Goal: Task Accomplishment & Management: Use online tool/utility

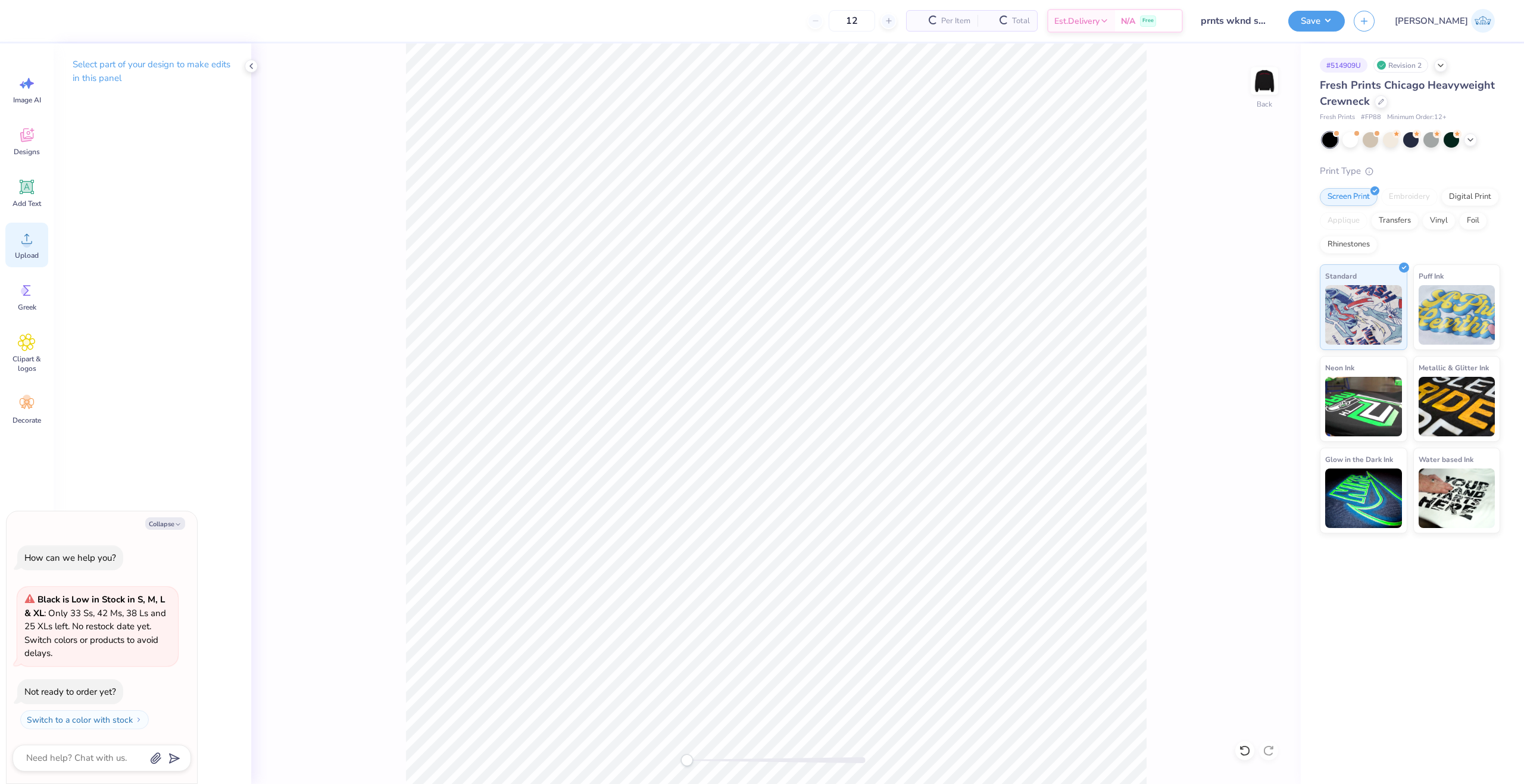
click at [34, 237] on icon at bounding box center [26, 238] width 18 height 18
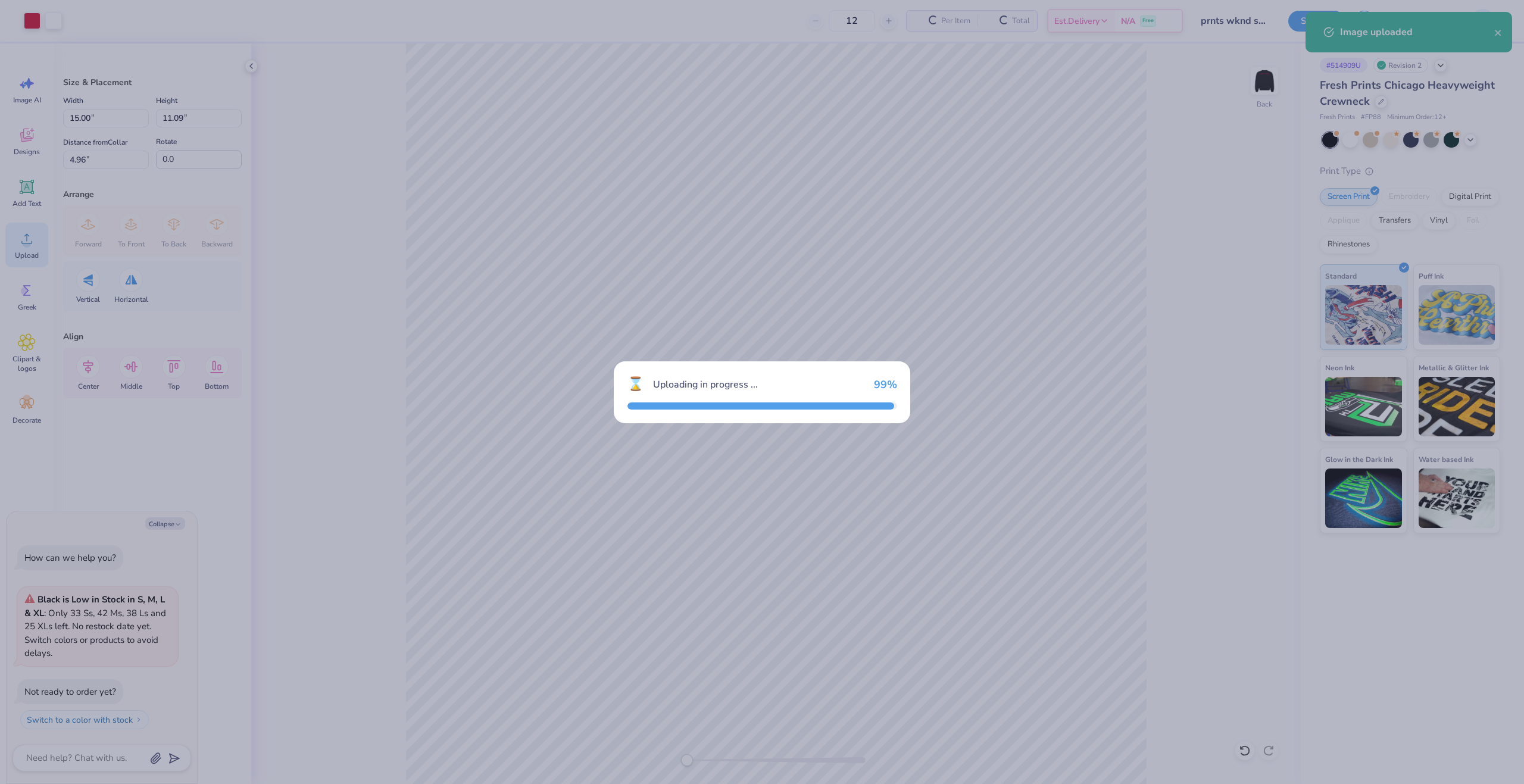
type textarea "x"
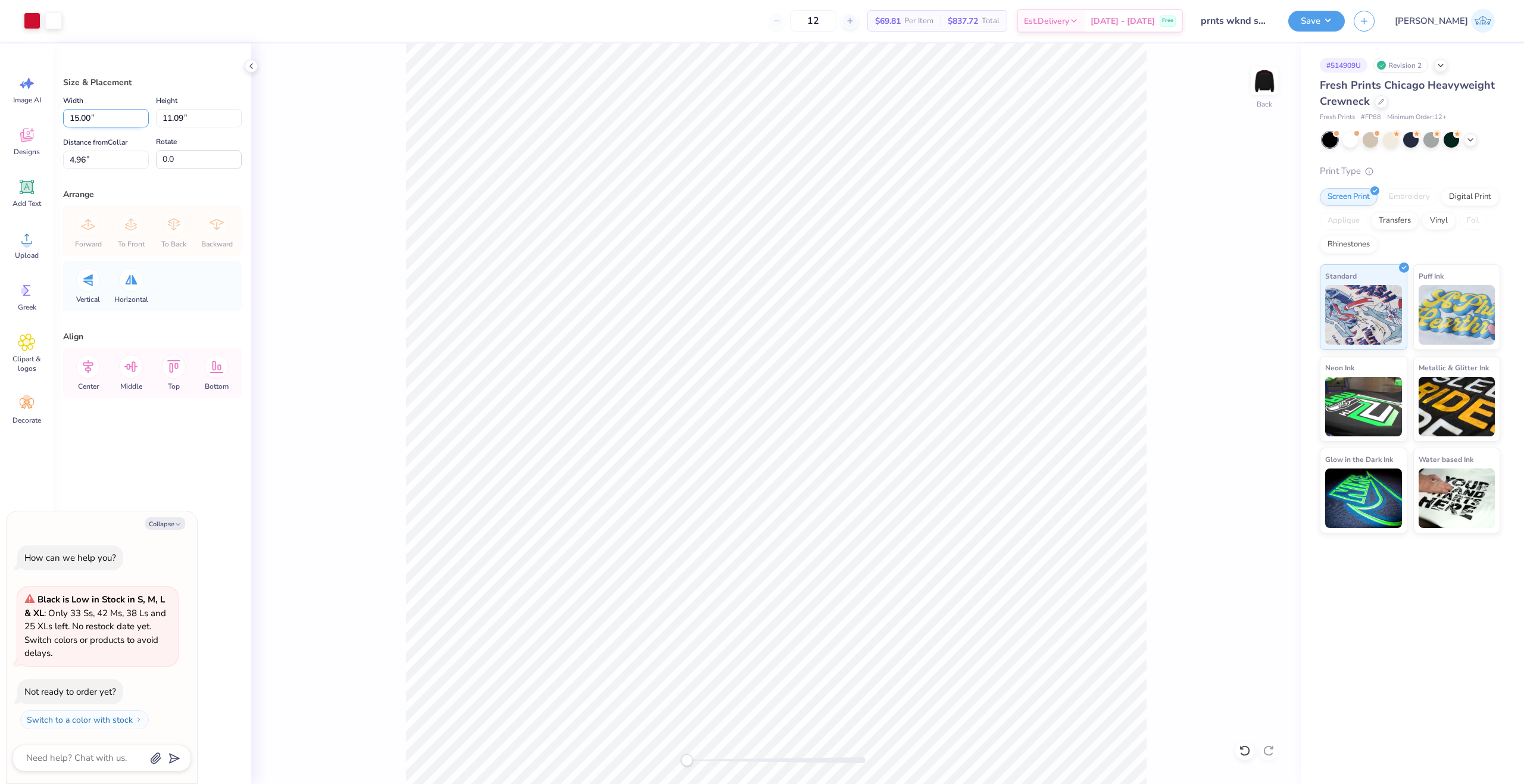
click at [87, 117] on input "15.00" at bounding box center [106, 118] width 86 height 18
type input "115"
type textarea "x"
type input "11.5"
type textarea "x"
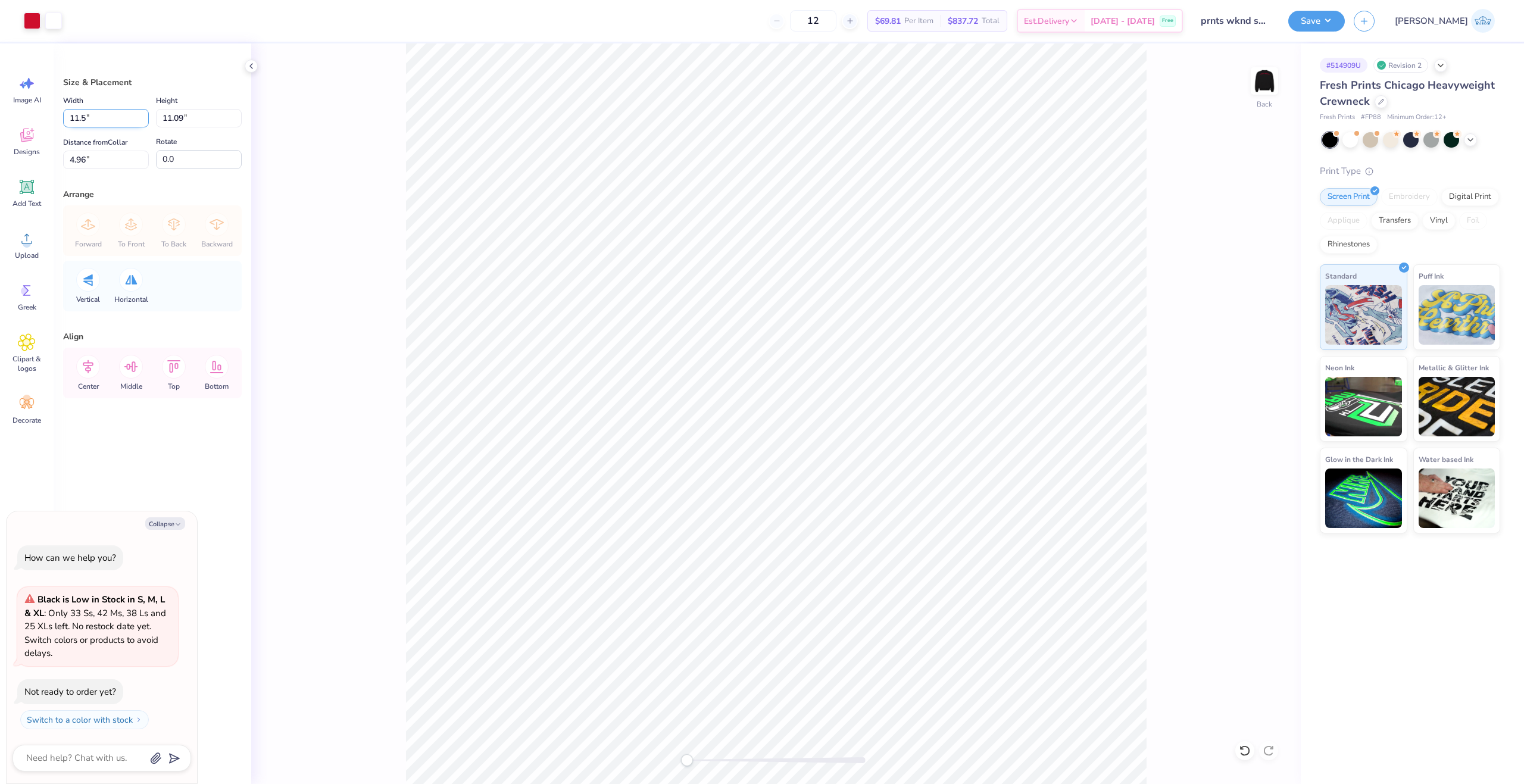
type input "11.50"
type input "8.50"
click at [79, 154] on input "6.25" at bounding box center [106, 159] width 86 height 18
type input "3"
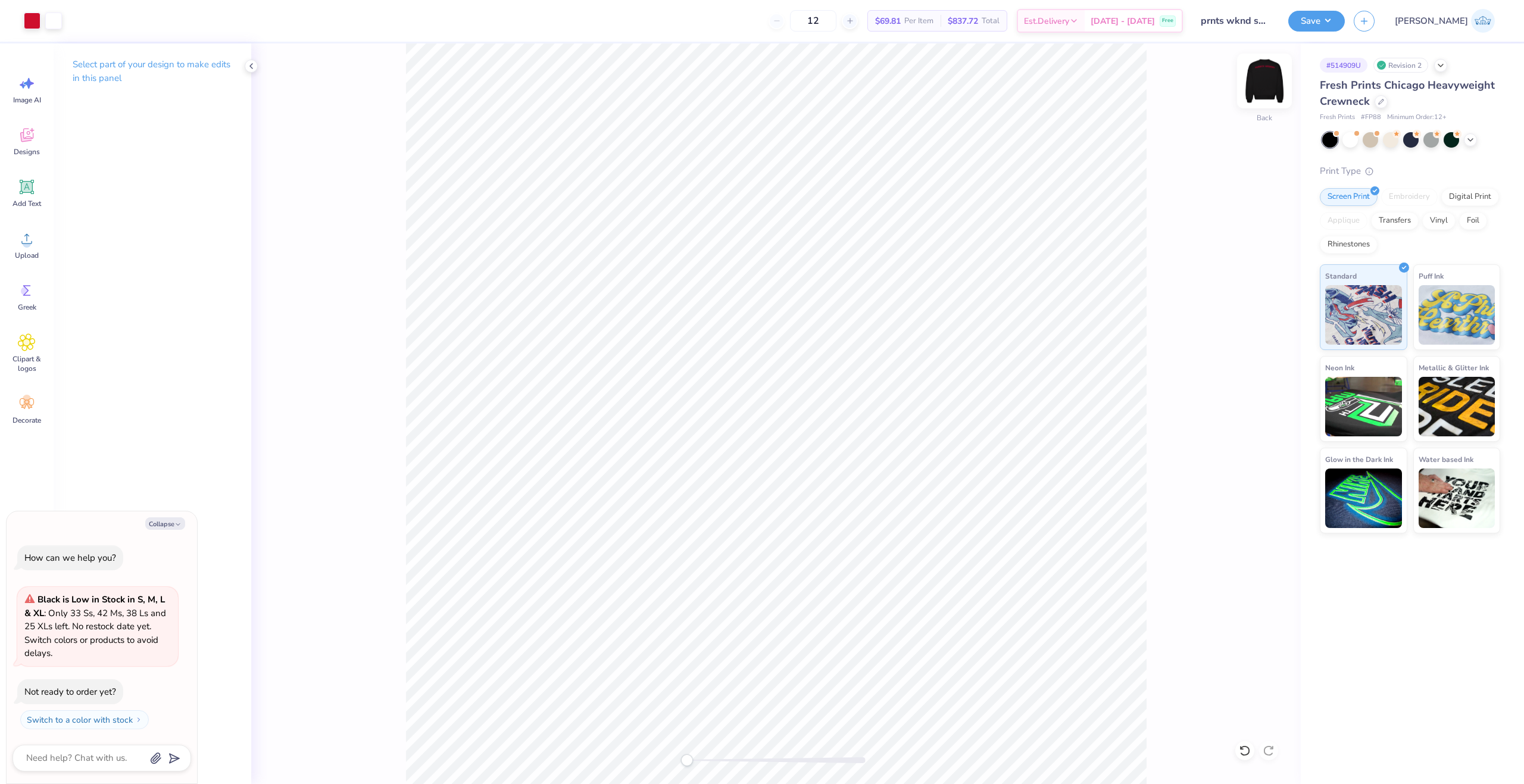
click at [1255, 87] on img at bounding box center [1265, 81] width 48 height 48
click at [1267, 87] on img at bounding box center [1265, 81] width 24 height 24
click at [1264, 82] on img at bounding box center [1265, 81] width 48 height 48
click at [25, 230] on icon at bounding box center [26, 238] width 18 height 18
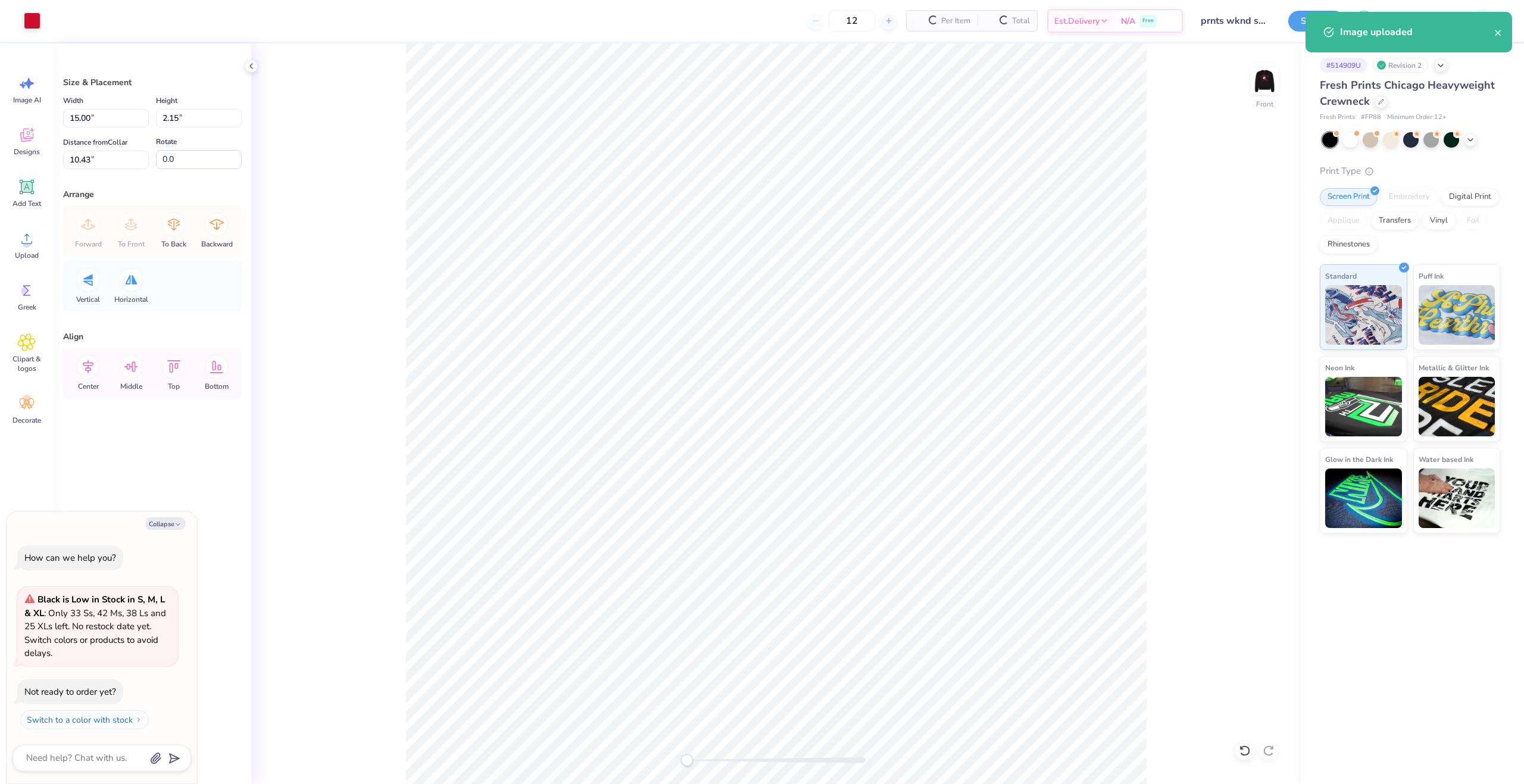
type textarea "x"
click at [103, 118] on input "15.00" at bounding box center [106, 118] width 86 height 18
type input "125"
type textarea "x"
type input "12.5"
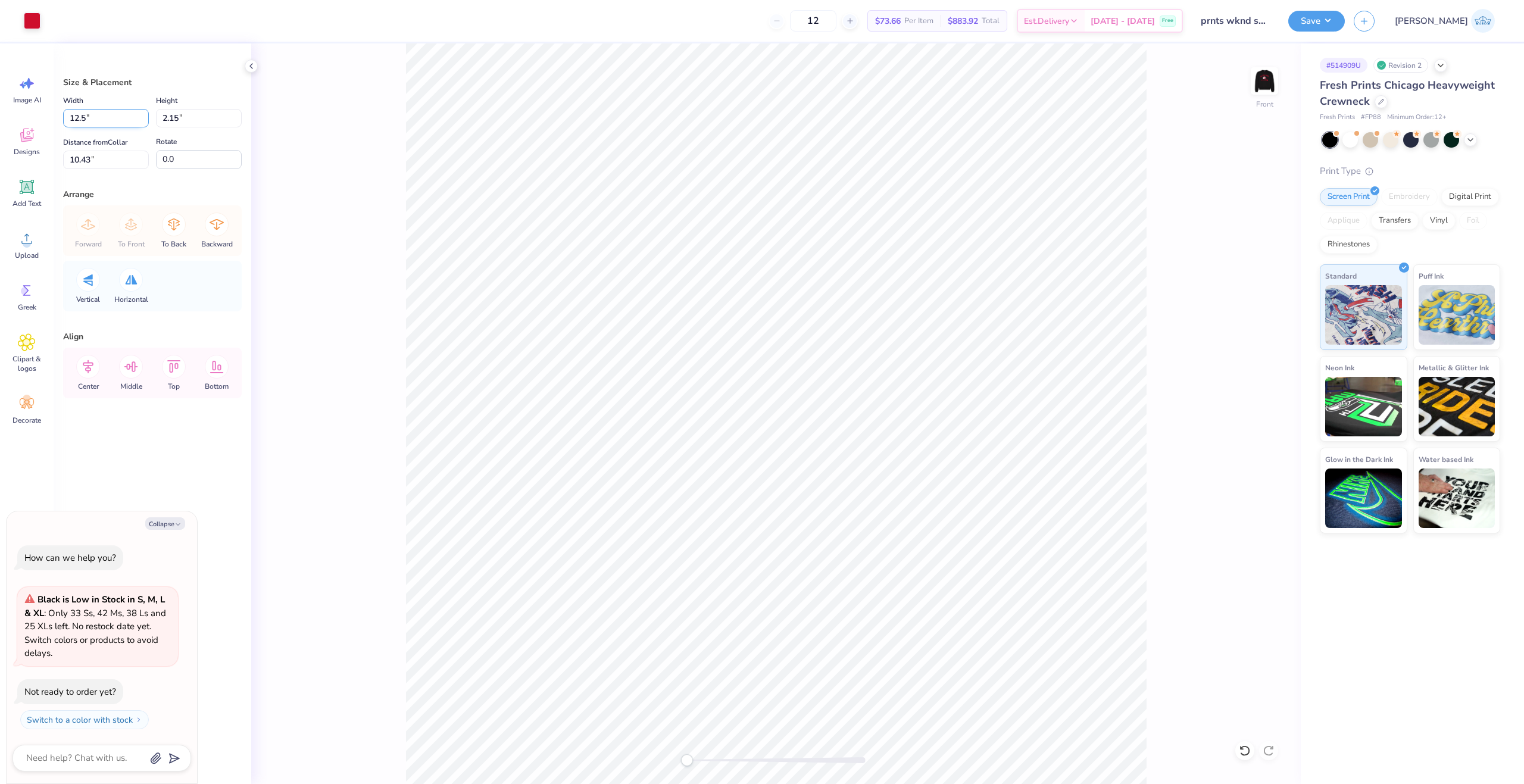
type textarea "x"
type input "12.50"
type input "1.79"
click at [92, 164] on input "10.61" at bounding box center [106, 159] width 86 height 18
type input "3"
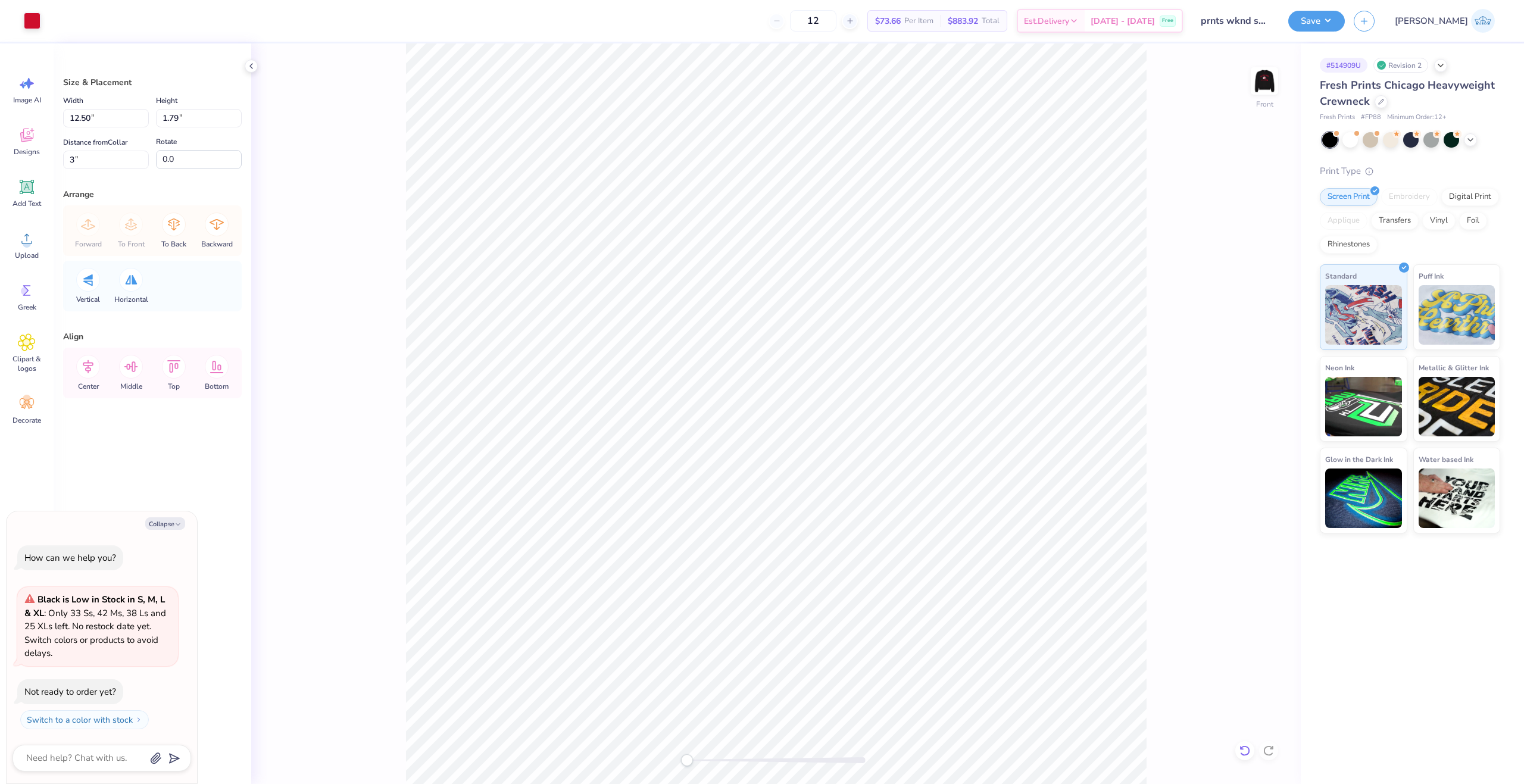
click at [1244, 746] on icon at bounding box center [1245, 750] width 10 height 11
type textarea "x"
click at [77, 153] on input "10.61" at bounding box center [106, 159] width 86 height 18
type input "3"
click at [274, 277] on div "Front" at bounding box center [776, 413] width 1049 height 741
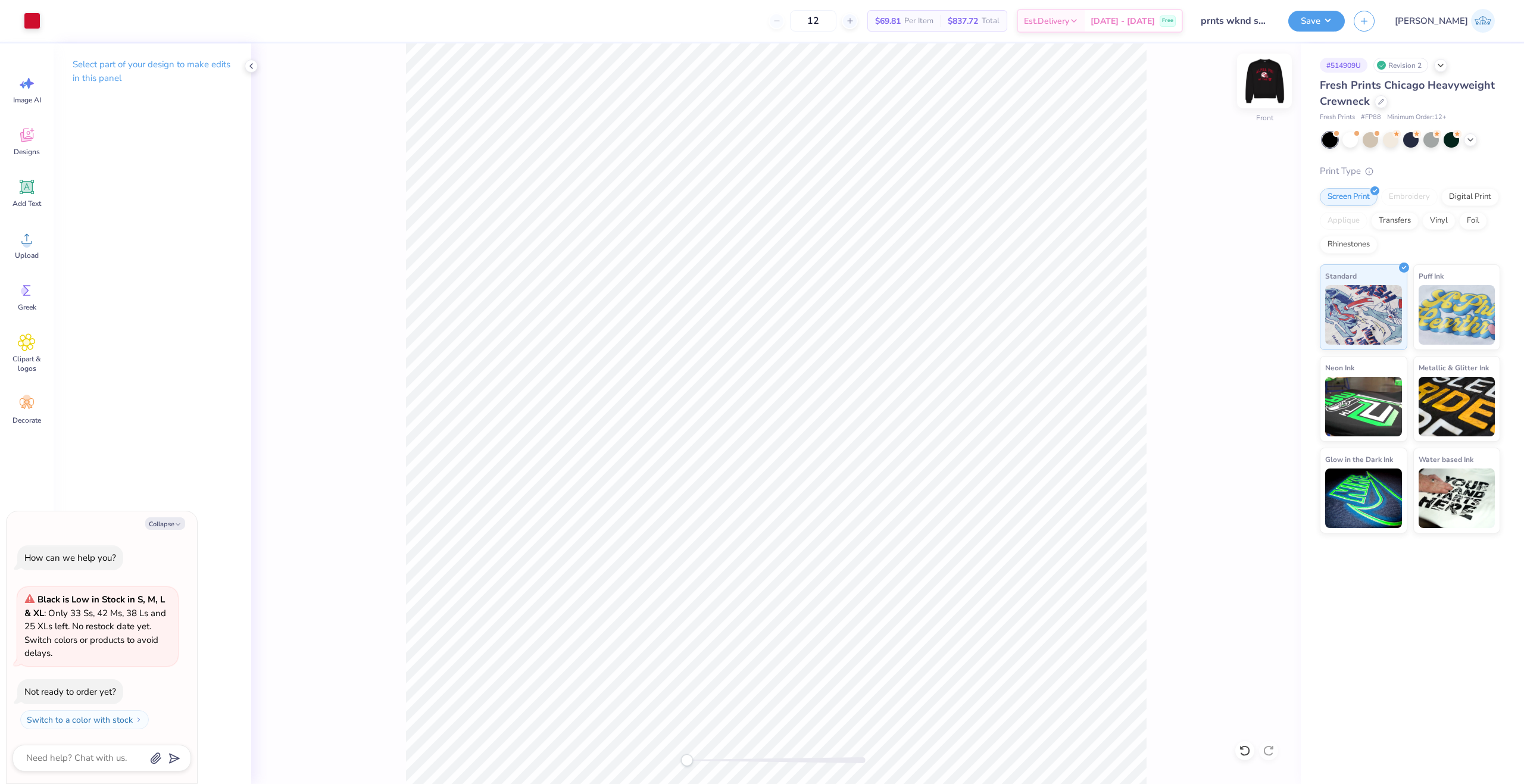
click at [1269, 82] on img at bounding box center [1265, 81] width 48 height 48
click at [1345, 21] on button "Save" at bounding box center [1317, 19] width 57 height 21
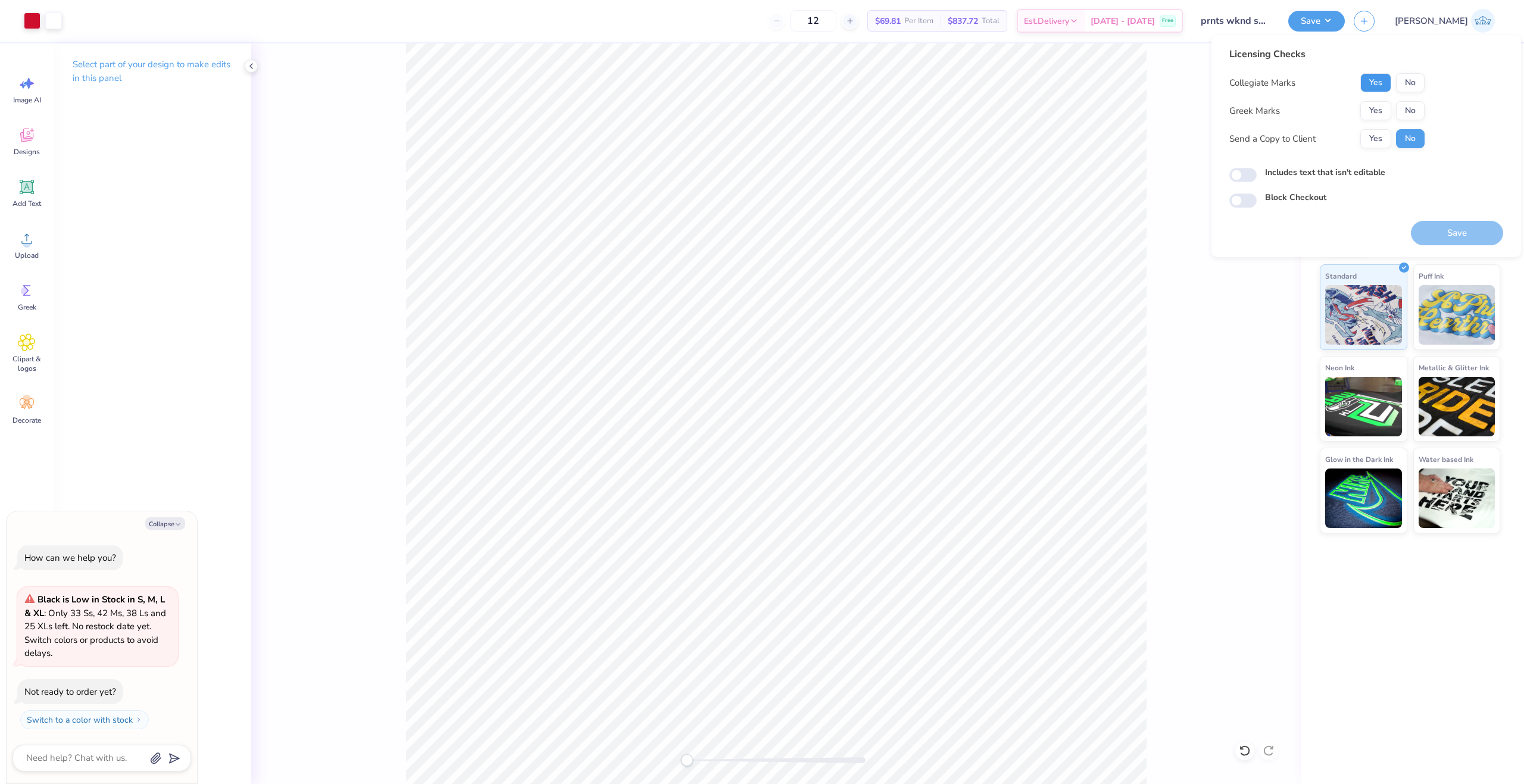
click at [1368, 85] on button "Yes" at bounding box center [1375, 82] width 31 height 19
click at [1374, 115] on button "Yes" at bounding box center [1375, 111] width 31 height 19
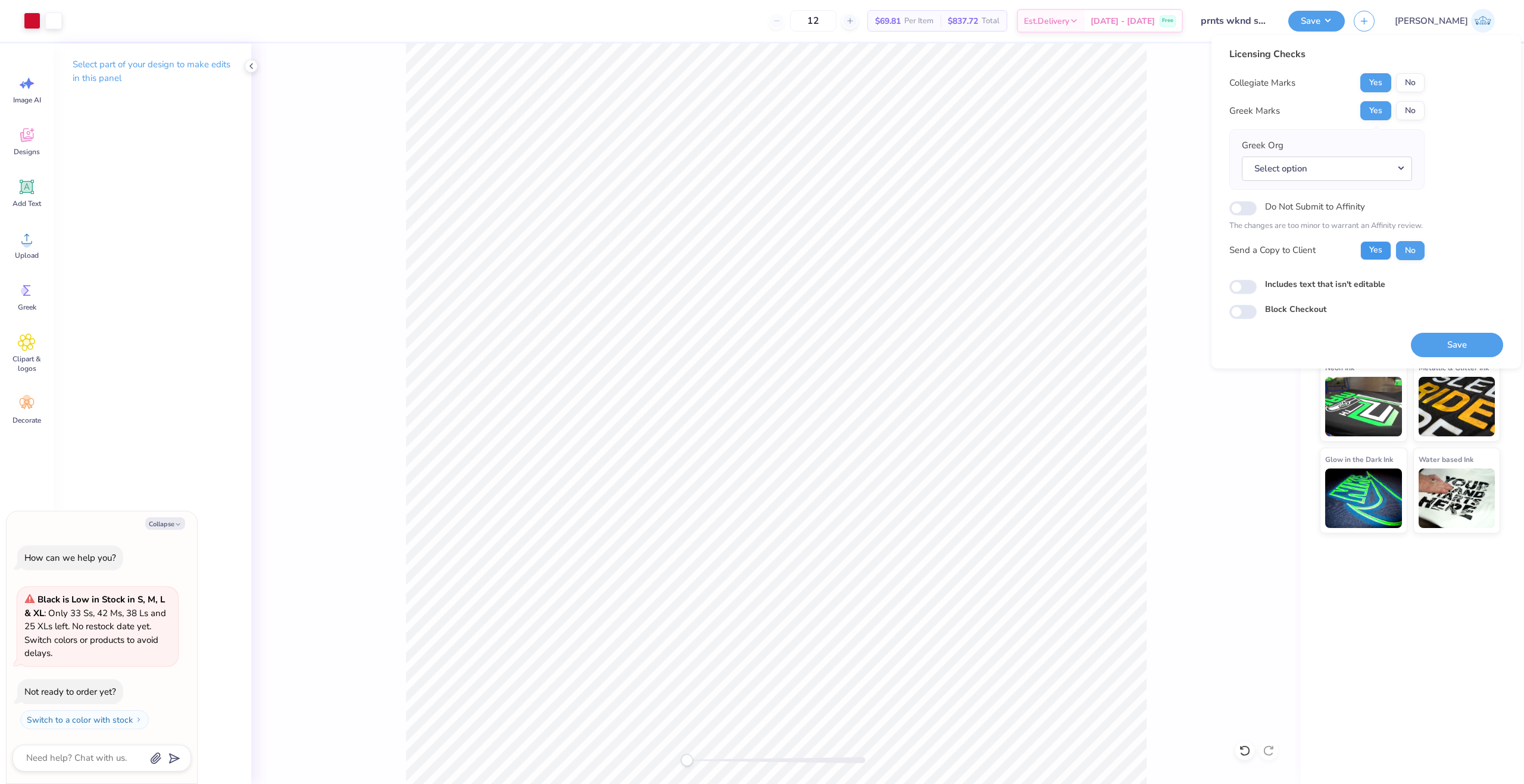
click at [1380, 255] on button "Yes" at bounding box center [1375, 250] width 31 height 19
type textarea "x"
click at [1233, 288] on input "Includes text that isn't editable" at bounding box center [1243, 287] width 28 height 14
checkbox input "true"
click at [1445, 345] on button "Save" at bounding box center [1457, 345] width 93 height 25
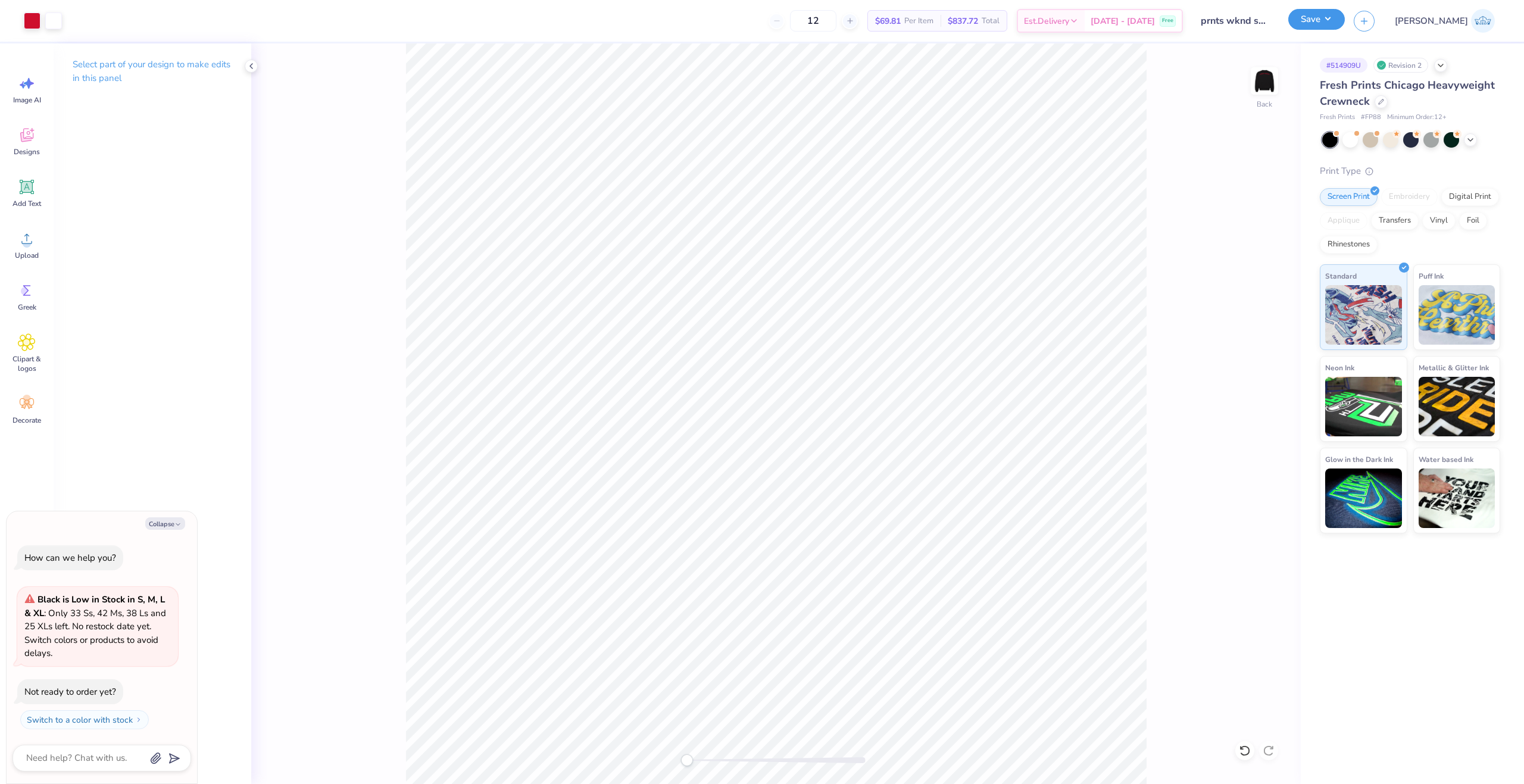
click at [1345, 13] on button "Save" at bounding box center [1317, 19] width 57 height 21
type textarea "x"
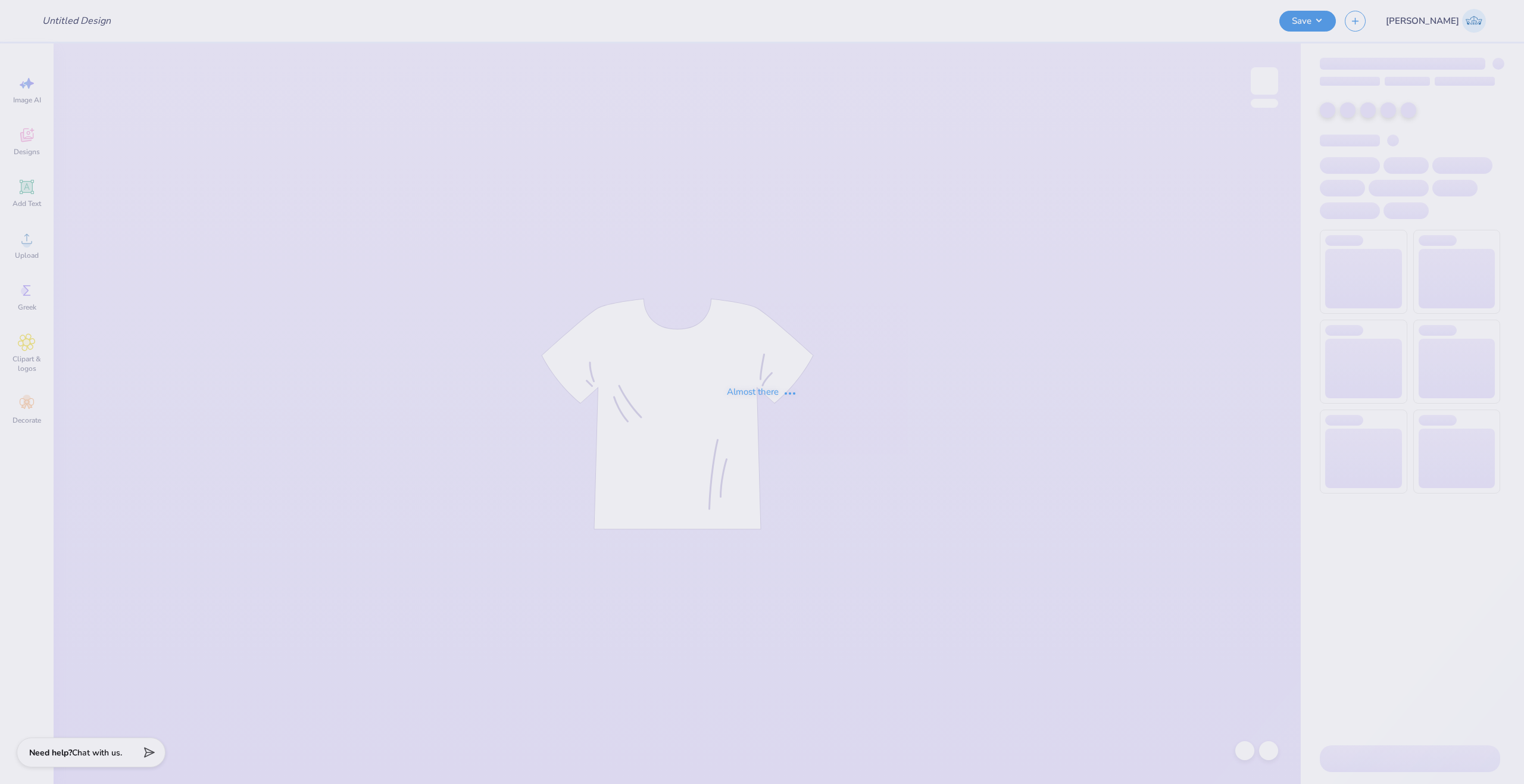
type input "DG Butt Sweatpants"
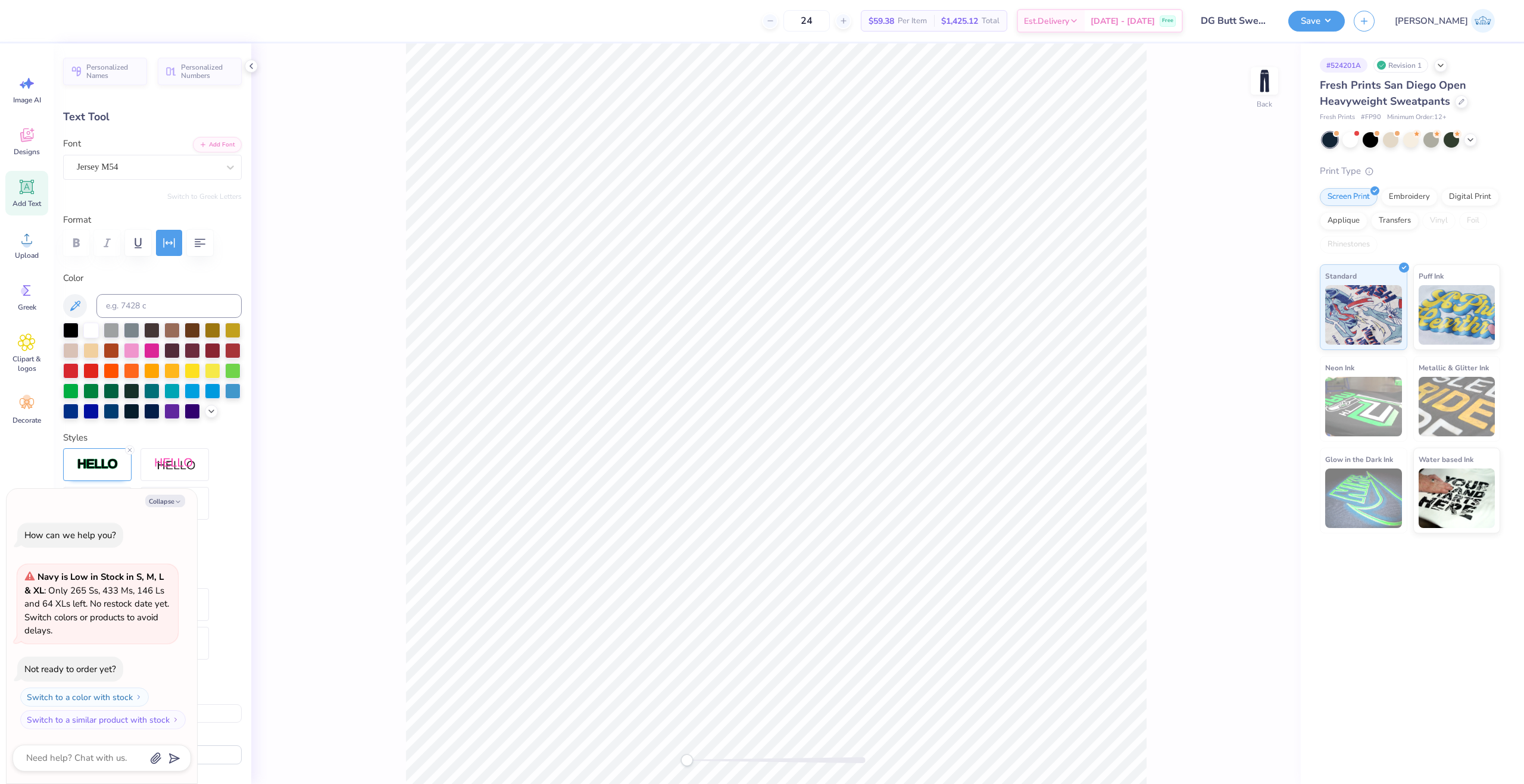
scroll to position [10, 3]
type textarea "x"
type textarea "est. 187"
type textarea "x"
type textarea "est. 1873"
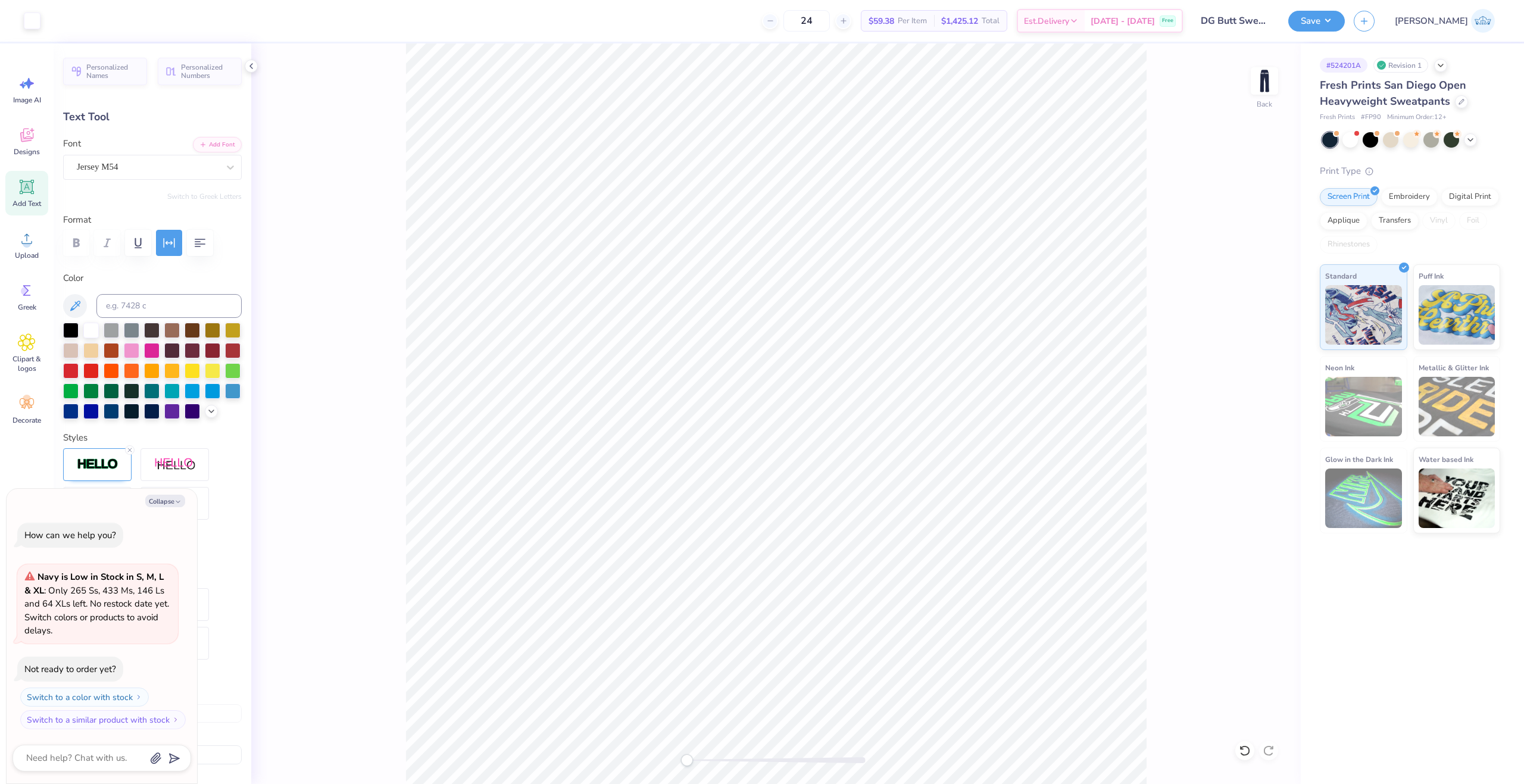
click at [1231, 75] on div "Back" at bounding box center [776, 413] width 1049 height 741
click at [1263, 82] on img at bounding box center [1265, 81] width 48 height 48
type textarea "x"
type input "7.73"
type input "2.81"
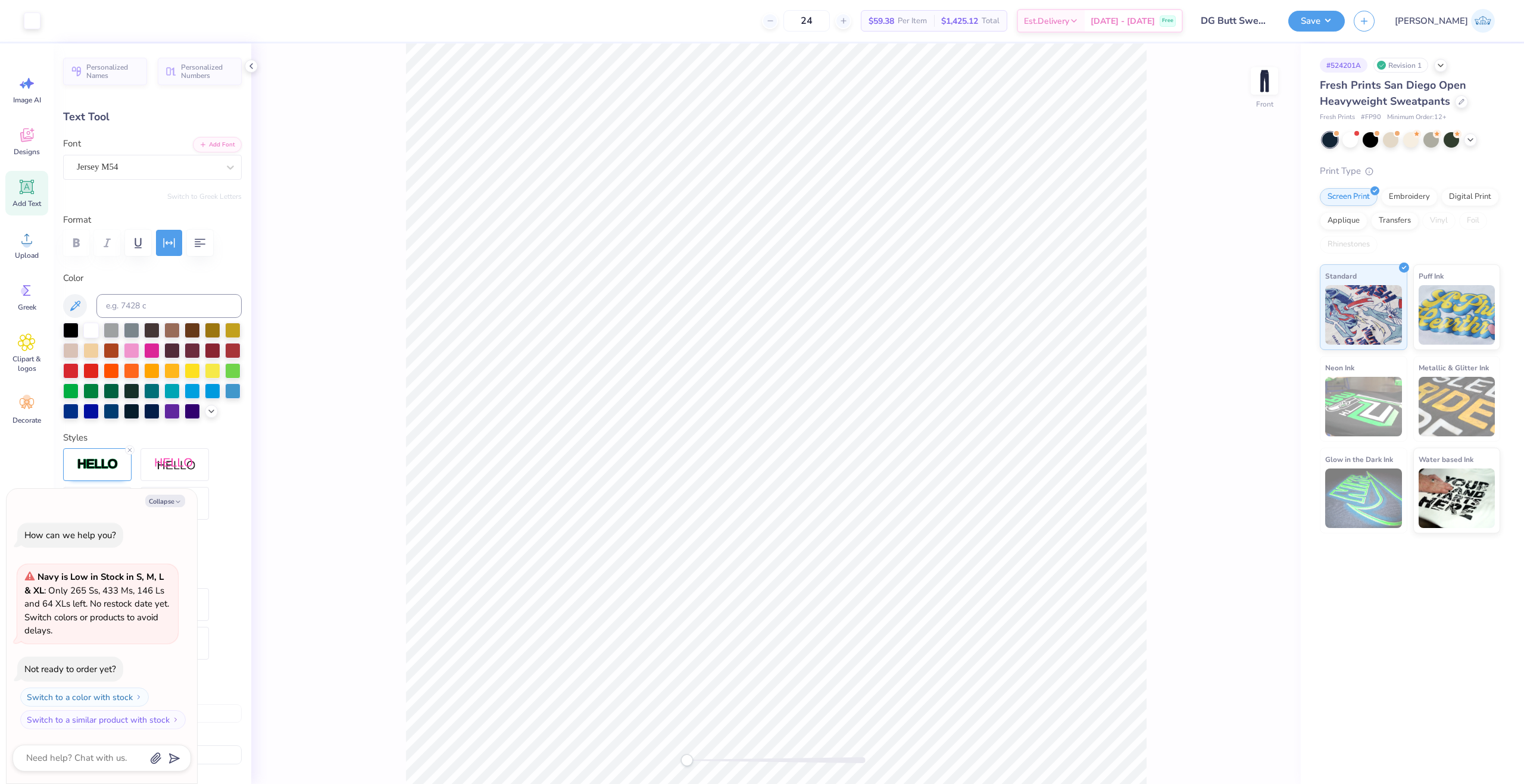
type input "4.62"
click at [772, 203] on li "Copy" at bounding box center [782, 199] width 93 height 23
click at [1269, 93] on img at bounding box center [1265, 81] width 48 height 48
click at [737, 266] on li "Paste" at bounding box center [758, 260] width 93 height 23
type textarea "x"
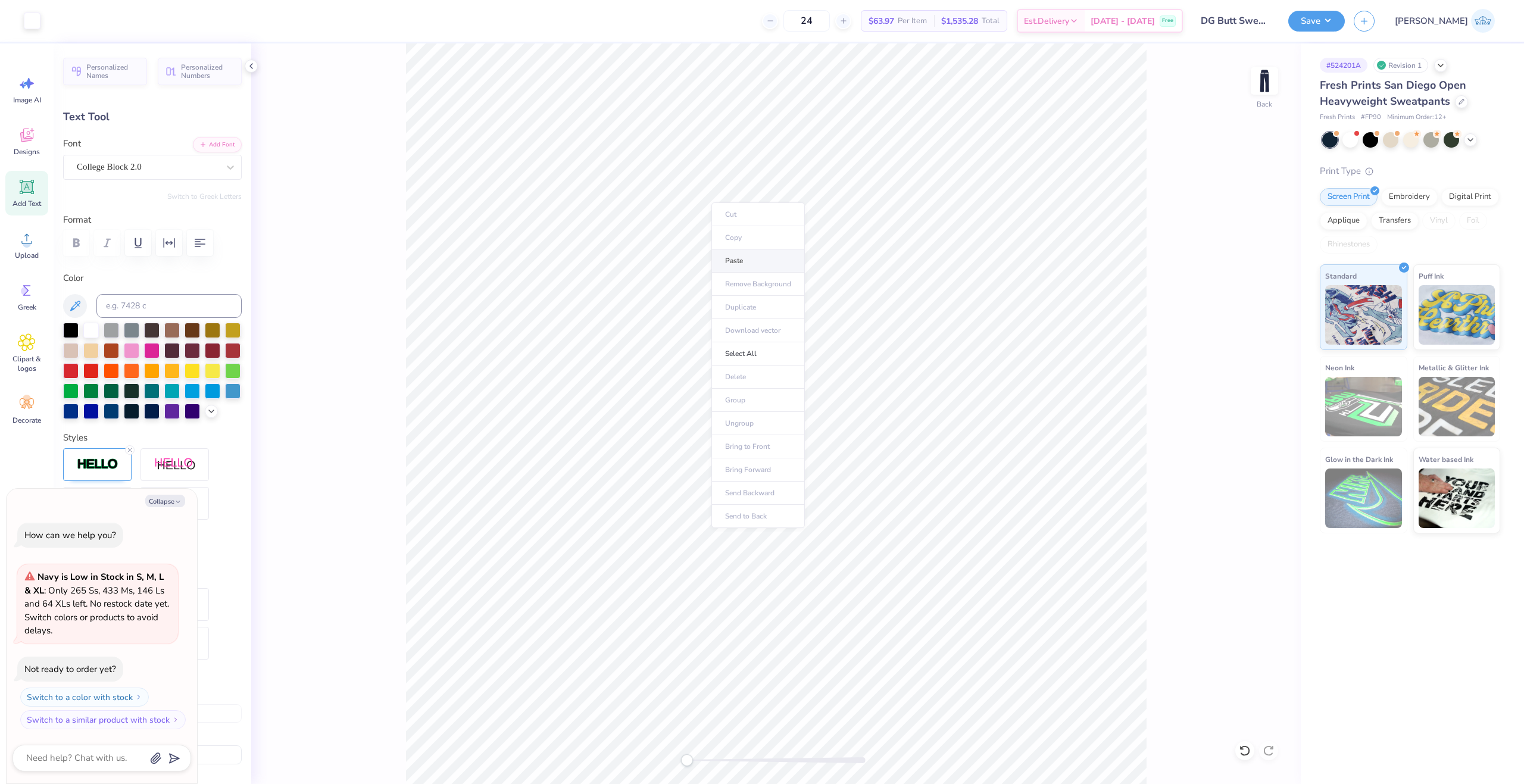
type input "6.80"
click at [1263, 76] on img at bounding box center [1265, 81] width 48 height 48
type textarea "x"
type input "9.36"
type input "4.62"
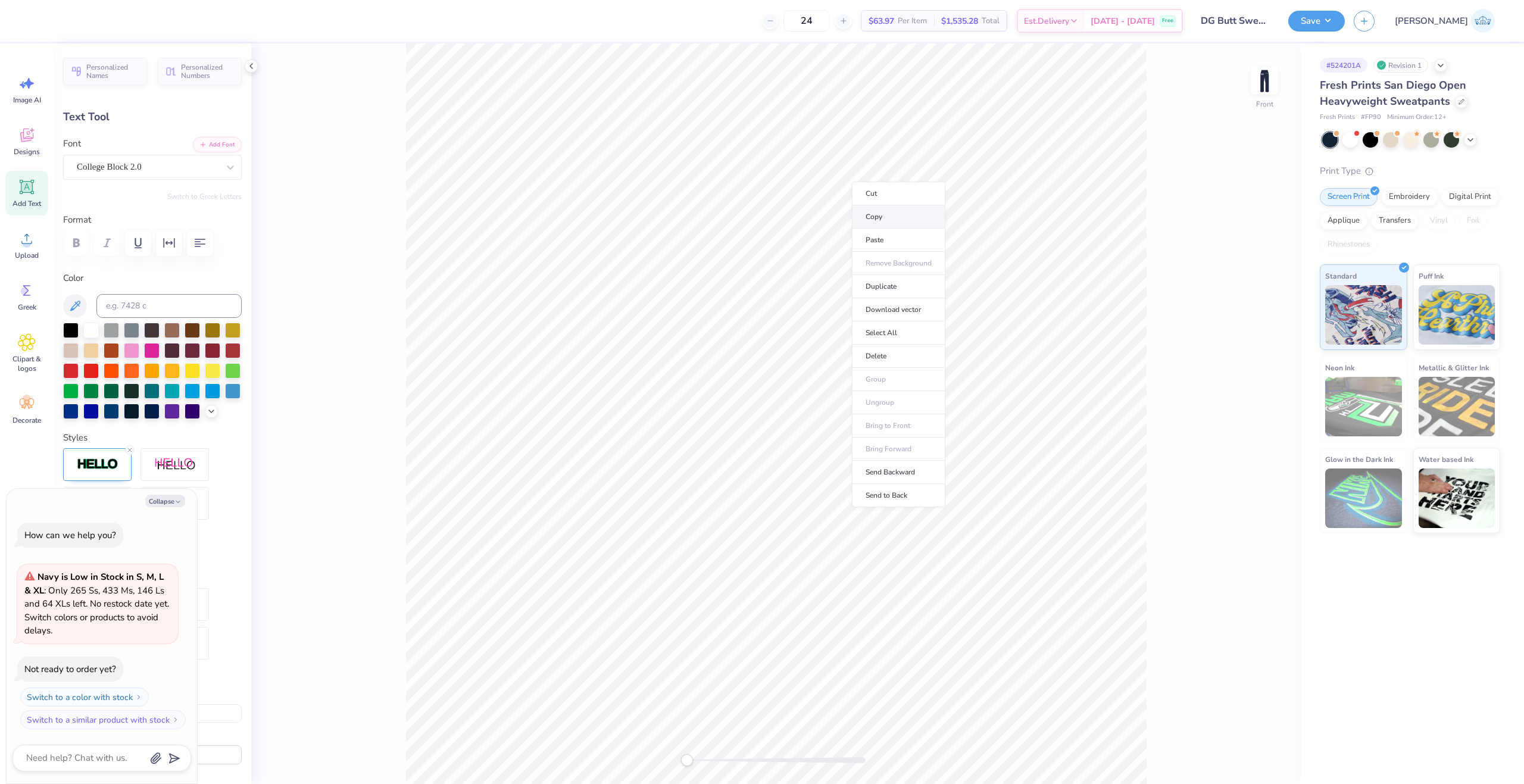
click at [892, 223] on li "Copy" at bounding box center [898, 216] width 93 height 23
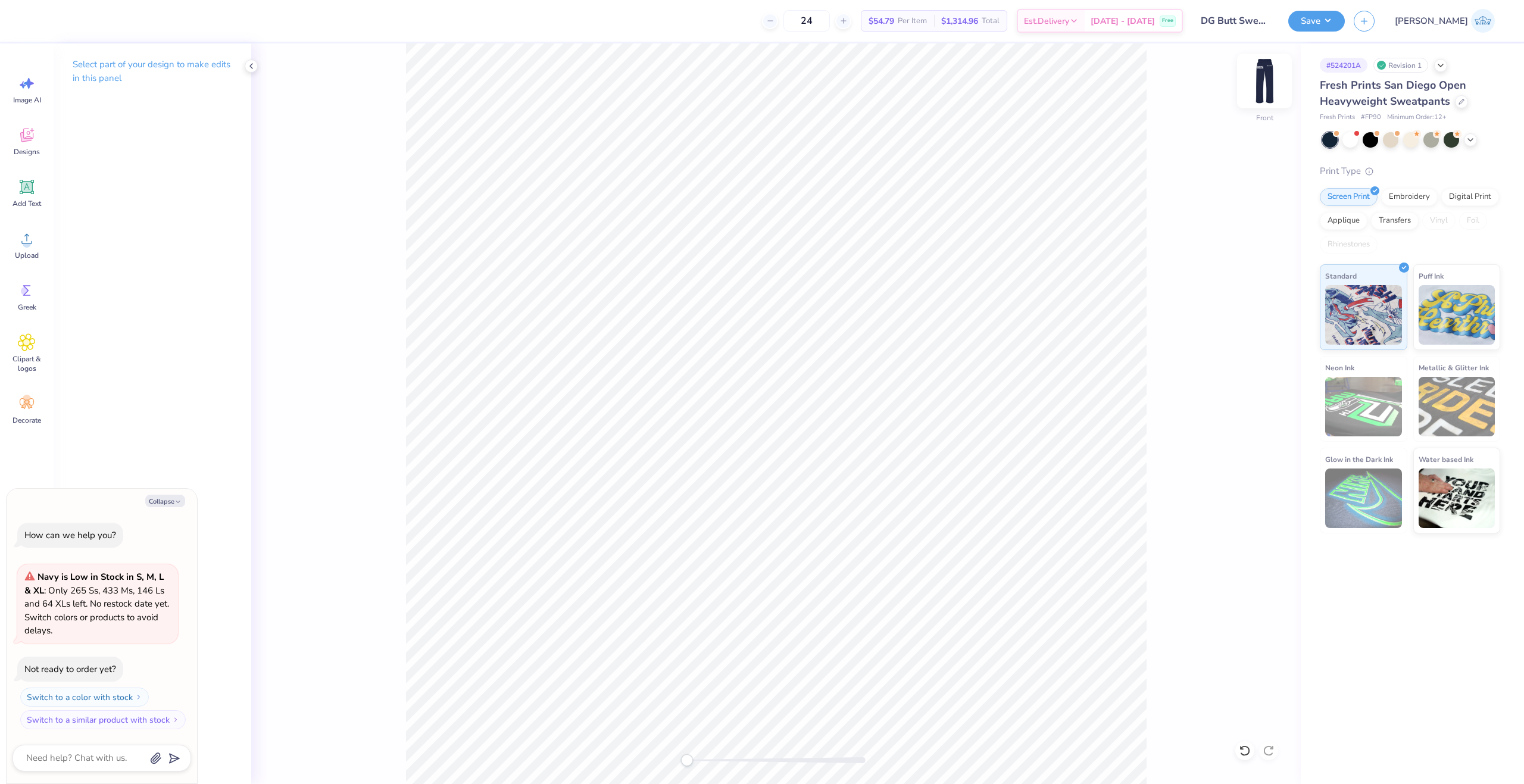
click at [1270, 73] on img at bounding box center [1265, 81] width 48 height 48
click at [737, 302] on li "Paste" at bounding box center [740, 301] width 93 height 23
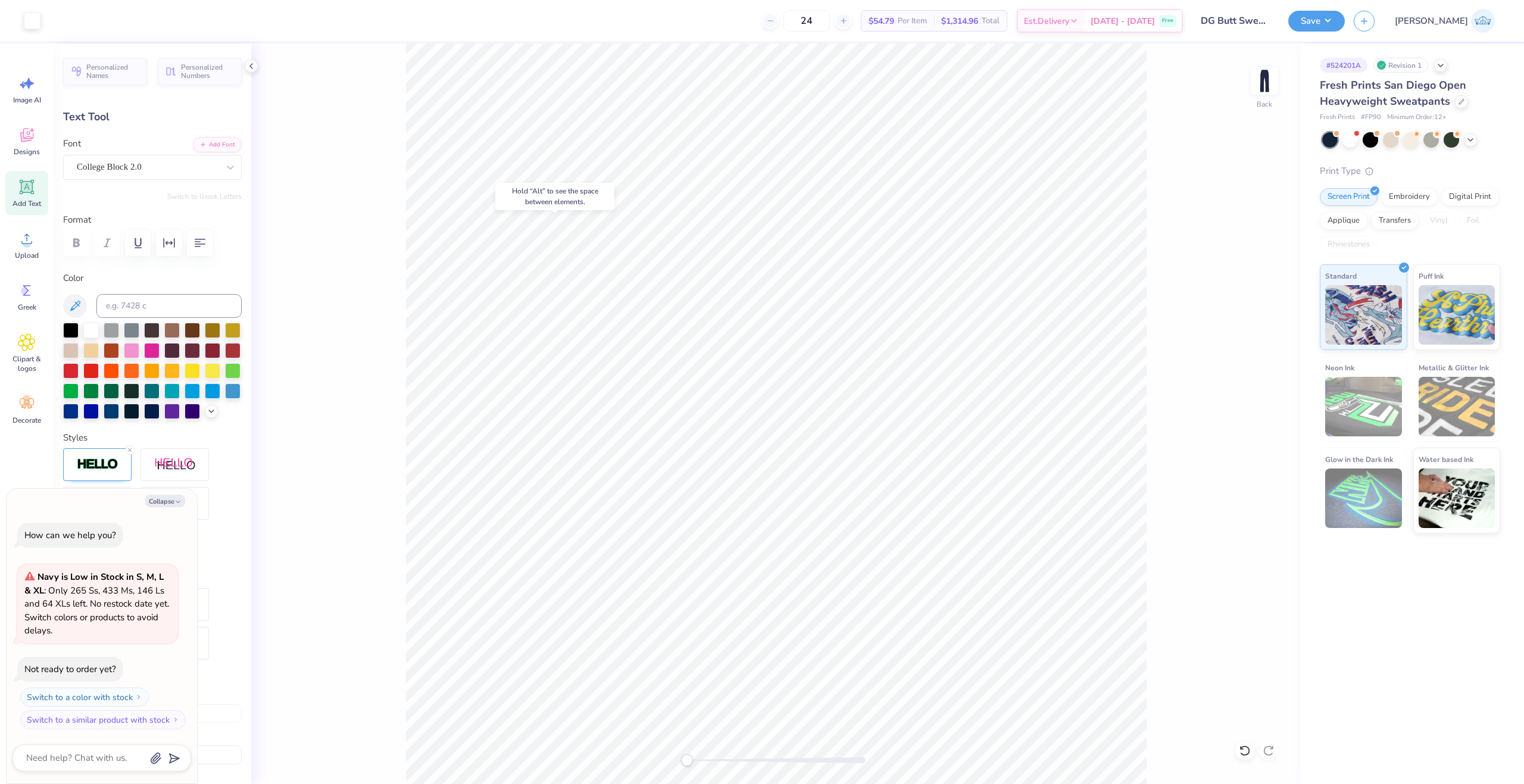
type textarea "x"
type input "7.73"
type input "6.80"
click at [166, 503] on button "Collapse" at bounding box center [165, 501] width 40 height 13
type textarea "x"
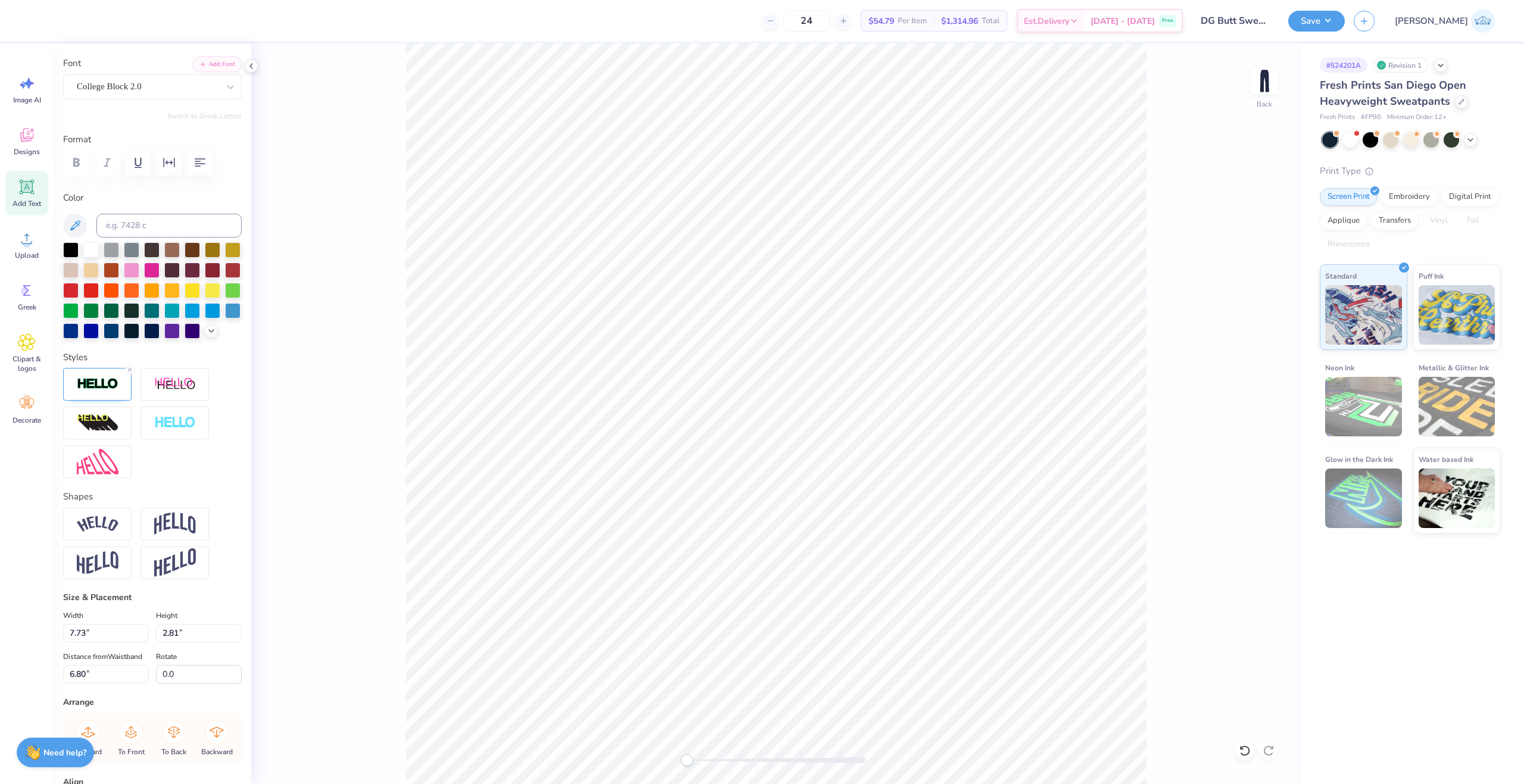
scroll to position [233, 0]
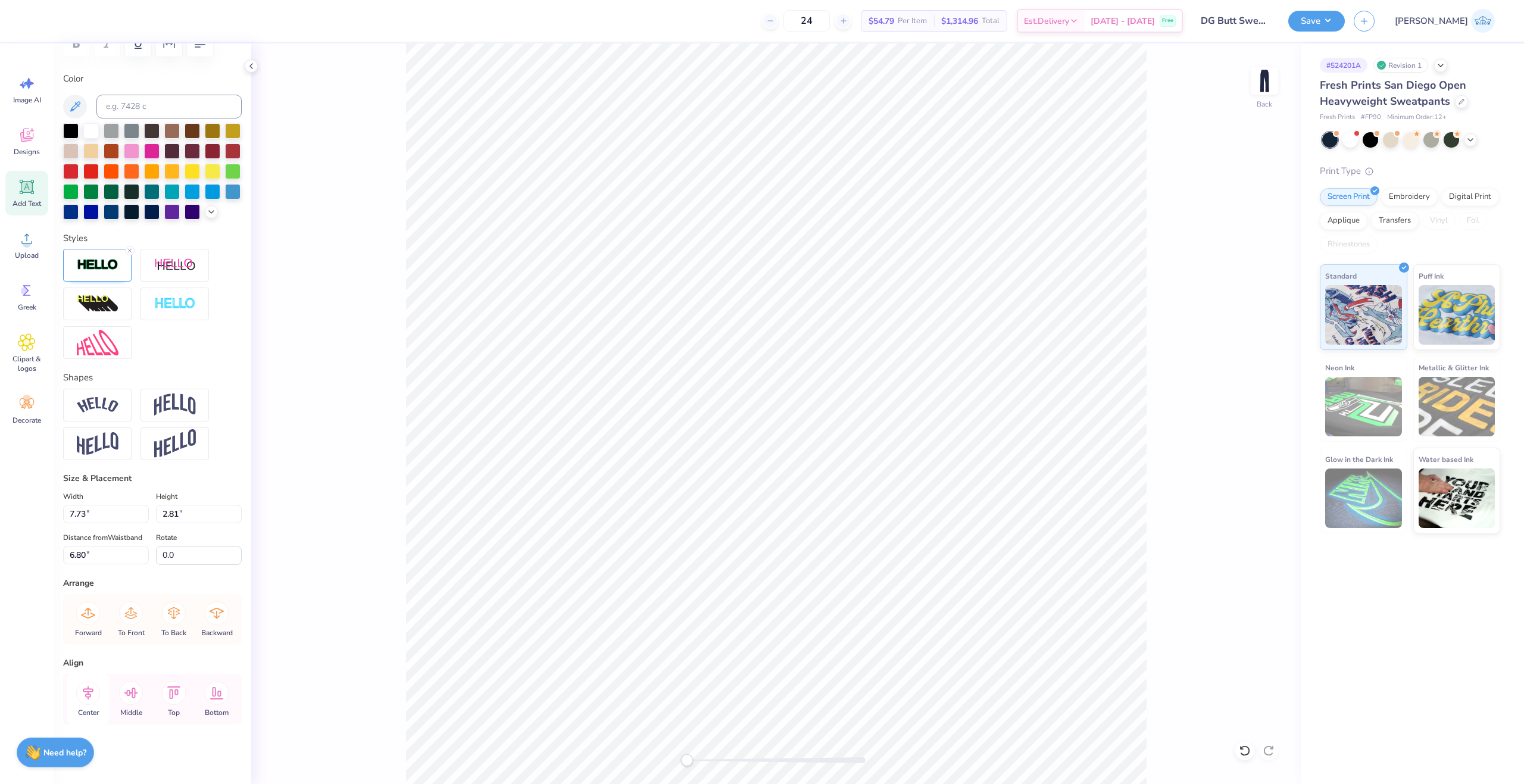
click at [91, 686] on icon at bounding box center [88, 693] width 24 height 24
type input "9.36"
type input "9.99"
click at [94, 689] on icon at bounding box center [88, 693] width 24 height 24
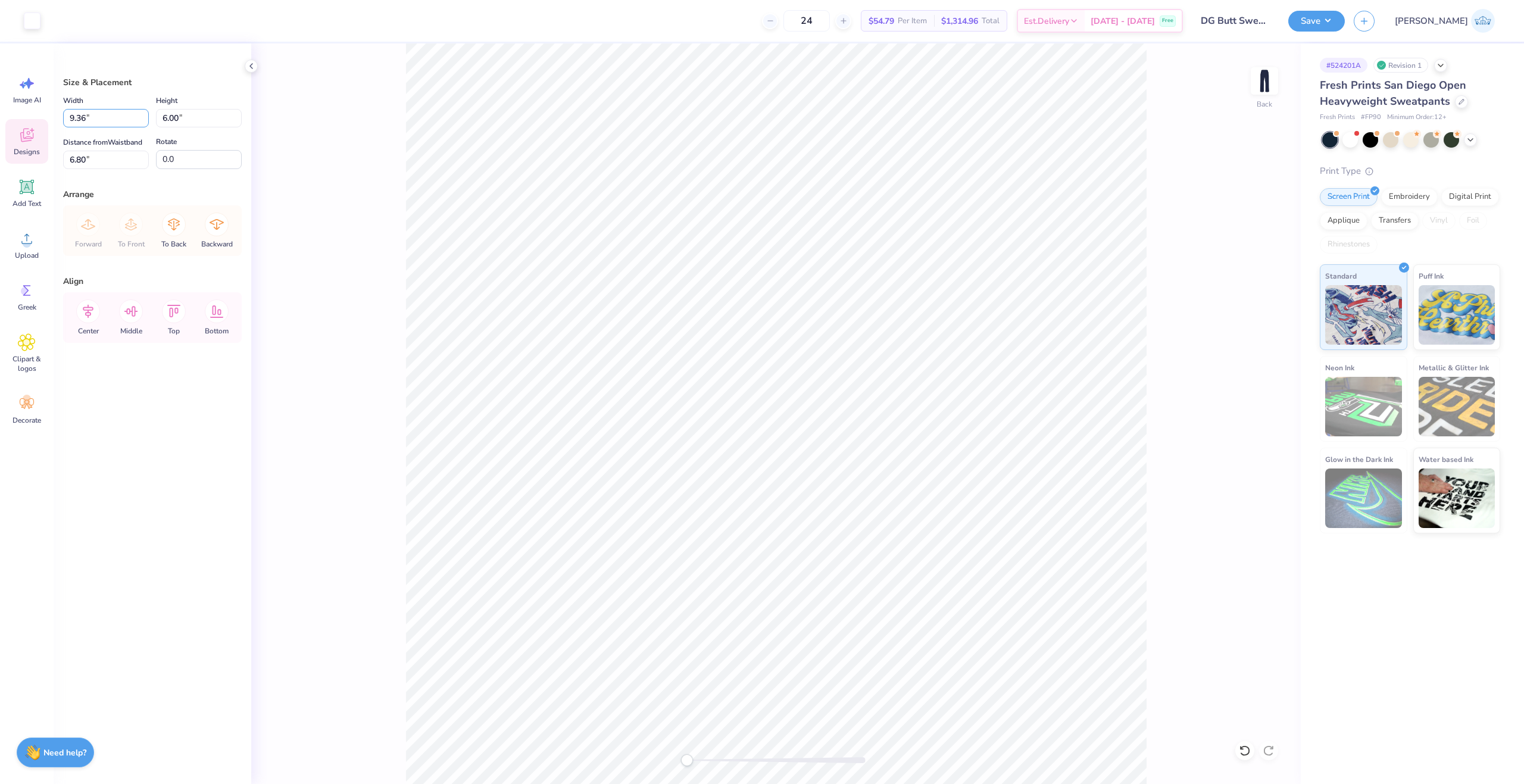
drag, startPoint x: 82, startPoint y: 121, endPoint x: 21, endPoint y: 120, distance: 61.0
click at [22, 120] on div "Art colors 24 $54.79 Per Item $1,314.96 Total Est. Delivery Oct 8 - 11 Free Des…" at bounding box center [762, 392] width 1524 height 784
click at [74, 120] on input "9.36" at bounding box center [106, 118] width 86 height 18
type input "6.00"
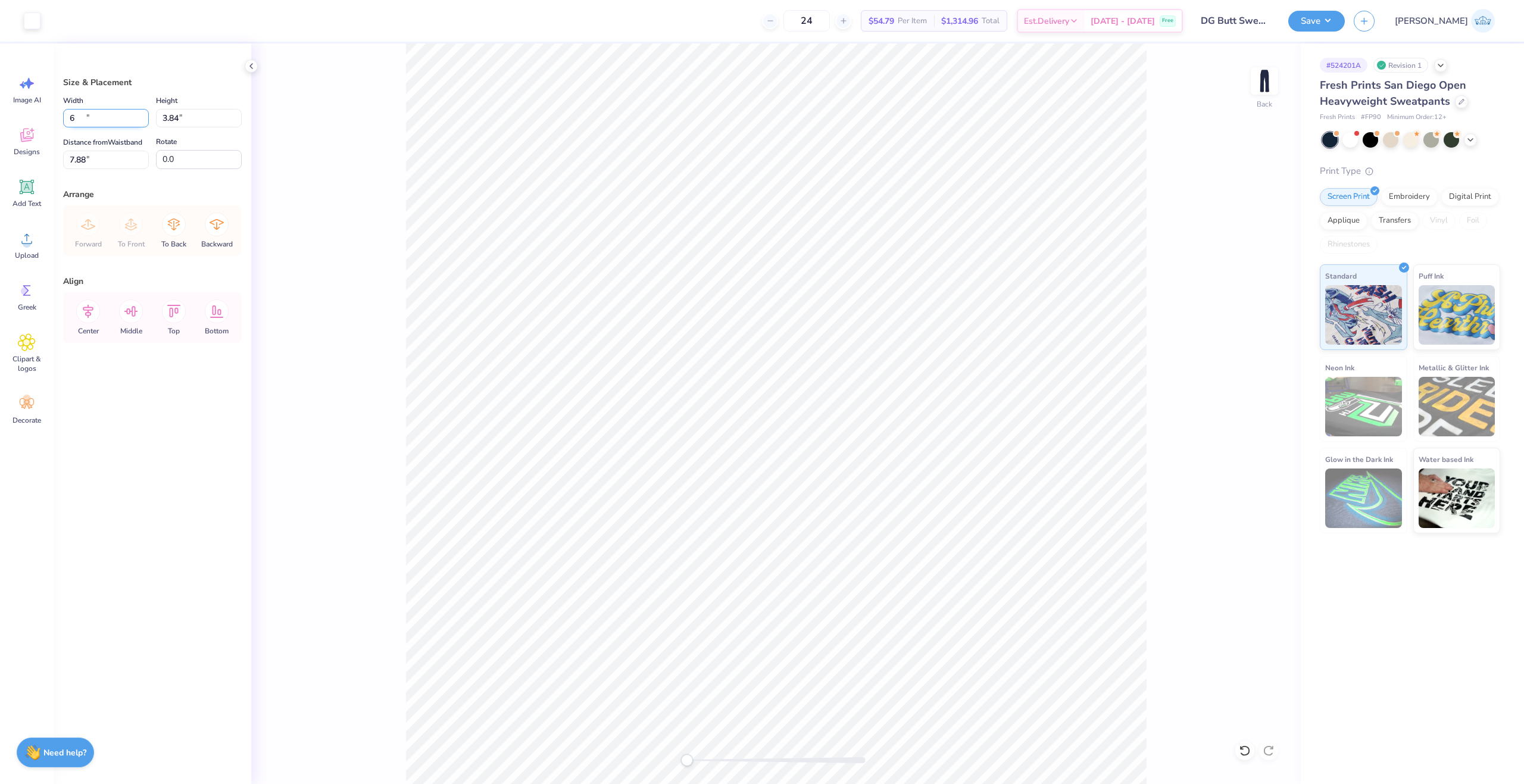
type input "3.84"
type input "7.88"
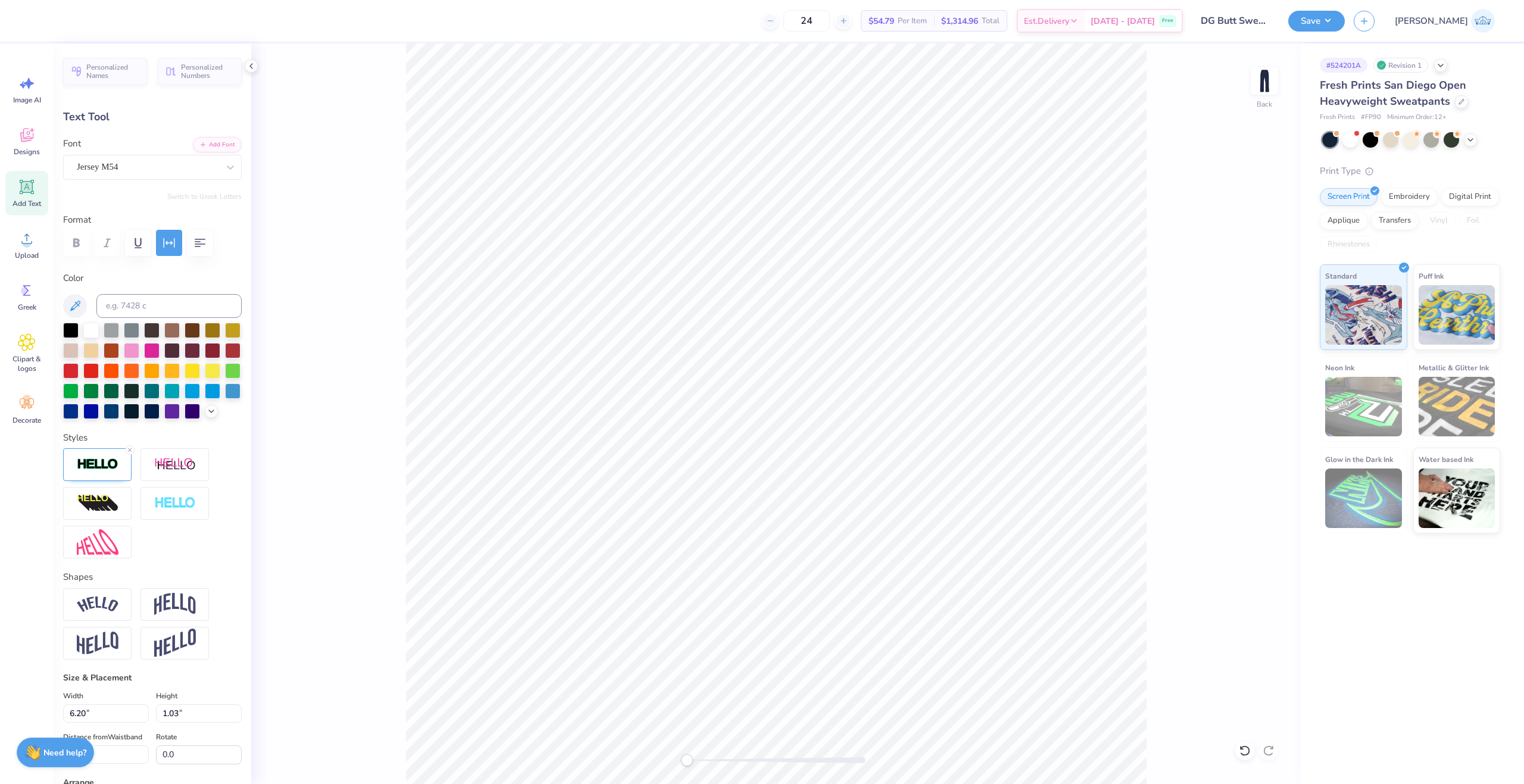
scroll to position [233, 0]
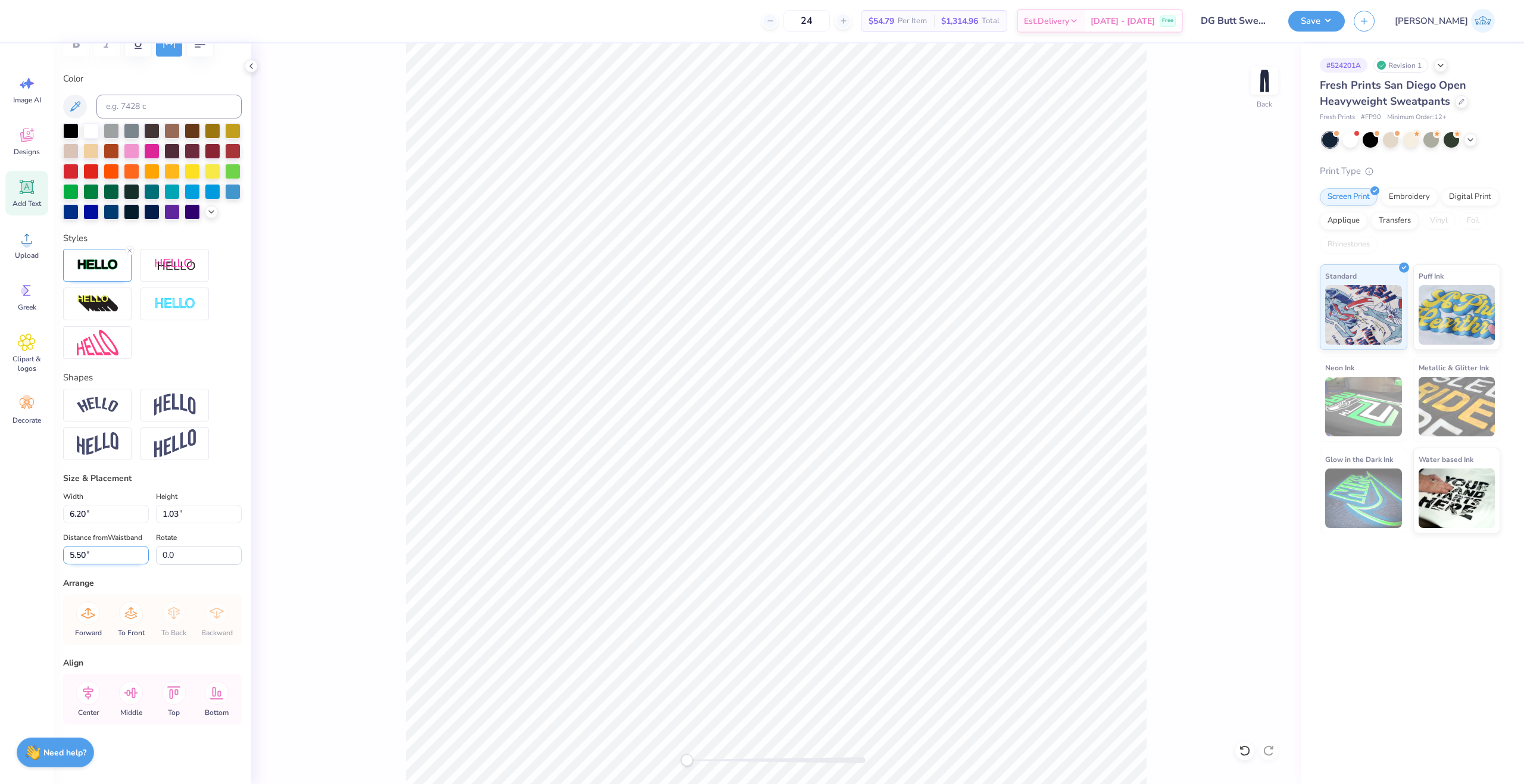
click at [104, 552] on input "5.50" at bounding box center [106, 554] width 86 height 18
type input "6"
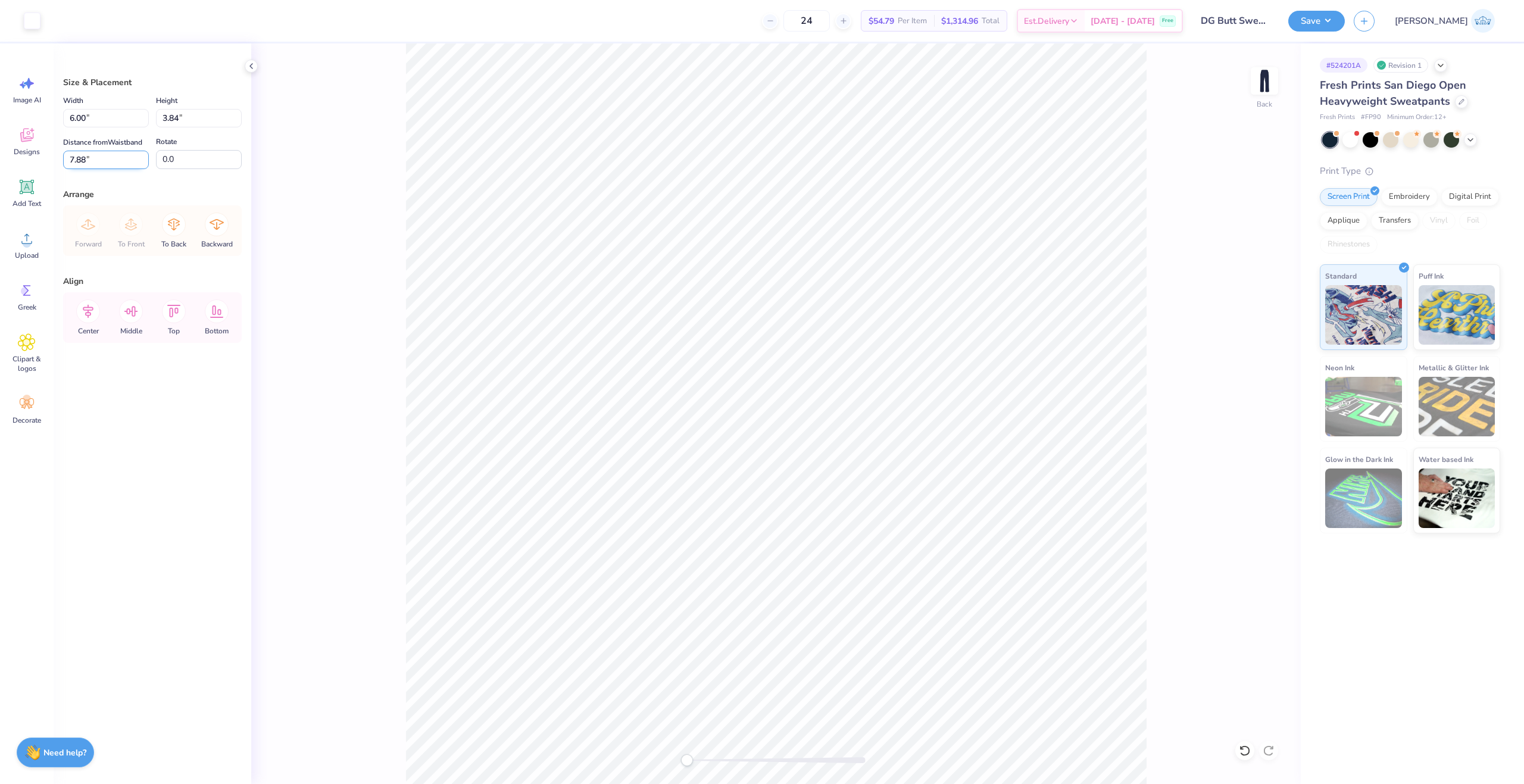
click at [98, 160] on input "7.88" at bounding box center [106, 159] width 86 height 18
type input "6.00"
type input "7.49"
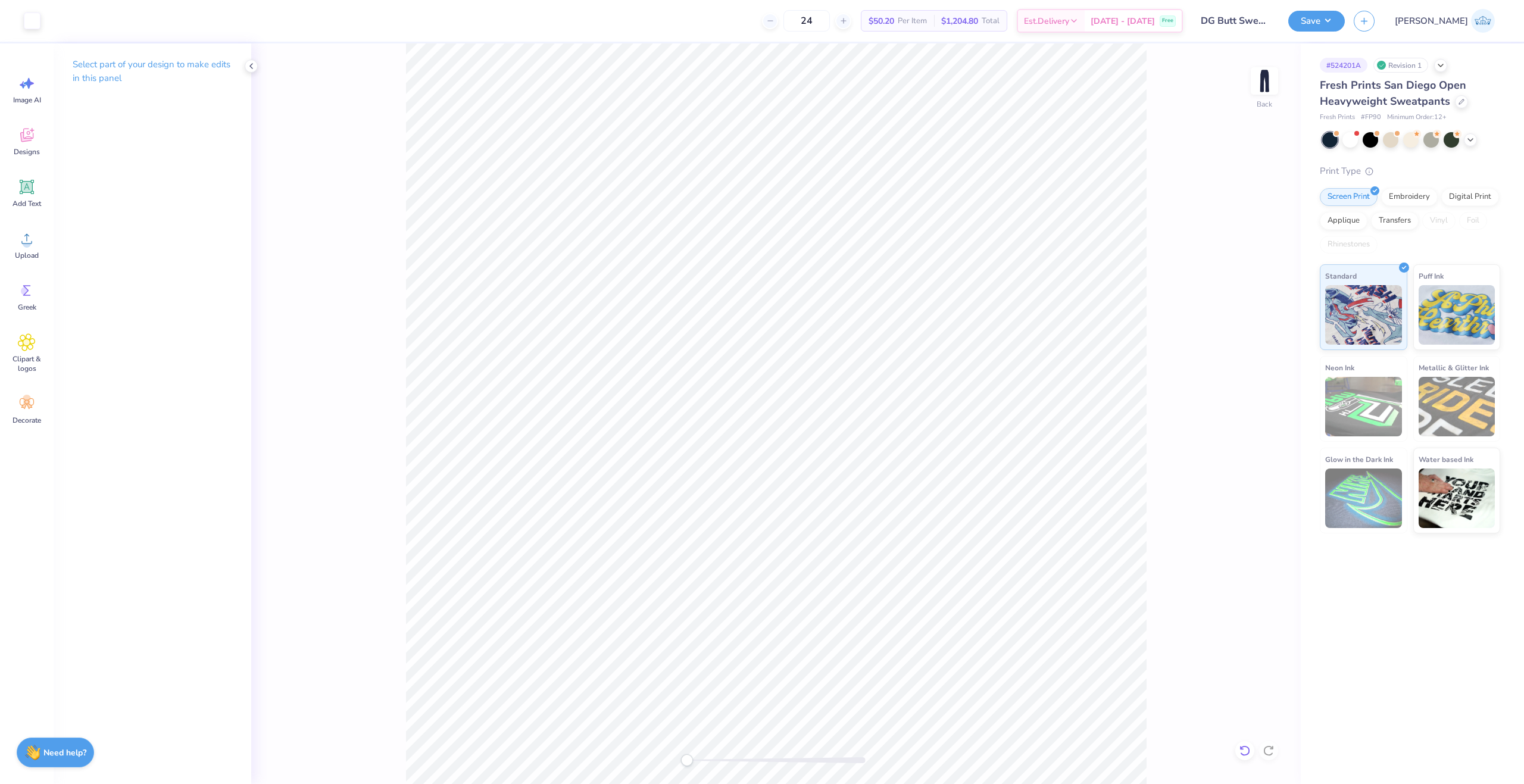
click at [1247, 755] on icon at bounding box center [1245, 750] width 12 height 12
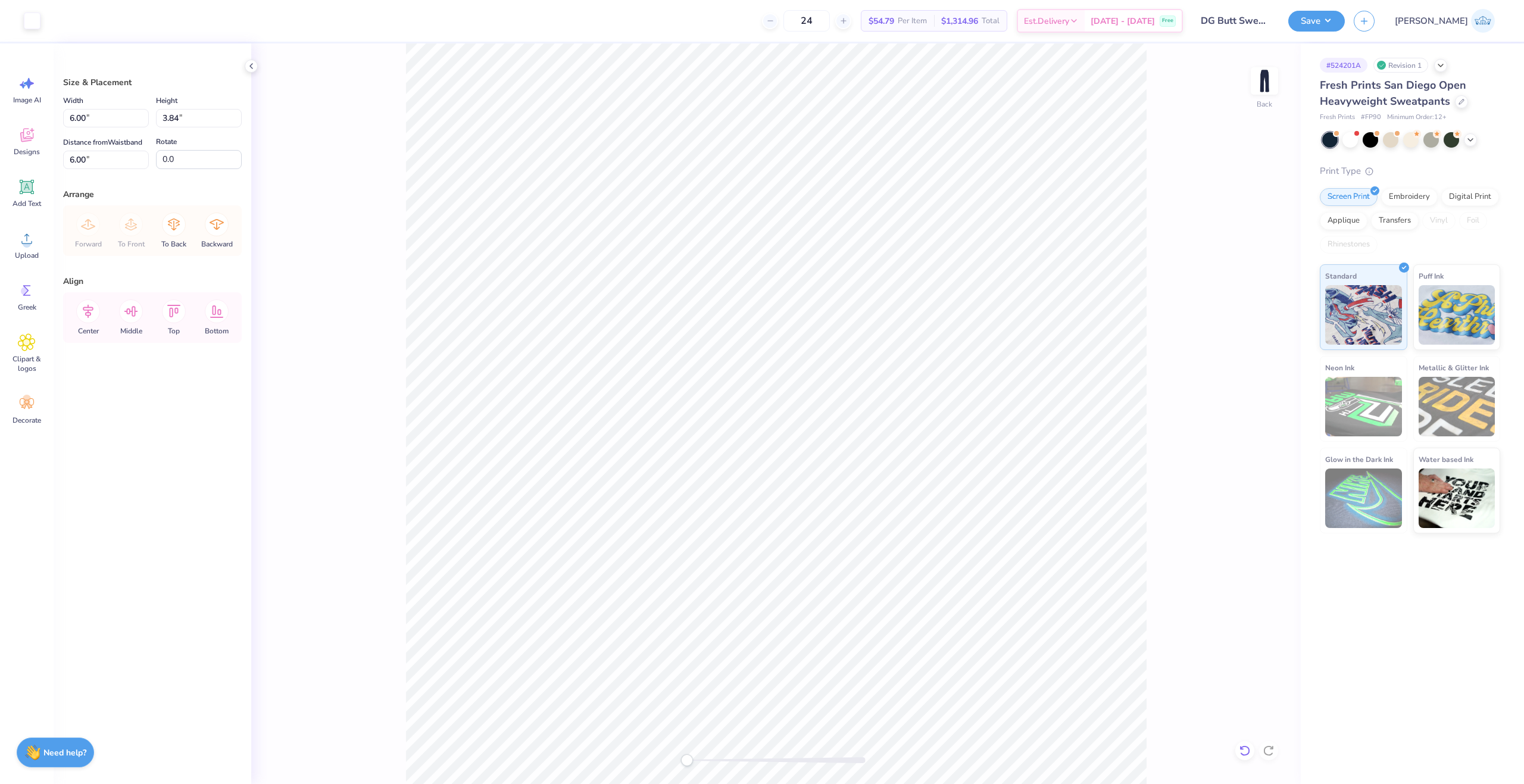
click at [1245, 748] on icon at bounding box center [1245, 750] width 12 height 12
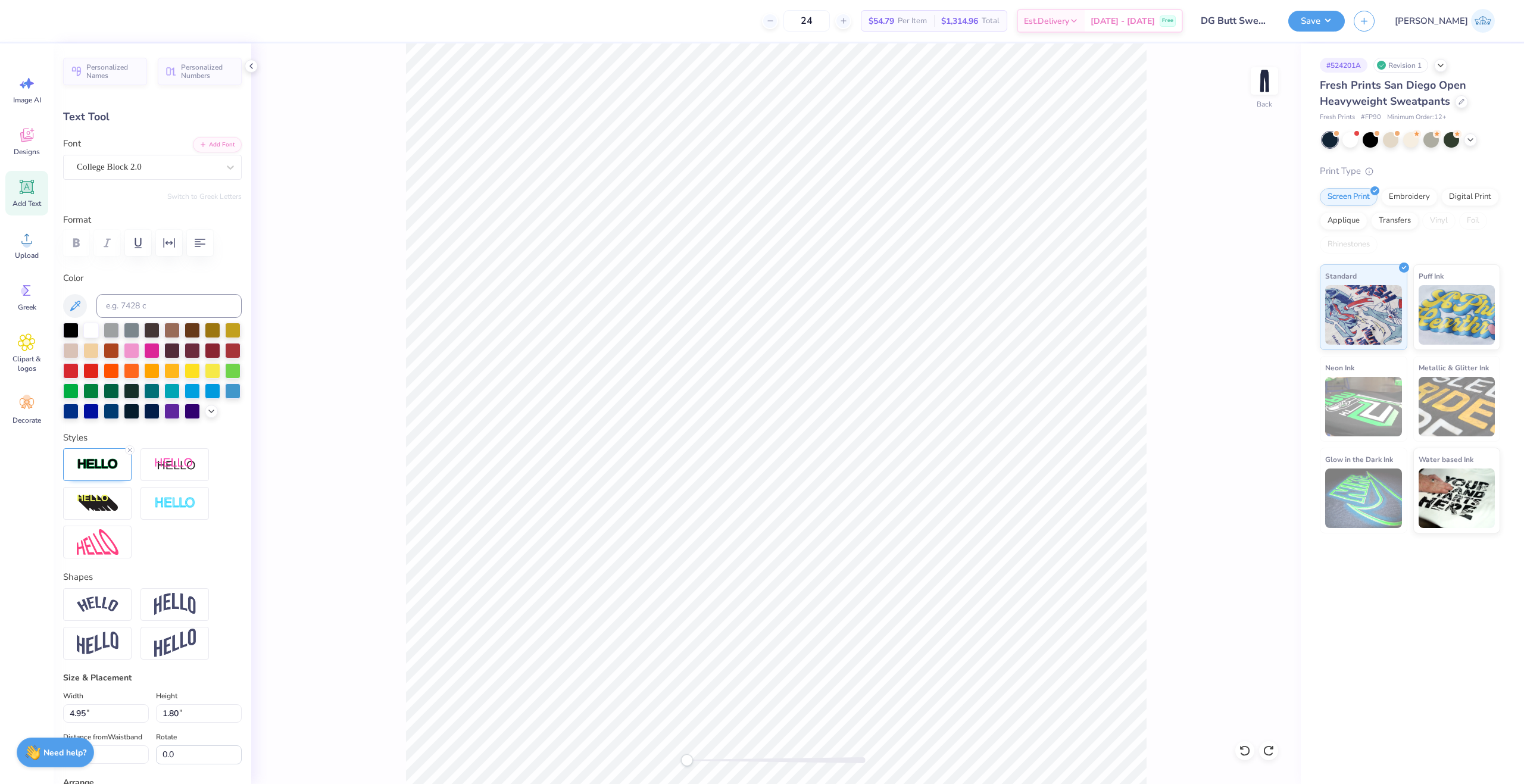
scroll to position [10, 4]
type textarea "Delta GAMMA"
type input "10.84"
type input "1.72"
type input "6.04"
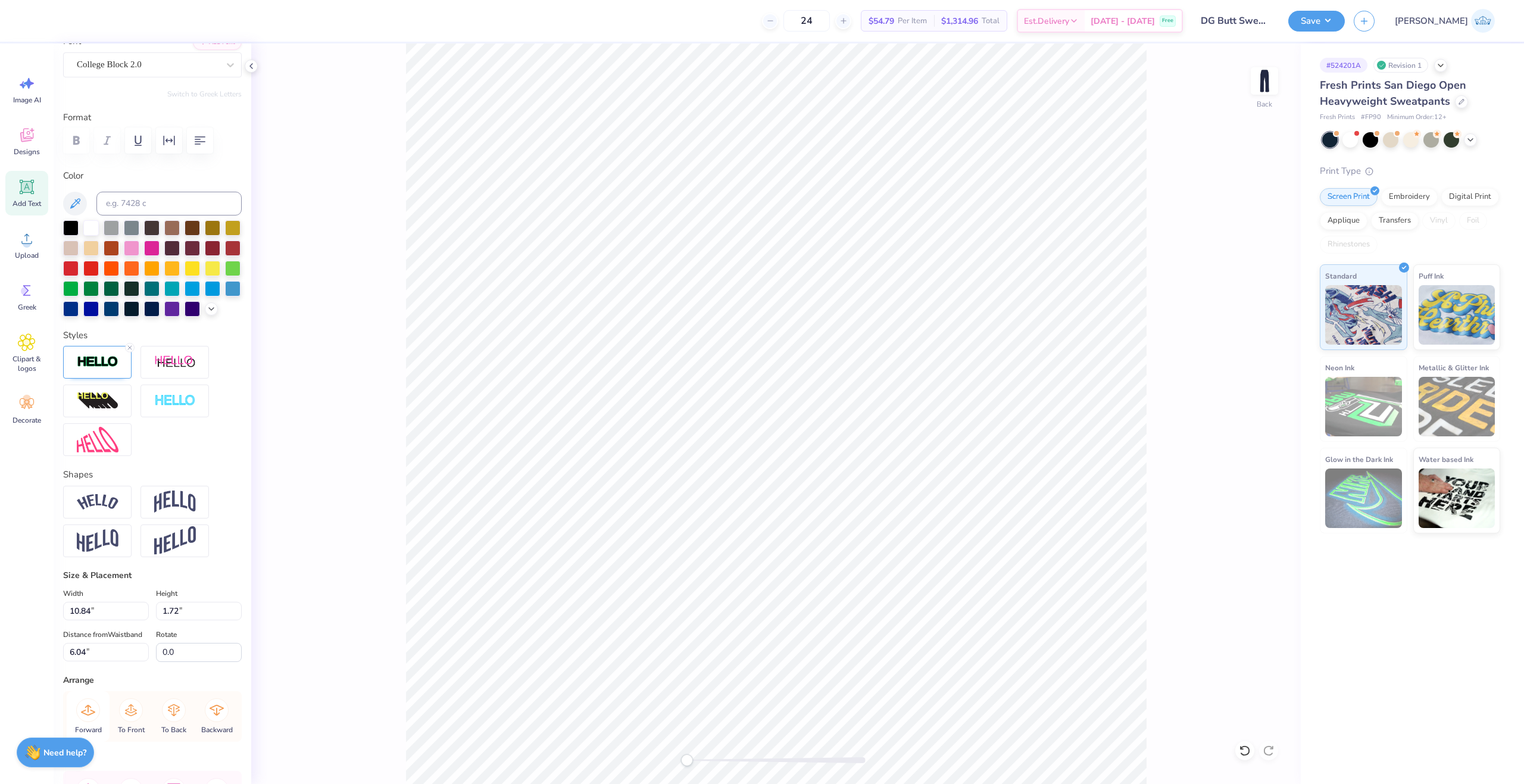
scroll to position [233, 0]
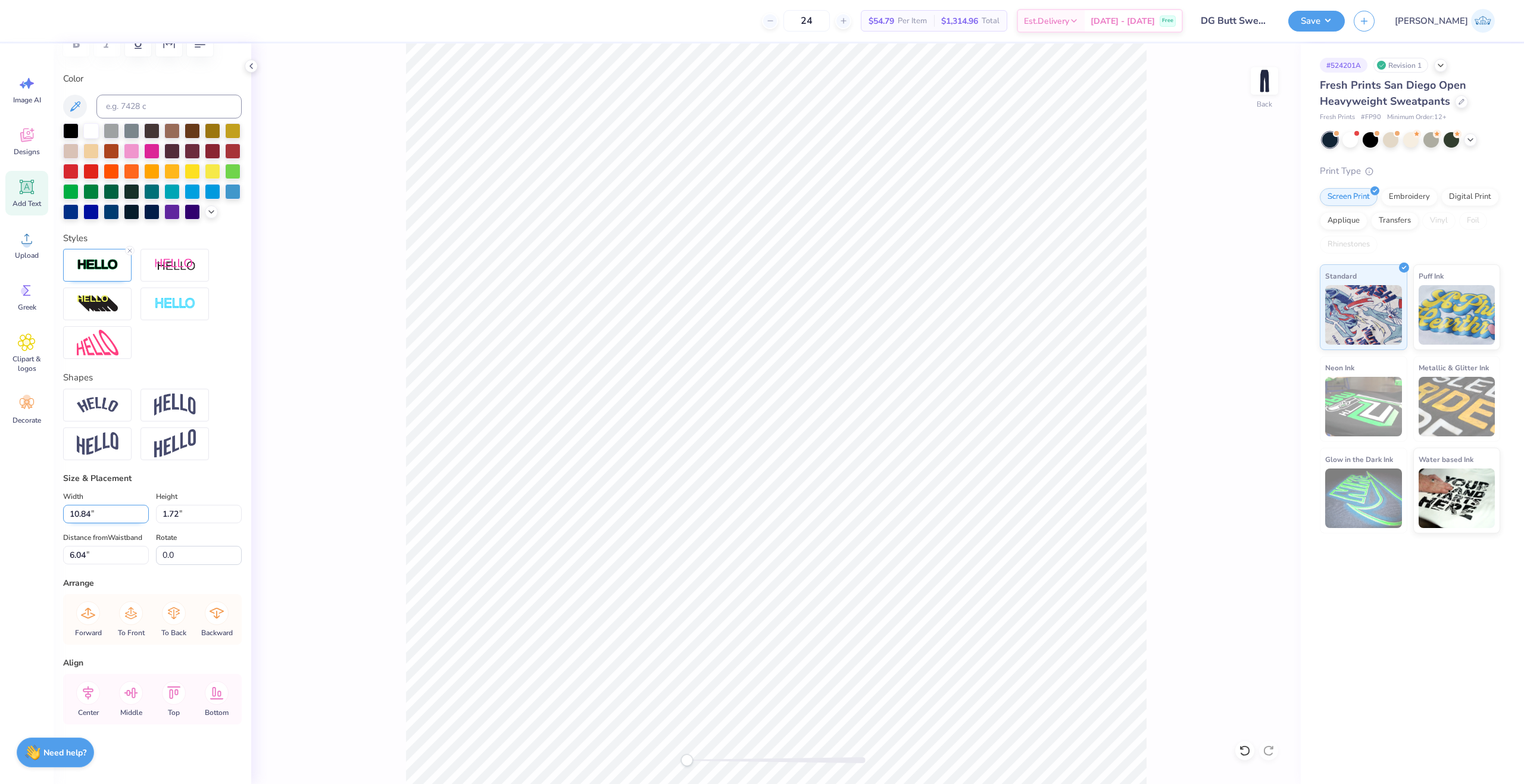
click at [84, 505] on input "10.84" at bounding box center [106, 513] width 86 height 18
type input "6.00"
type input "0.95"
type input "6.42"
type input "1.80"
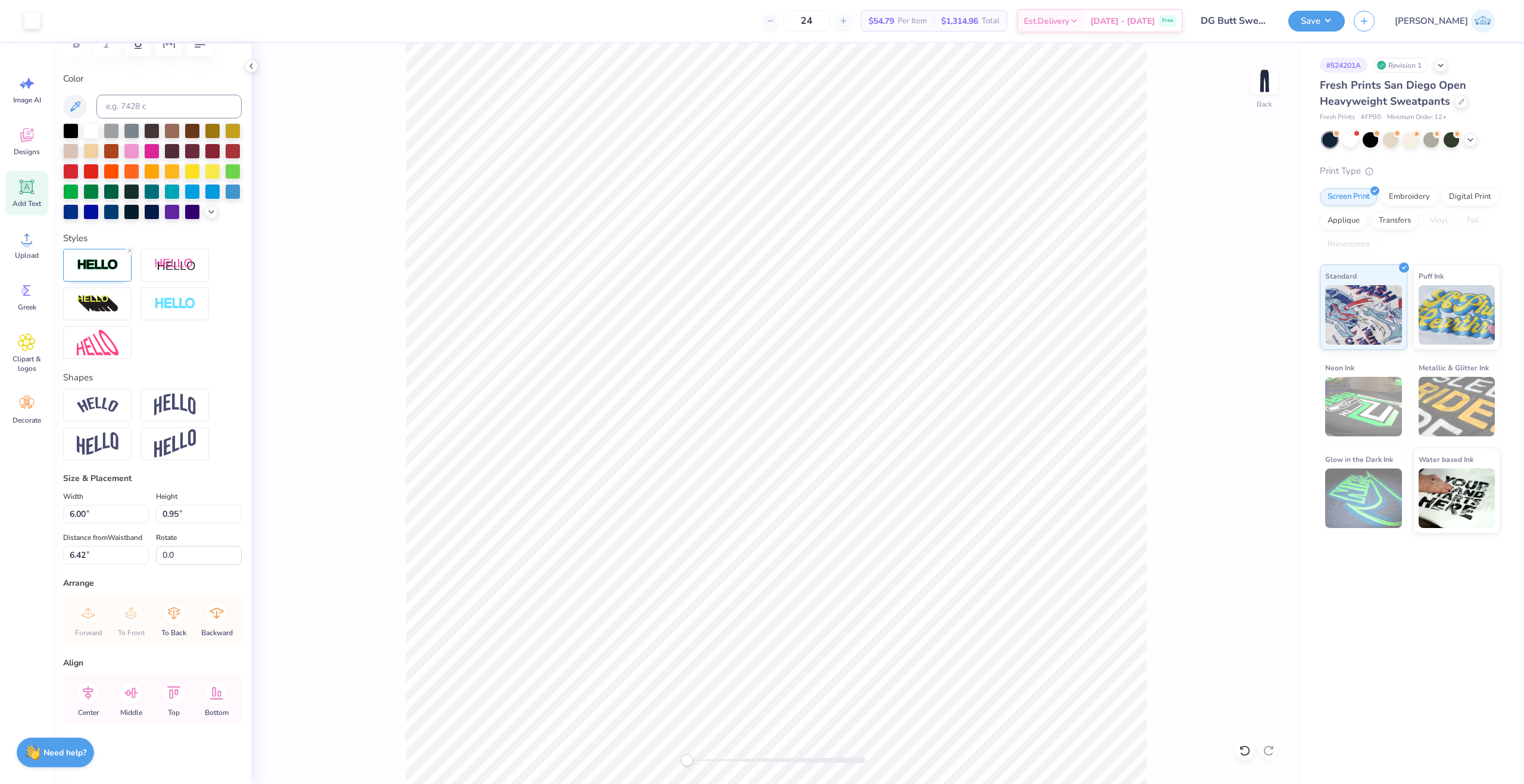
type input "8.04"
type input "0.95"
click at [83, 559] on input "6.42" at bounding box center [106, 554] width 86 height 18
click at [93, 698] on icon at bounding box center [88, 693] width 24 height 24
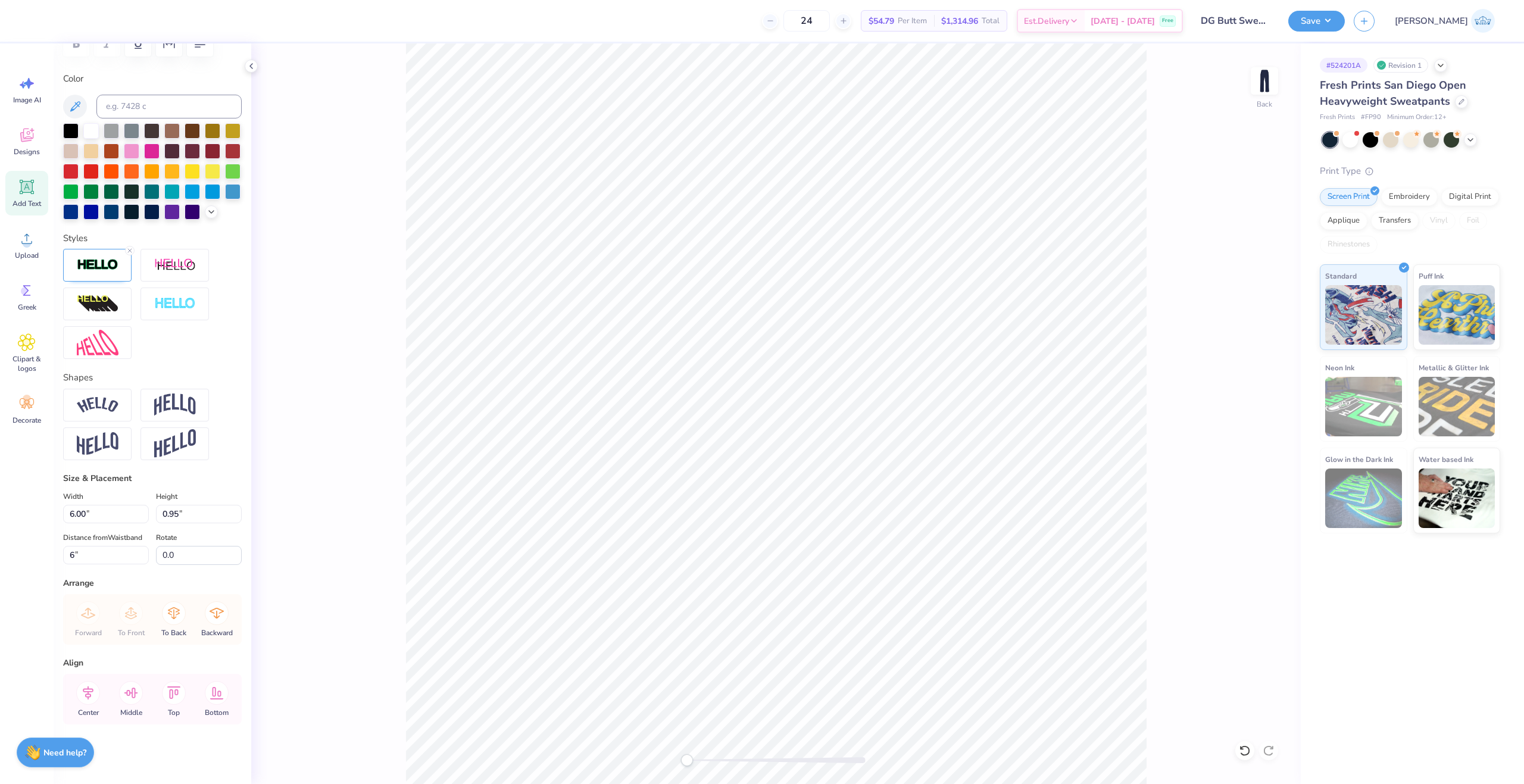
scroll to position [220, 0]
click at [1266, 67] on img at bounding box center [1265, 81] width 48 height 48
click at [1265, 78] on img at bounding box center [1265, 81] width 24 height 24
type input "4.60"
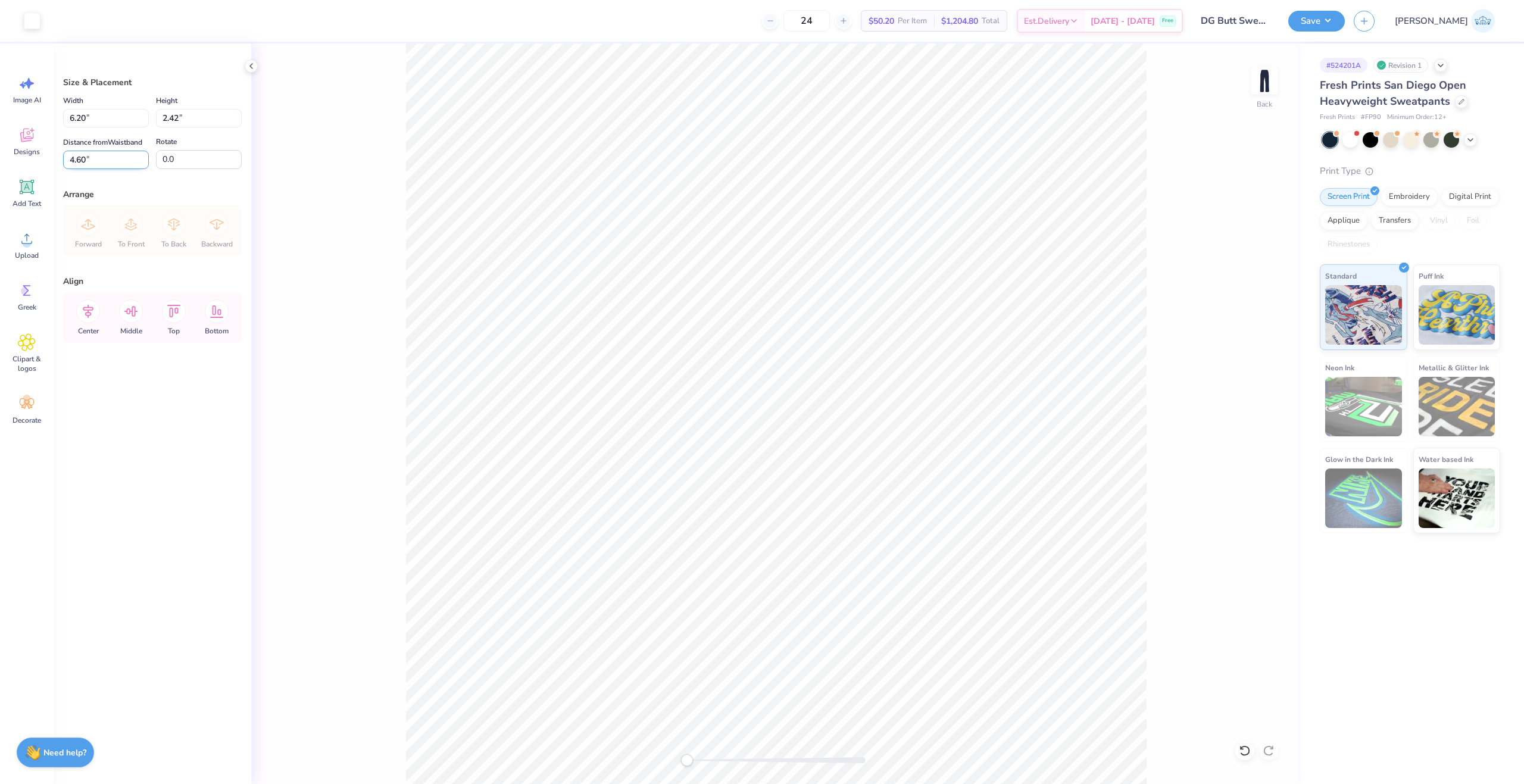
click at [76, 161] on input "4.60" at bounding box center [106, 159] width 86 height 18
type input "6.00"
click at [77, 117] on input "6.20" at bounding box center [106, 118] width 86 height 18
type input "6.00"
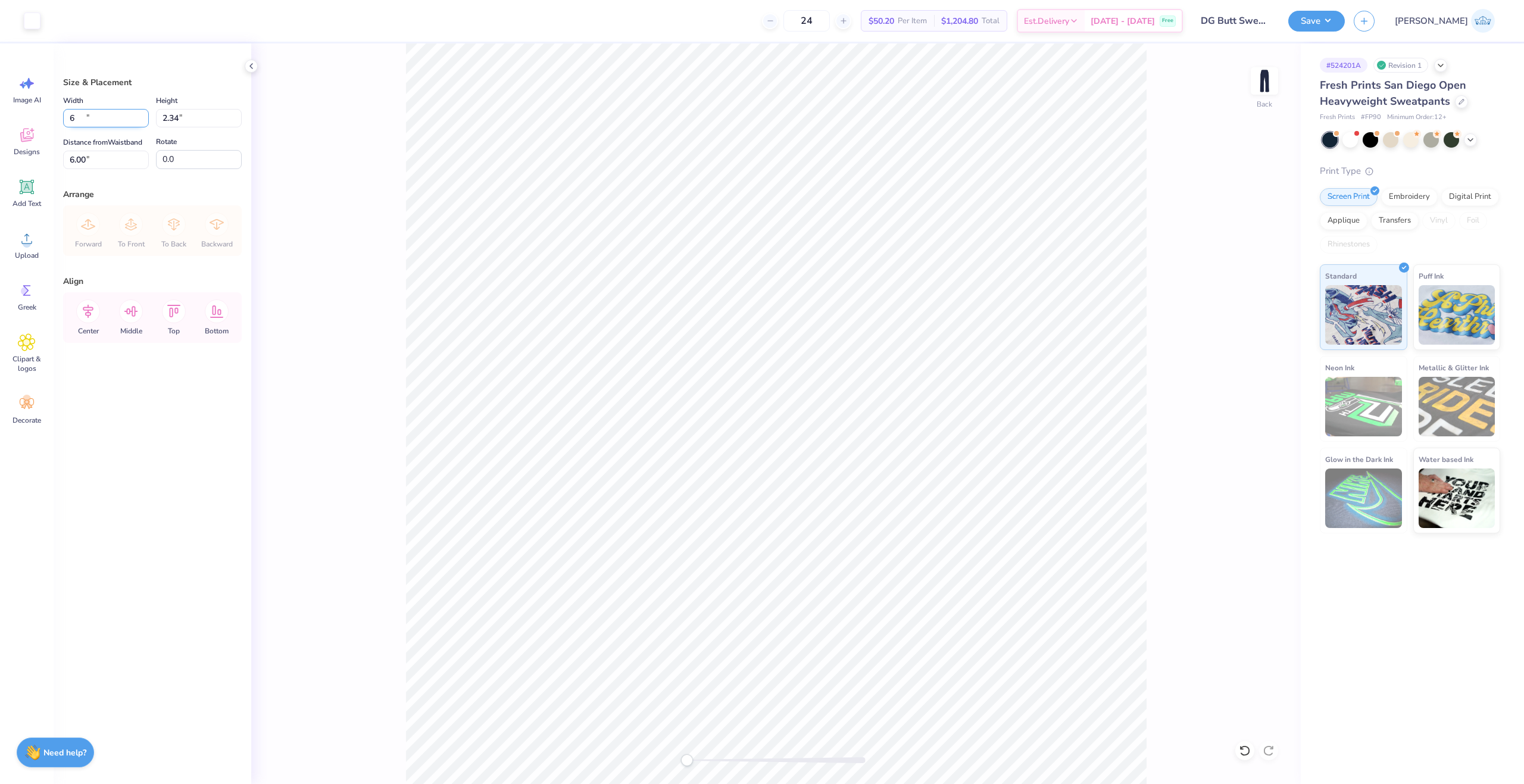
type input "2.34"
click at [79, 154] on input "6.04" at bounding box center [106, 159] width 86 height 18
type input "6.00"
click at [79, 163] on input "6.00" at bounding box center [106, 159] width 86 height 18
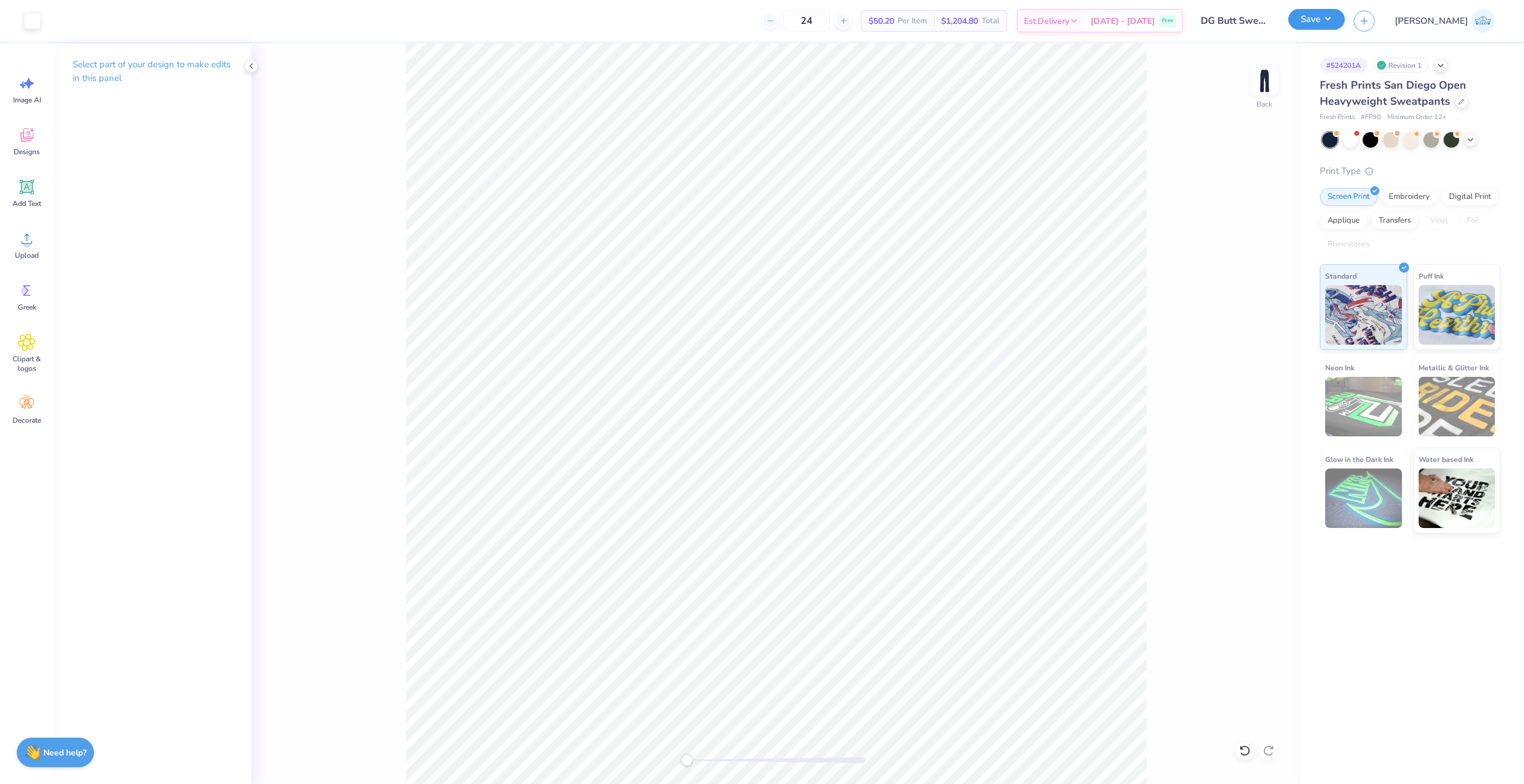
click at [1345, 20] on button "Save" at bounding box center [1317, 19] width 57 height 21
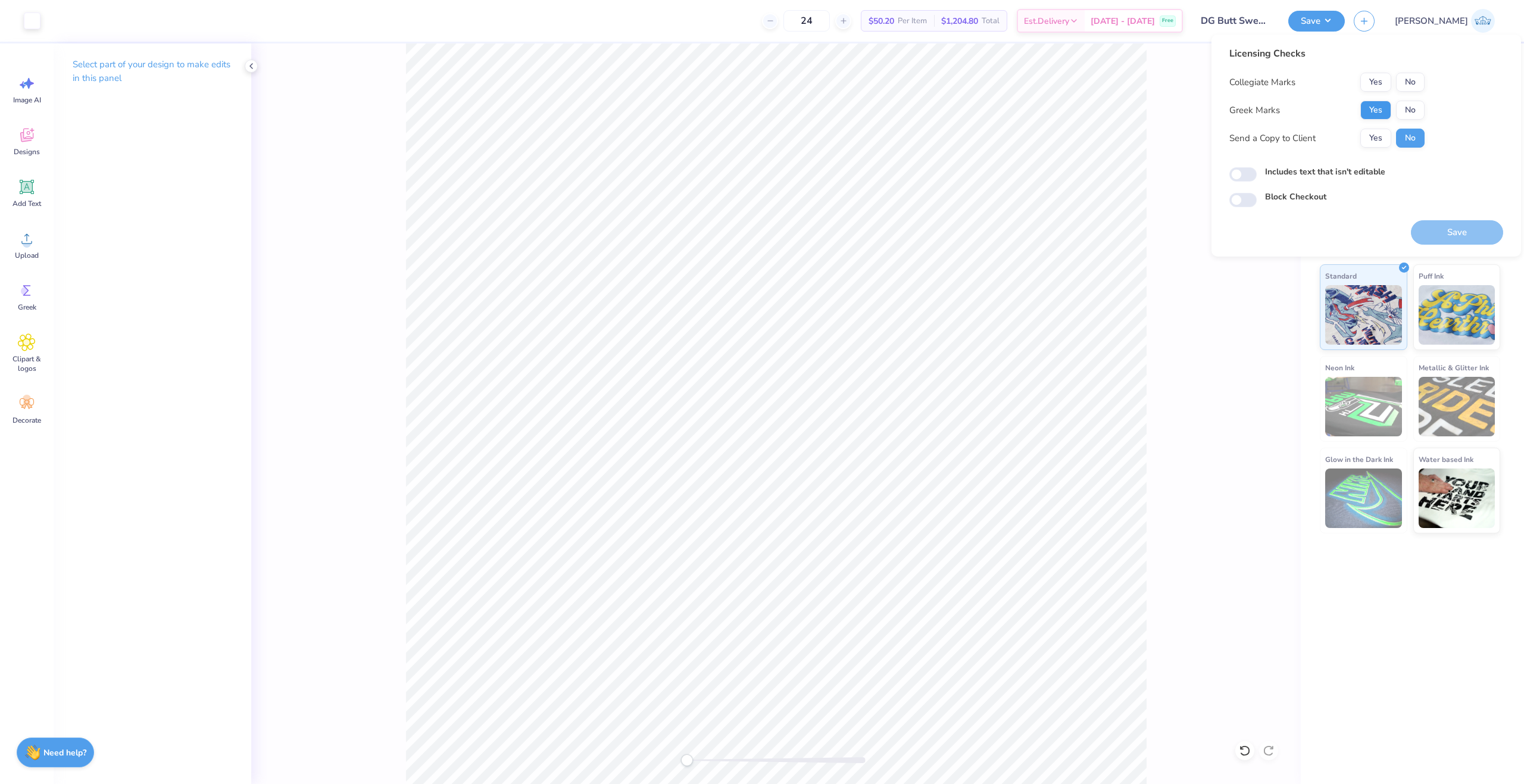
drag, startPoint x: 1395, startPoint y: 105, endPoint x: 1382, endPoint y: 108, distance: 13.3
click at [1389, 107] on div "Yes No" at bounding box center [1392, 110] width 64 height 19
click at [1382, 108] on button "Yes" at bounding box center [1375, 110] width 31 height 19
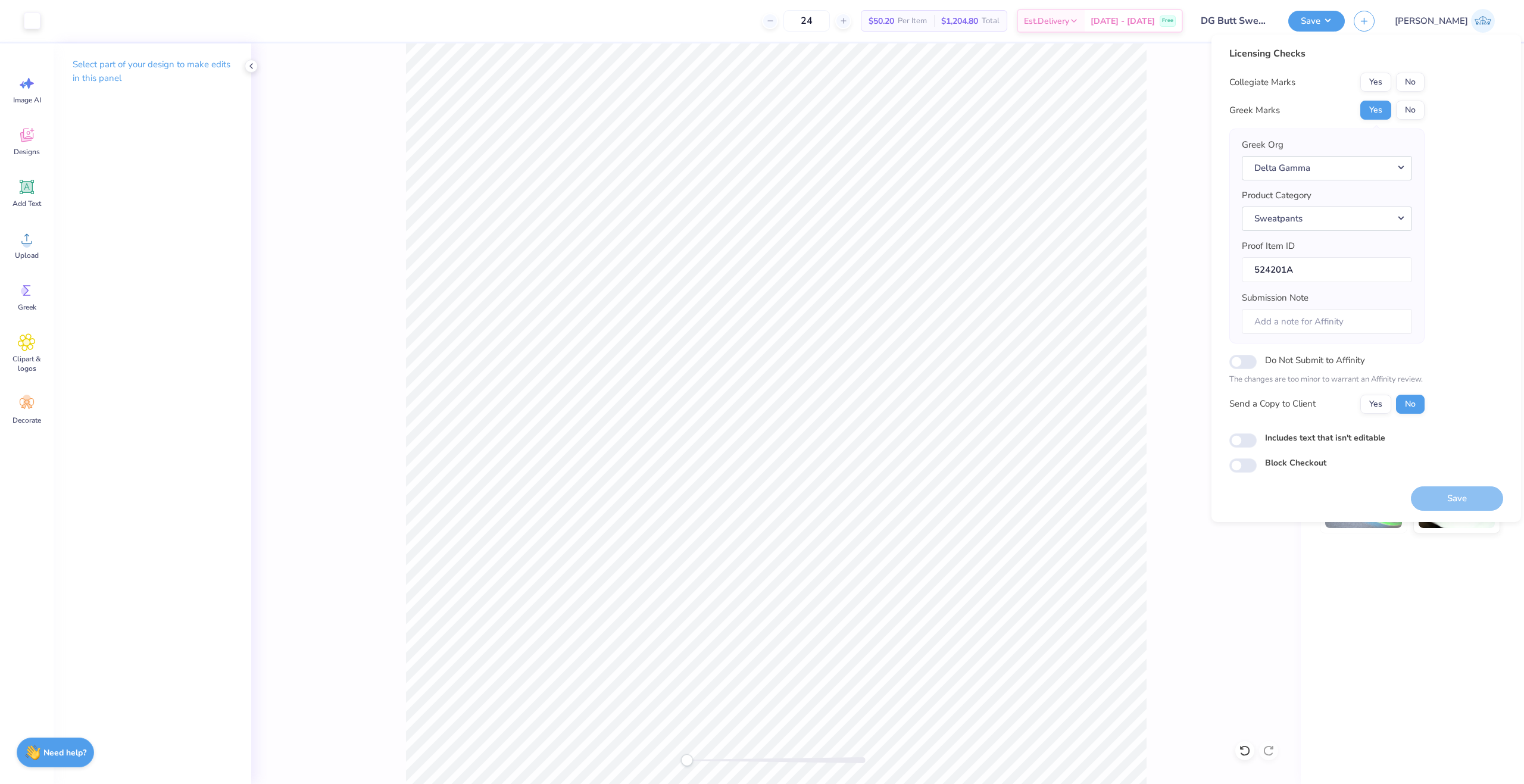
click at [1400, 97] on div "Collegiate Marks Yes No Greek Marks Yes No Greek Org Delta Gamma Product Catego…" at bounding box center [1327, 243] width 195 height 341
click at [1405, 82] on button "No" at bounding box center [1410, 82] width 28 height 19
click at [1357, 404] on div "Send a Copy to Client Yes No" at bounding box center [1327, 404] width 195 height 19
click at [1367, 403] on button "Yes" at bounding box center [1375, 404] width 31 height 19
click at [1438, 497] on button "Save" at bounding box center [1457, 498] width 93 height 25
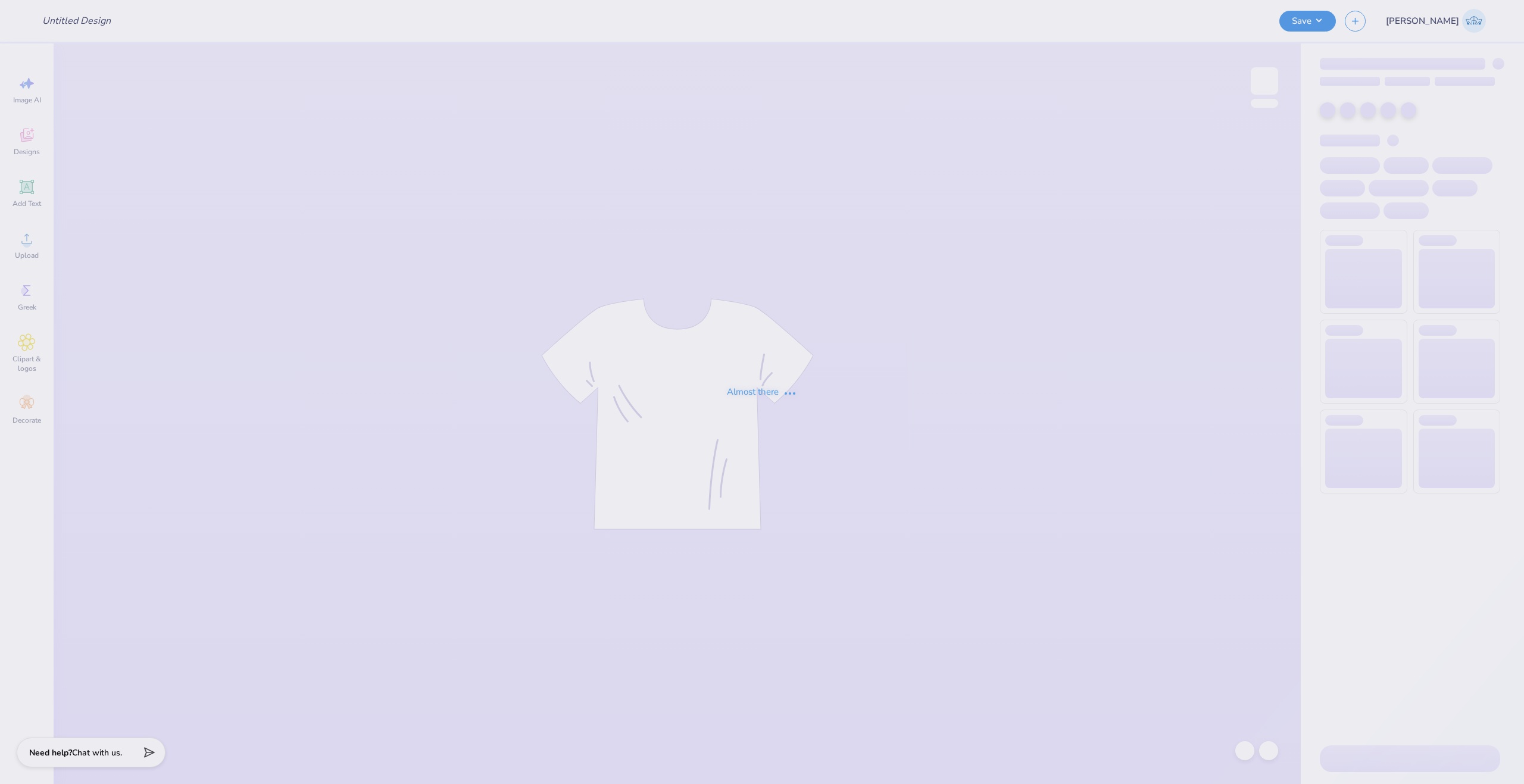
type input "[US_STATE] baby tee"
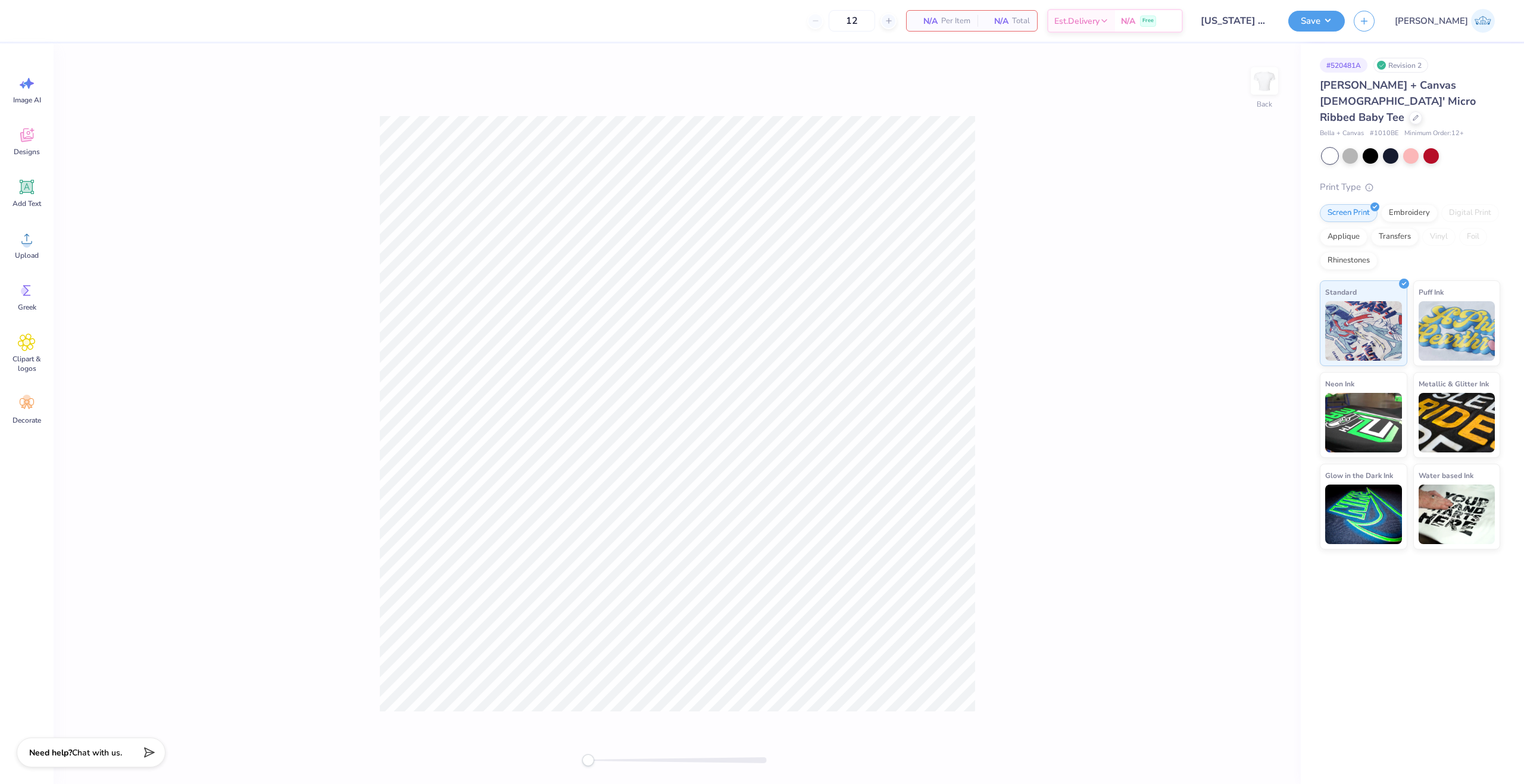
click at [609, 764] on div at bounding box center [677, 759] width 179 height 12
click at [610, 754] on div at bounding box center [677, 759] width 179 height 12
click at [608, 765] on div at bounding box center [677, 759] width 179 height 12
click at [619, 758] on div at bounding box center [677, 759] width 179 height 6
click at [611, 760] on div at bounding box center [677, 759] width 179 height 6
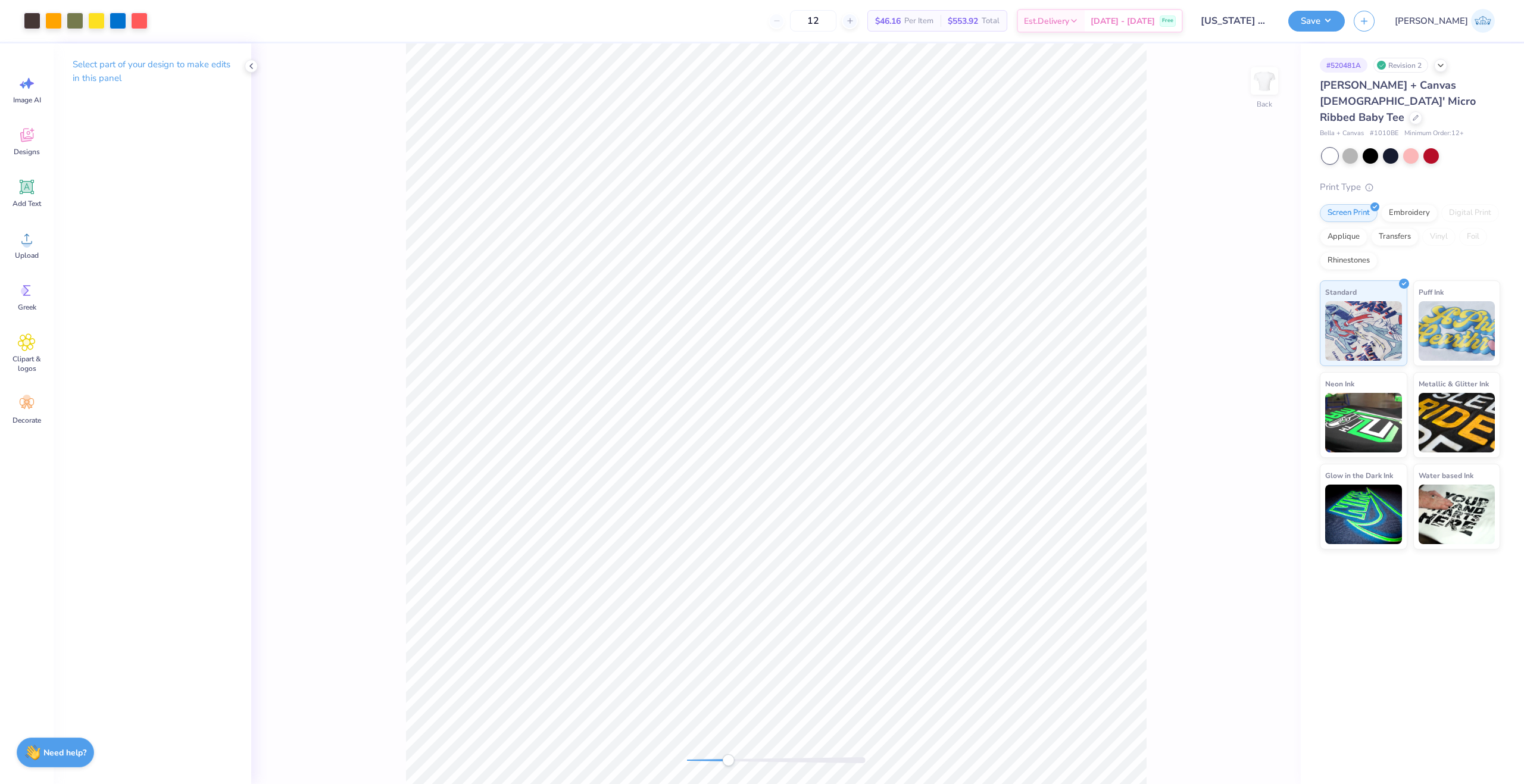
drag, startPoint x: 709, startPoint y: 761, endPoint x: 730, endPoint y: 759, distance: 21.1
click at [730, 759] on div "Accessibility label" at bounding box center [728, 759] width 12 height 12
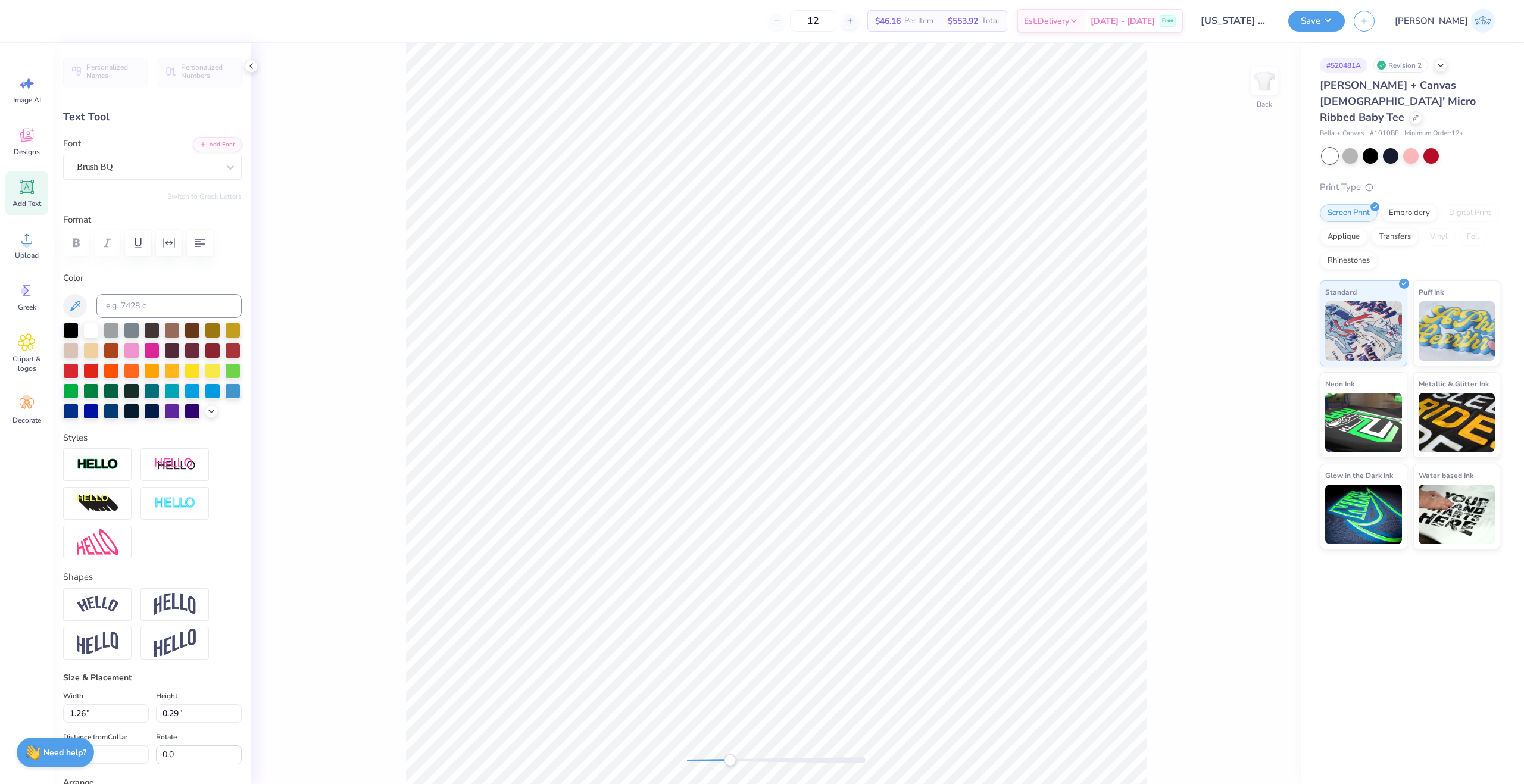
scroll to position [10, 3]
paste textarea "®"
type textarea "Beat OU®"
click at [717, 760] on div at bounding box center [776, 759] width 179 height 6
click at [1246, 748] on icon at bounding box center [1245, 750] width 12 height 12
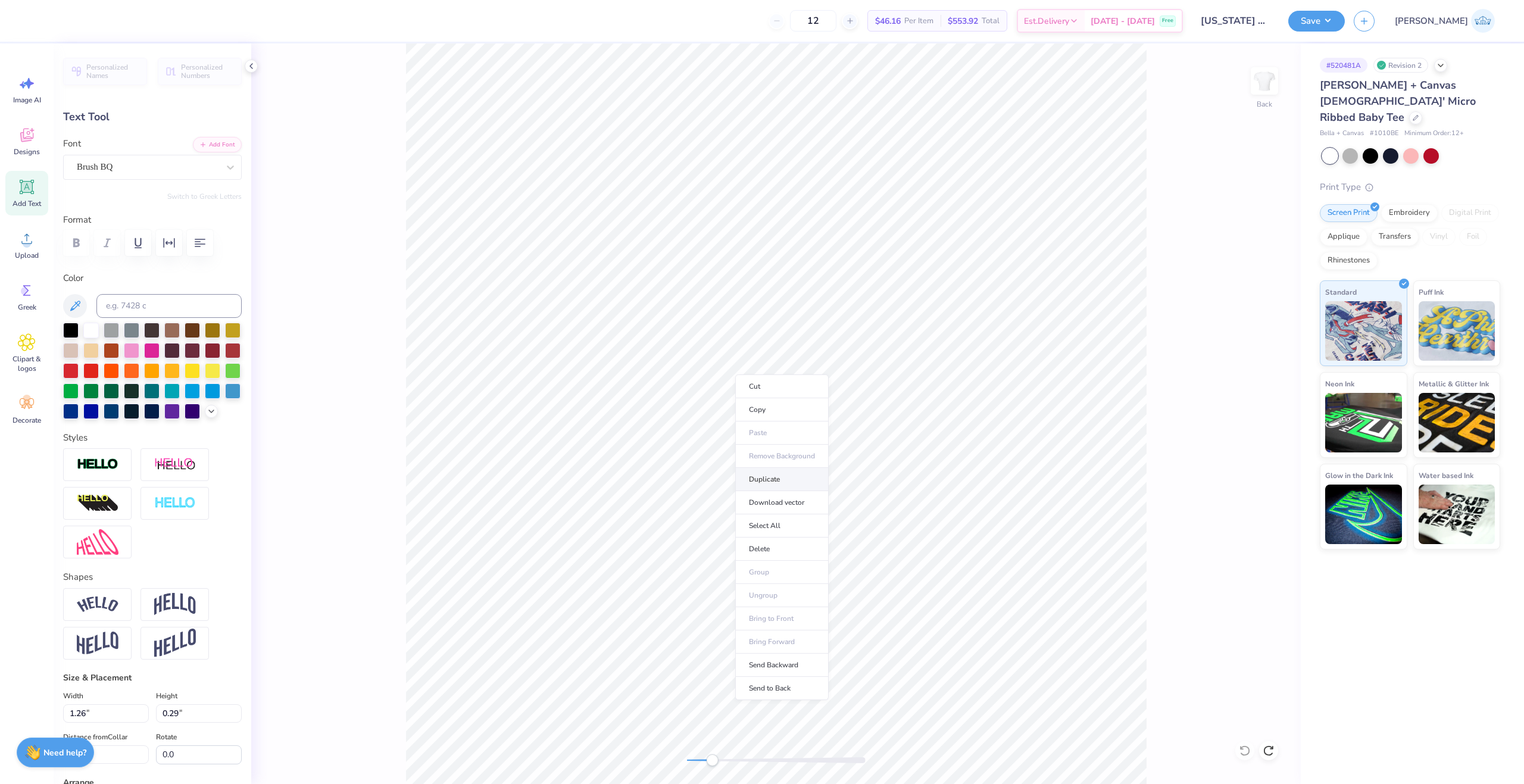
click at [781, 479] on li "Duplicate" at bounding box center [782, 479] width 93 height 23
type input "9.64"
type textarea "®"
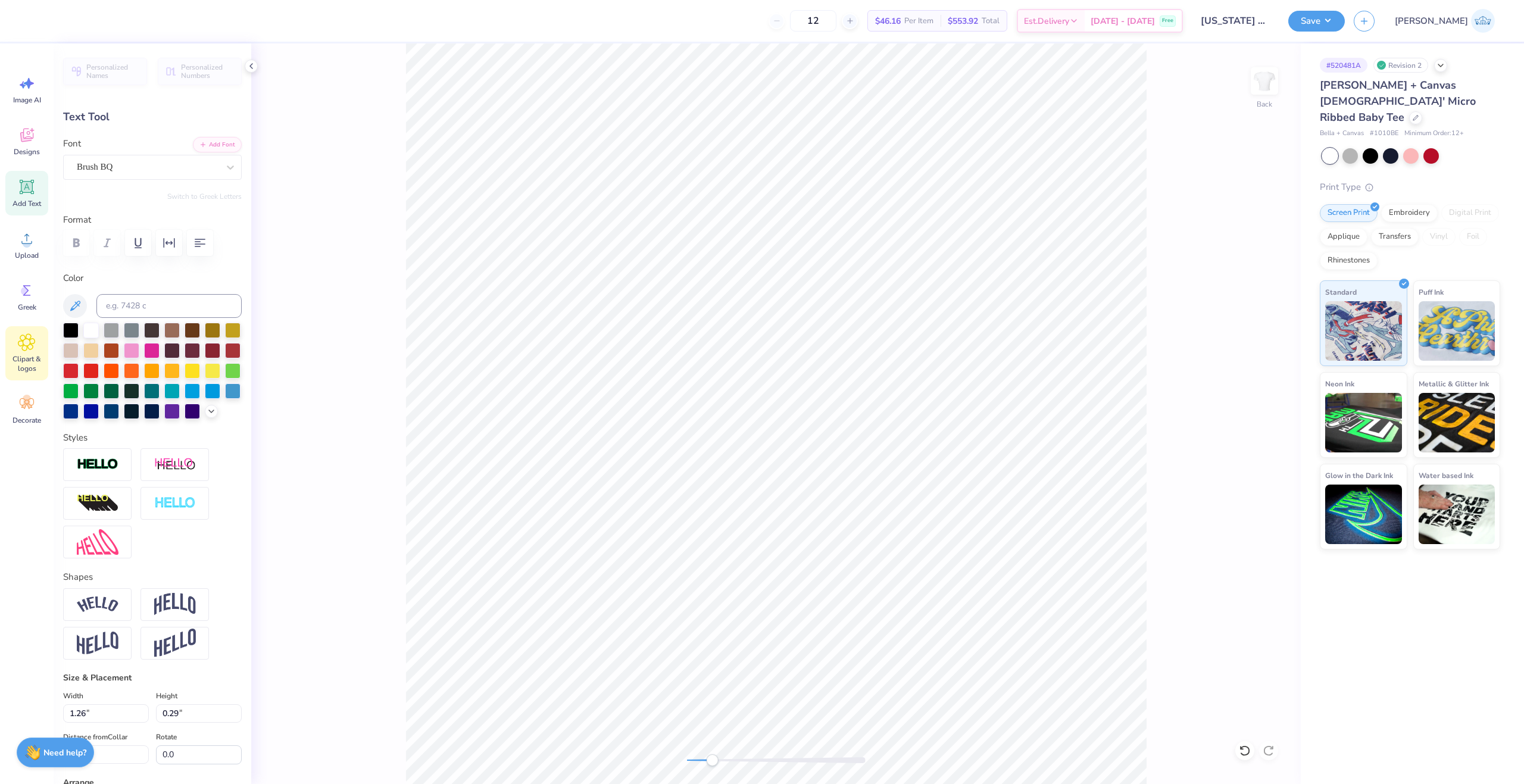
click at [727, 761] on div at bounding box center [776, 759] width 179 height 6
click at [772, 773] on div "Back" at bounding box center [776, 413] width 1049 height 741
type input "0.26"
type input "9.66"
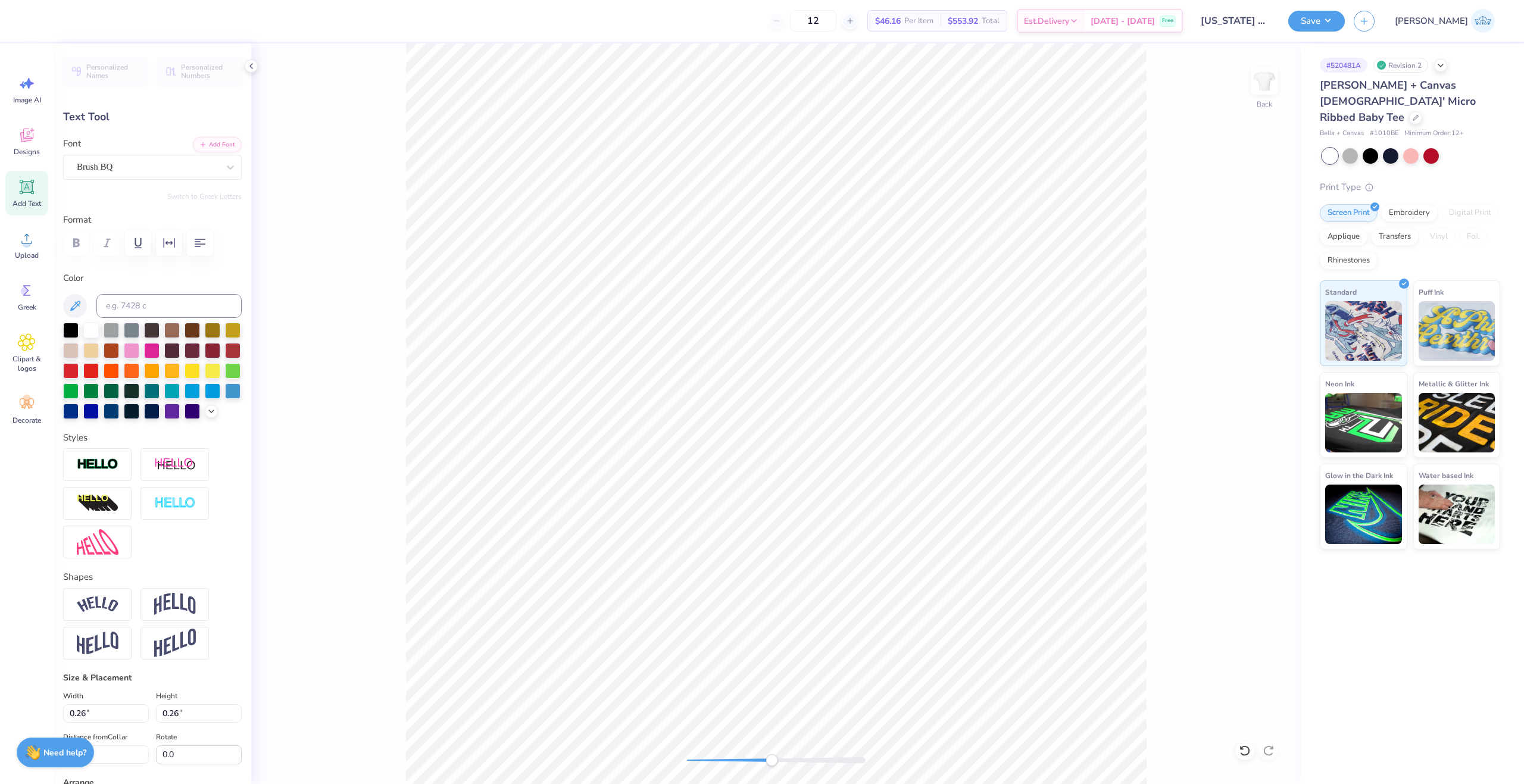
type input "0.14"
click at [659, 761] on div "Back" at bounding box center [776, 413] width 1049 height 741
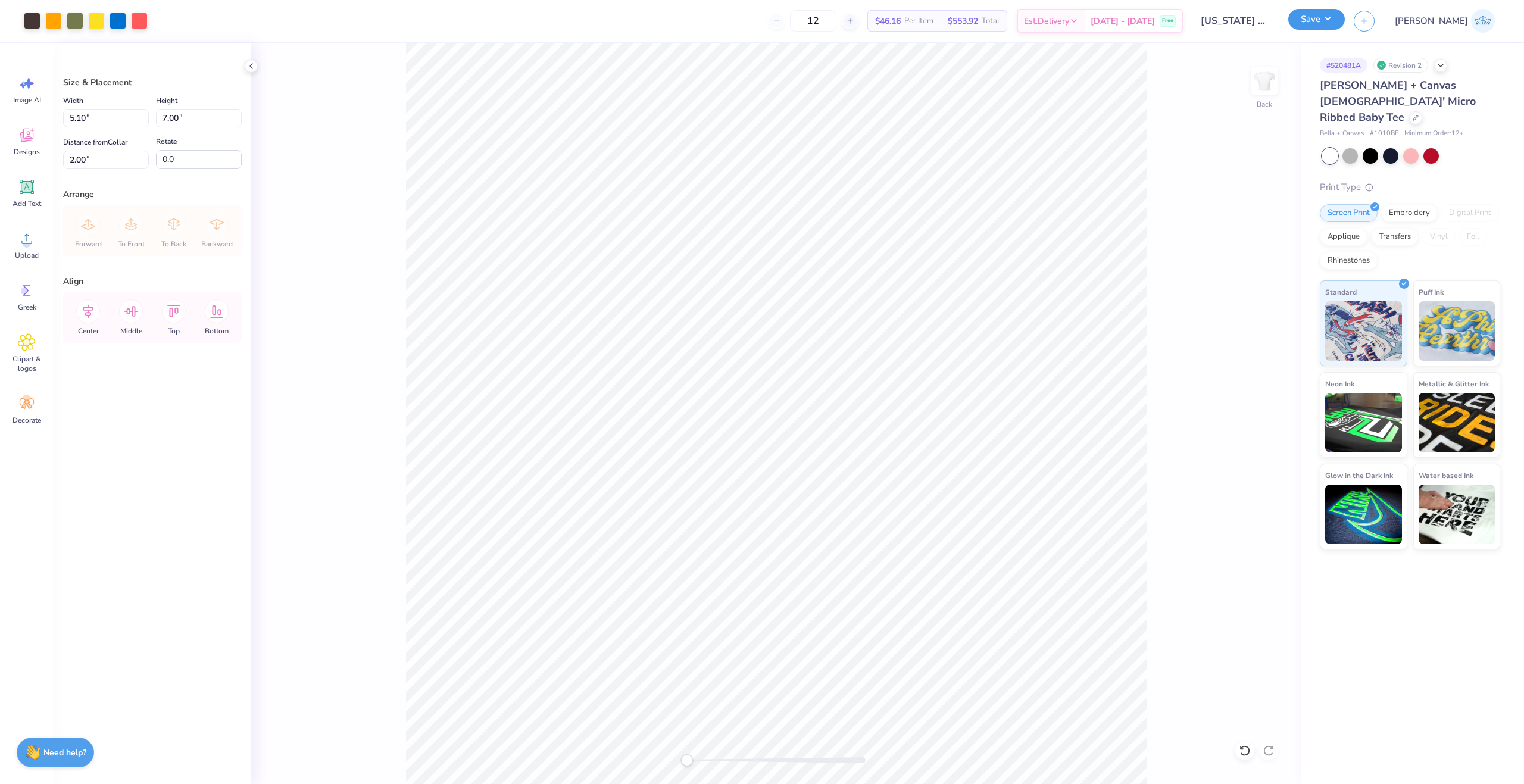
click at [1345, 15] on button "Save" at bounding box center [1317, 19] width 57 height 21
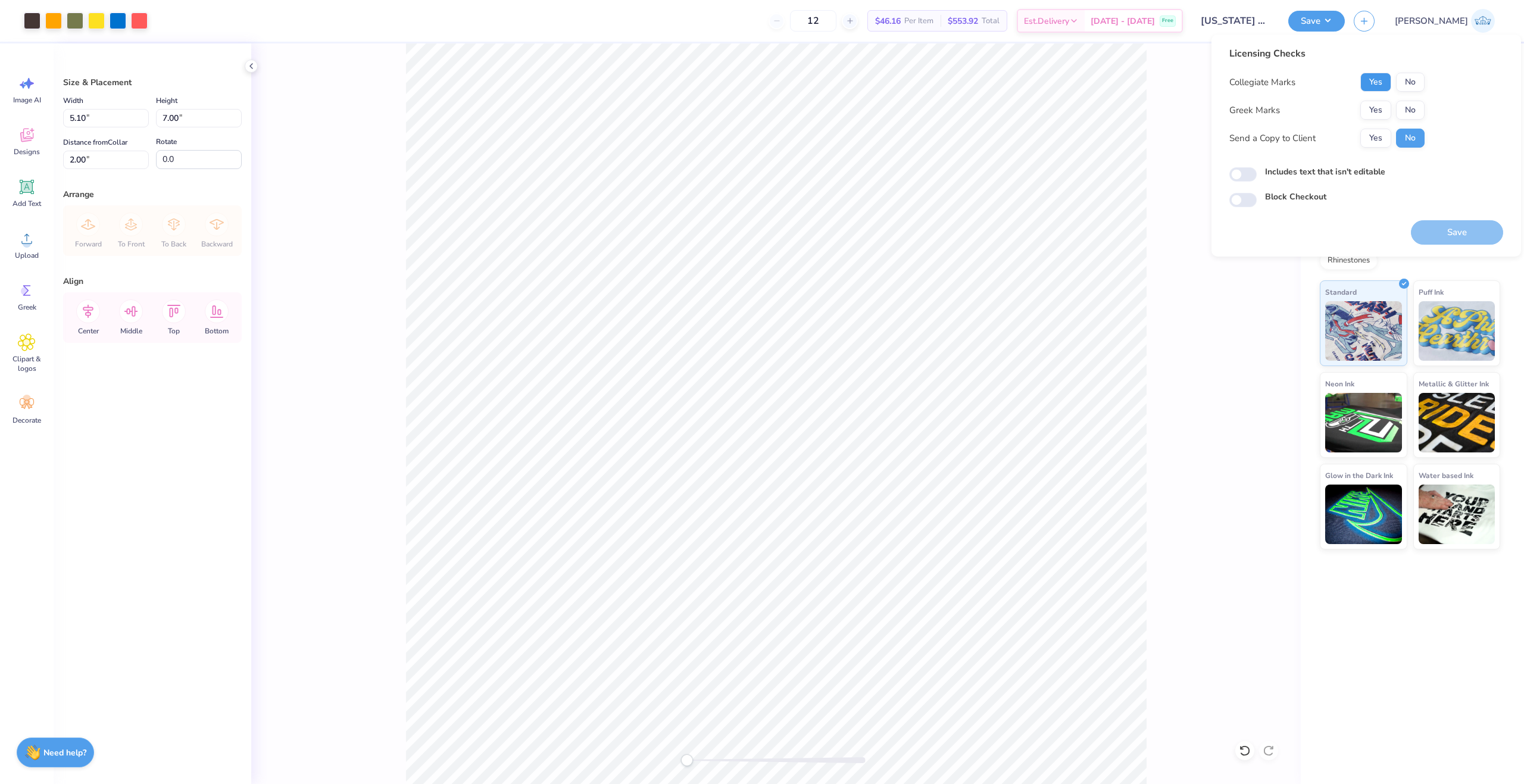
click at [1384, 86] on button "Yes" at bounding box center [1375, 82] width 31 height 19
click at [1379, 121] on div "Collegiate Marks Yes No Greek Marks Yes No Send a Copy to Client Yes No" at bounding box center [1327, 109] width 195 height 75
click at [1378, 120] on div "Collegiate Marks Yes No Greek Marks Yes No Send a Copy to Client Yes No" at bounding box center [1327, 109] width 195 height 75
click at [1378, 118] on button "Yes" at bounding box center [1375, 110] width 31 height 19
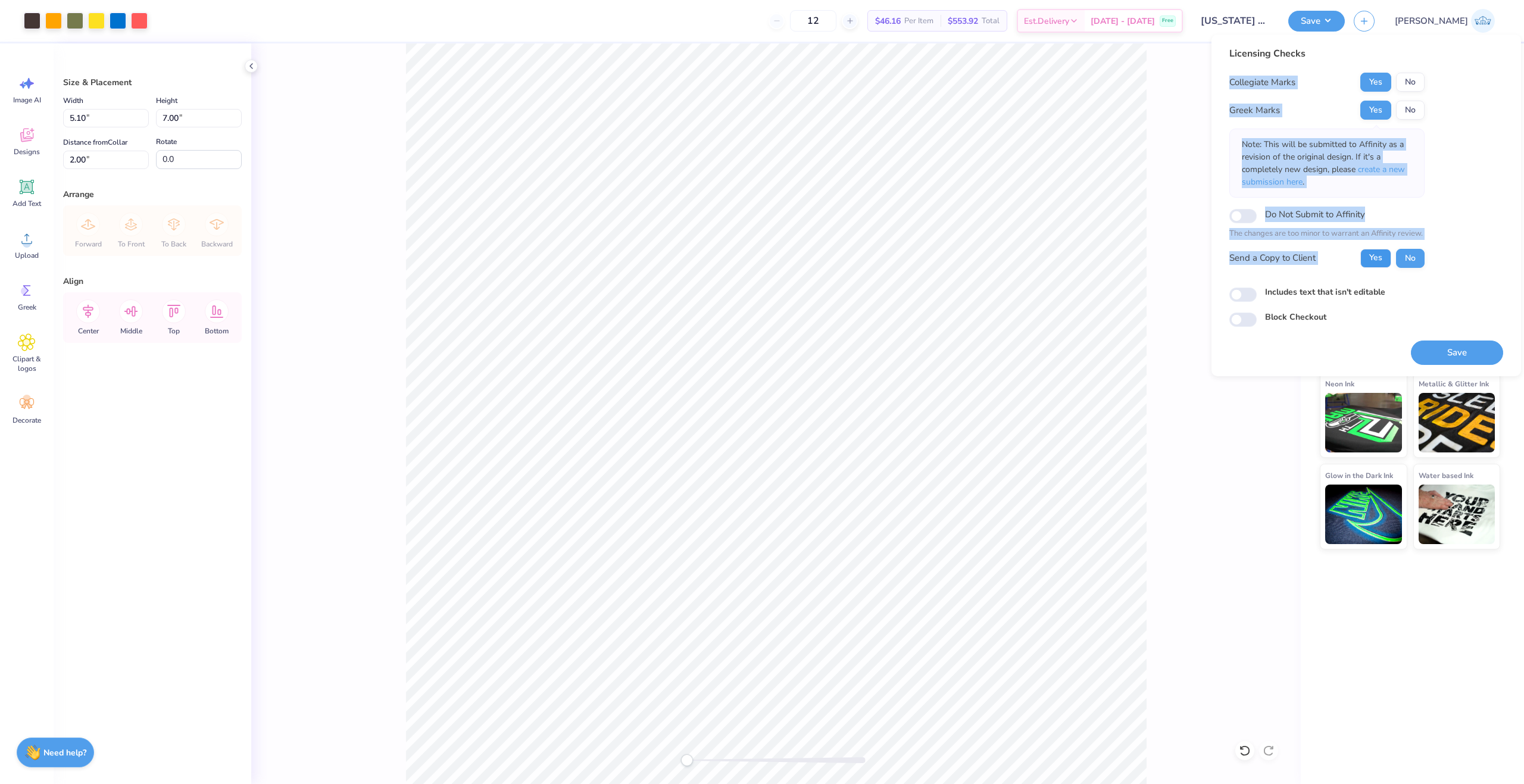
click at [1375, 258] on button "Yes" at bounding box center [1375, 258] width 31 height 19
click at [1440, 356] on button "Save" at bounding box center [1457, 352] width 93 height 25
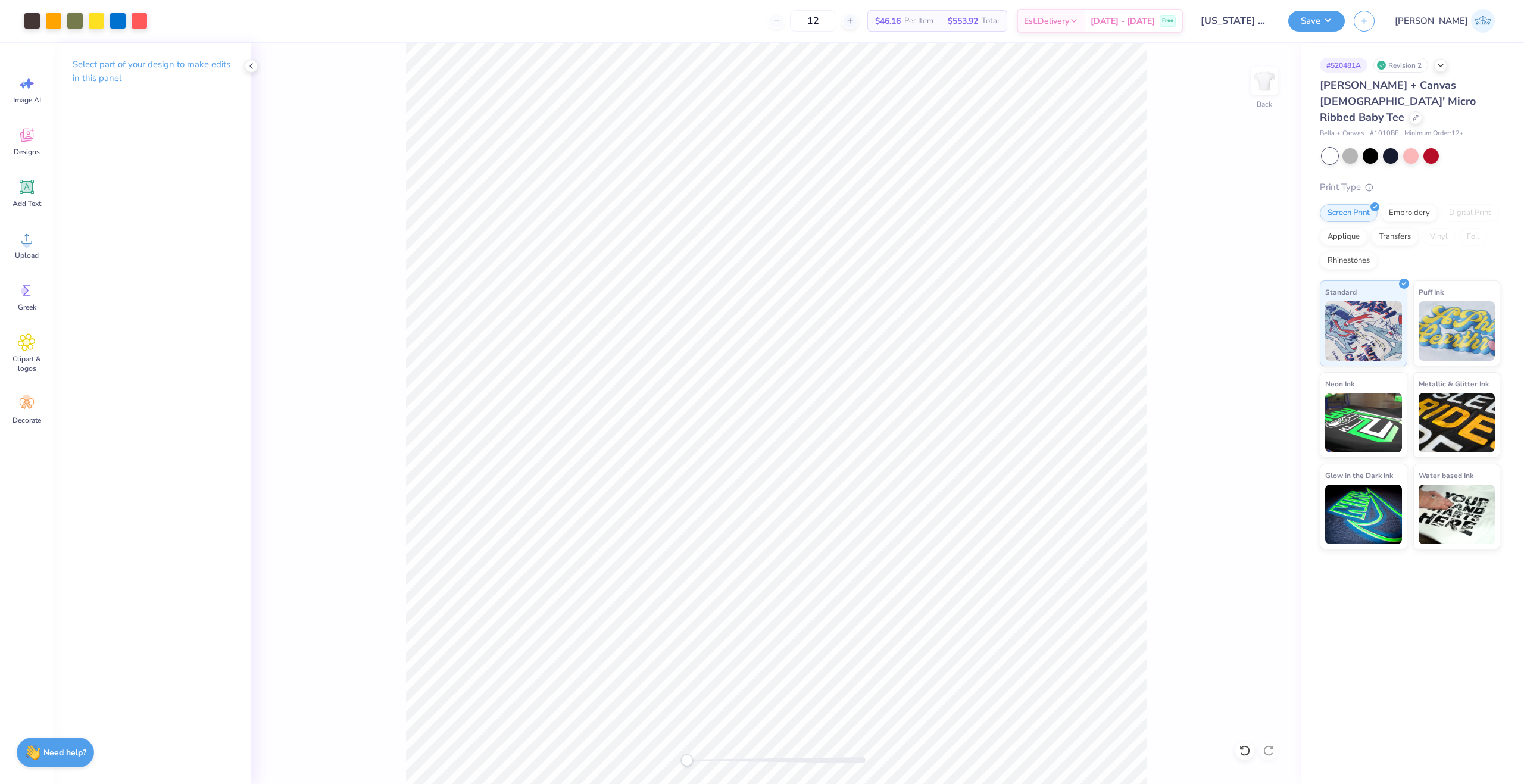
click at [1345, 21] on button "Save" at bounding box center [1317, 21] width 57 height 21
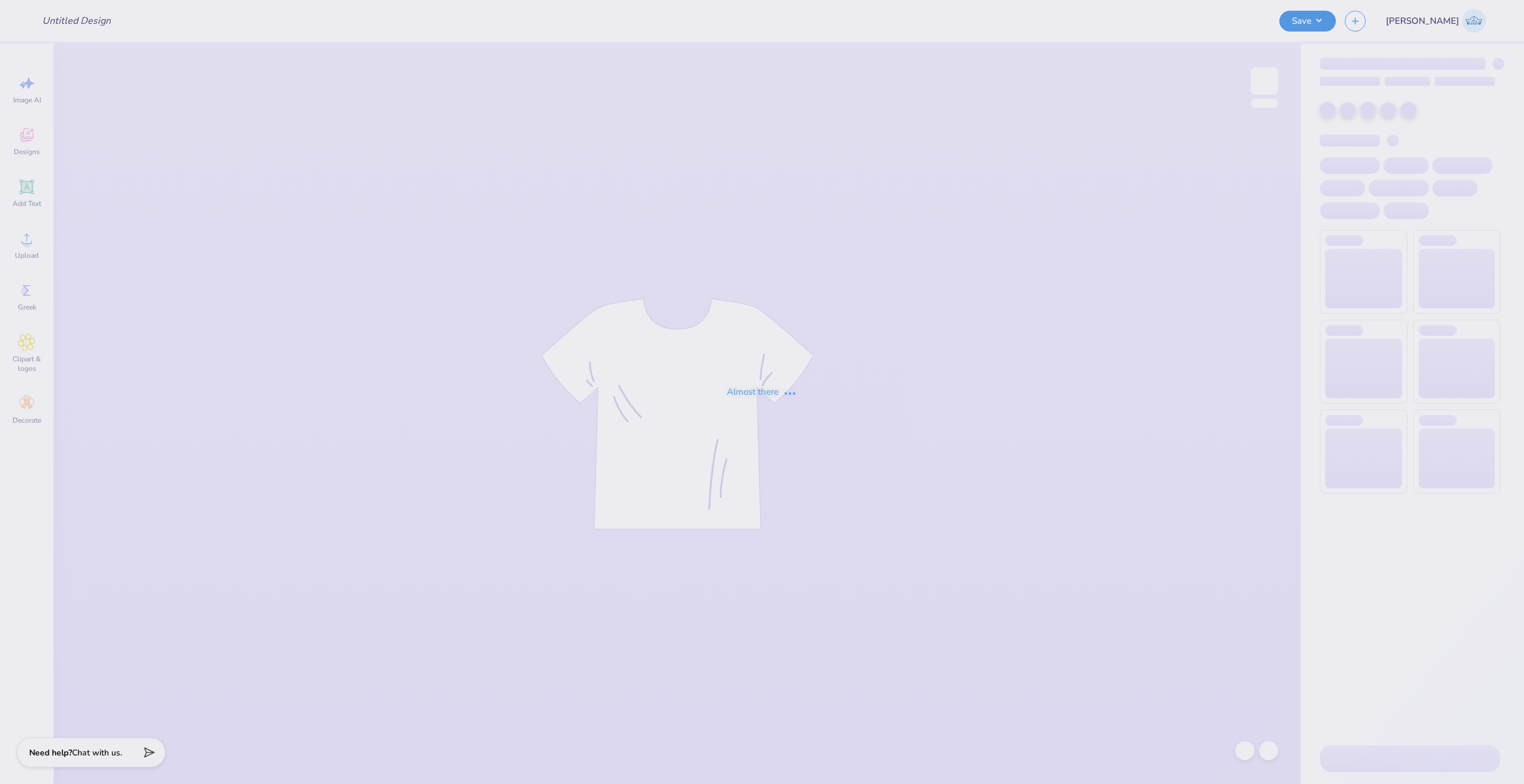
type input "Luci Faso : Baylor University"
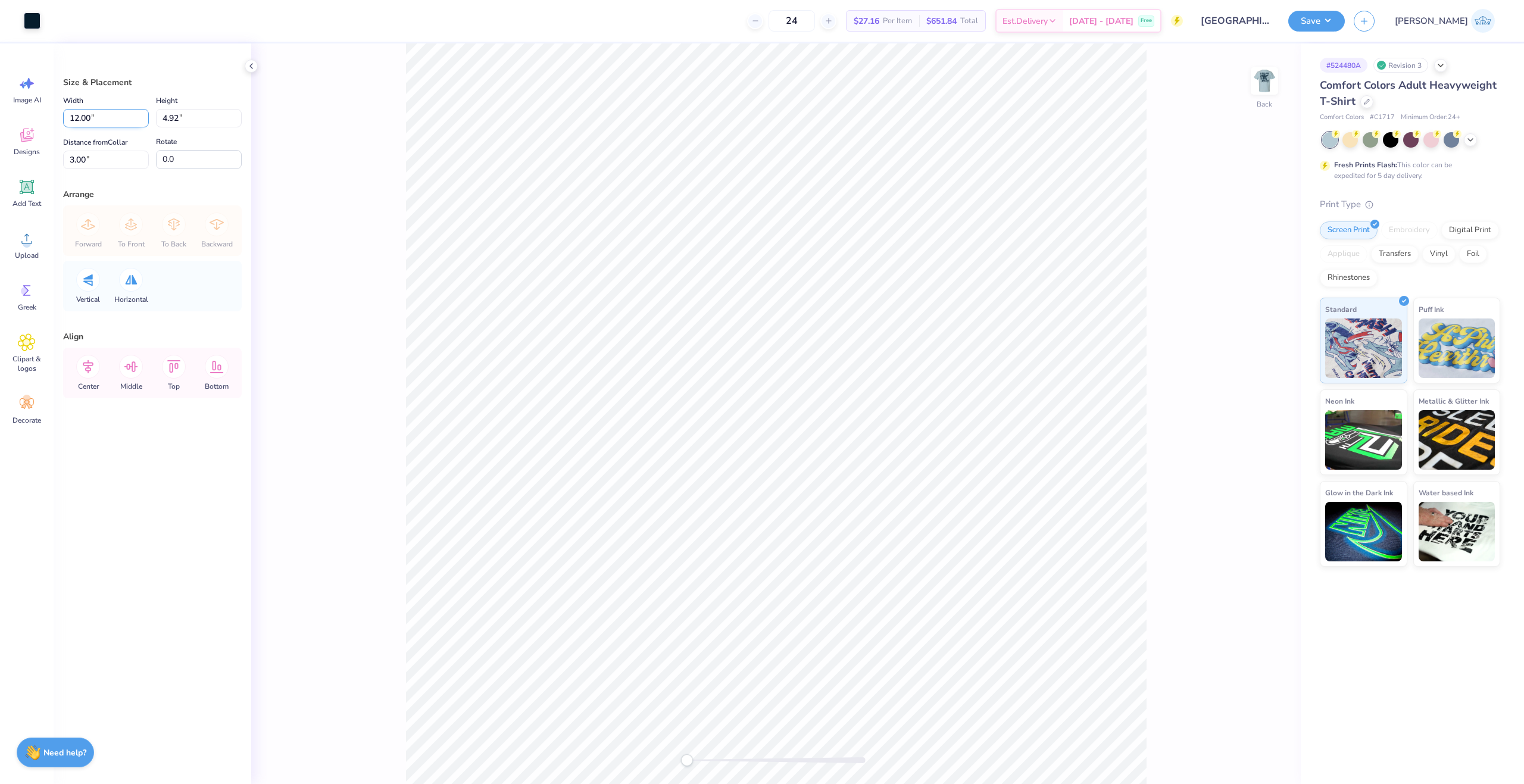
click at [93, 119] on input "12.00" at bounding box center [106, 118] width 86 height 18
type input "6.00"
type input "2.46"
click at [99, 155] on input "4.23" at bounding box center [106, 159] width 86 height 18
type input "3"
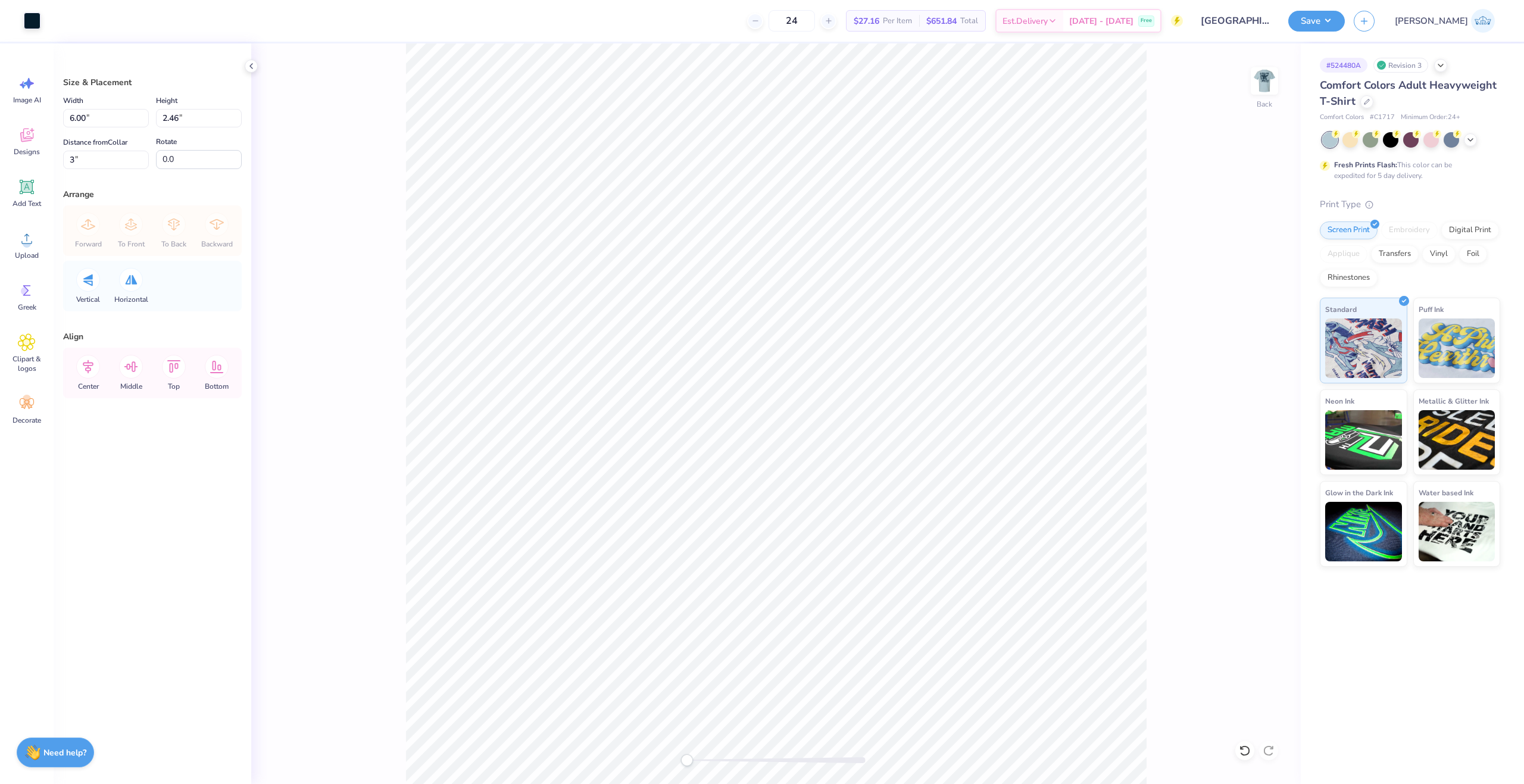
click at [347, 255] on div "Back" at bounding box center [776, 413] width 1049 height 741
click at [89, 366] on icon at bounding box center [87, 367] width 11 height 14
click at [87, 364] on icon at bounding box center [88, 367] width 24 height 24
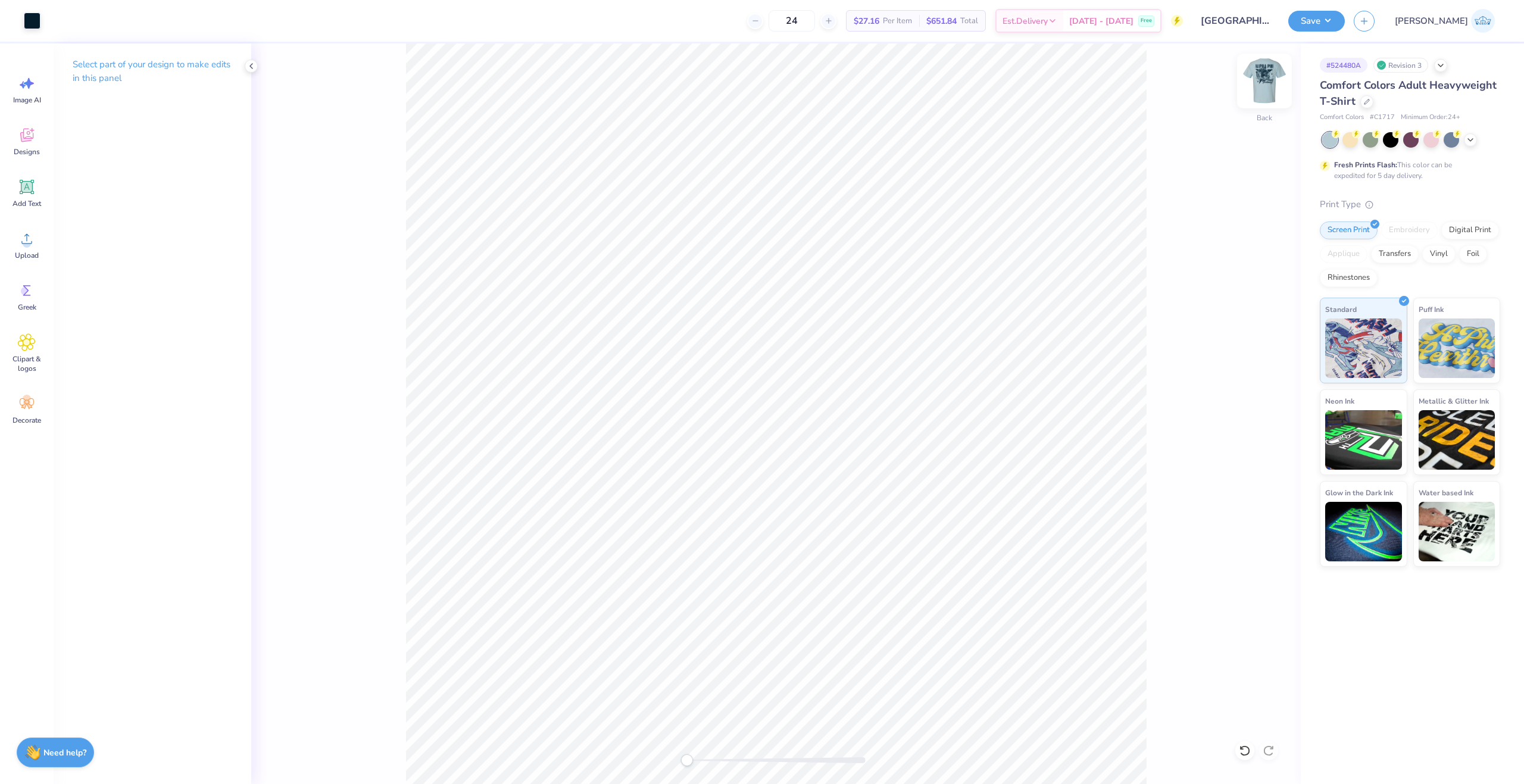
click at [1272, 73] on img at bounding box center [1265, 81] width 48 height 48
click at [23, 240] on icon at bounding box center [26, 238] width 18 height 18
click at [43, 250] on div "Upload" at bounding box center [27, 245] width 43 height 45
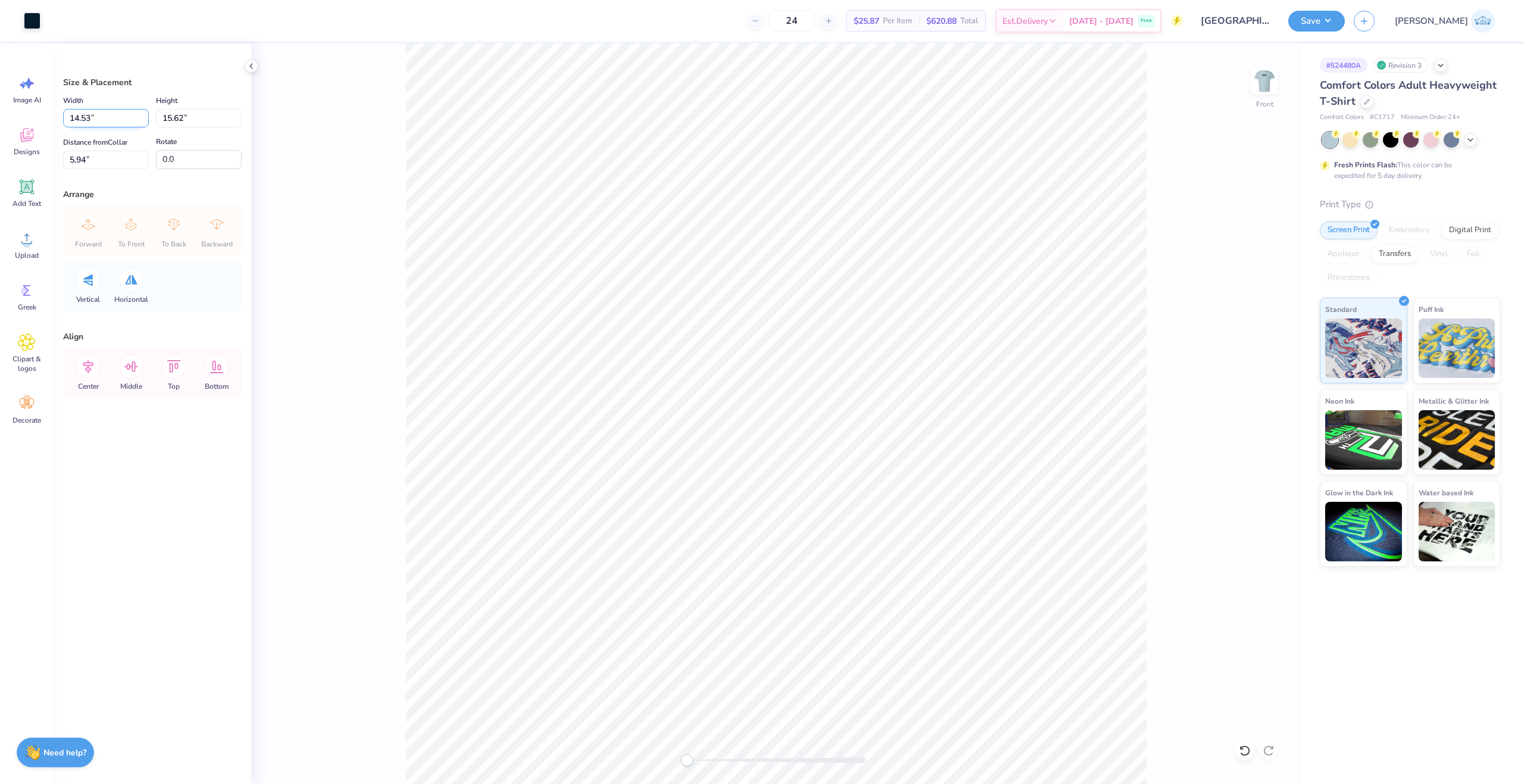
click at [118, 123] on input "14.53" at bounding box center [106, 118] width 86 height 18
type input "12.00"
type input "12.90"
click at [79, 160] on input "7.30" at bounding box center [106, 159] width 86 height 18
type input "3"
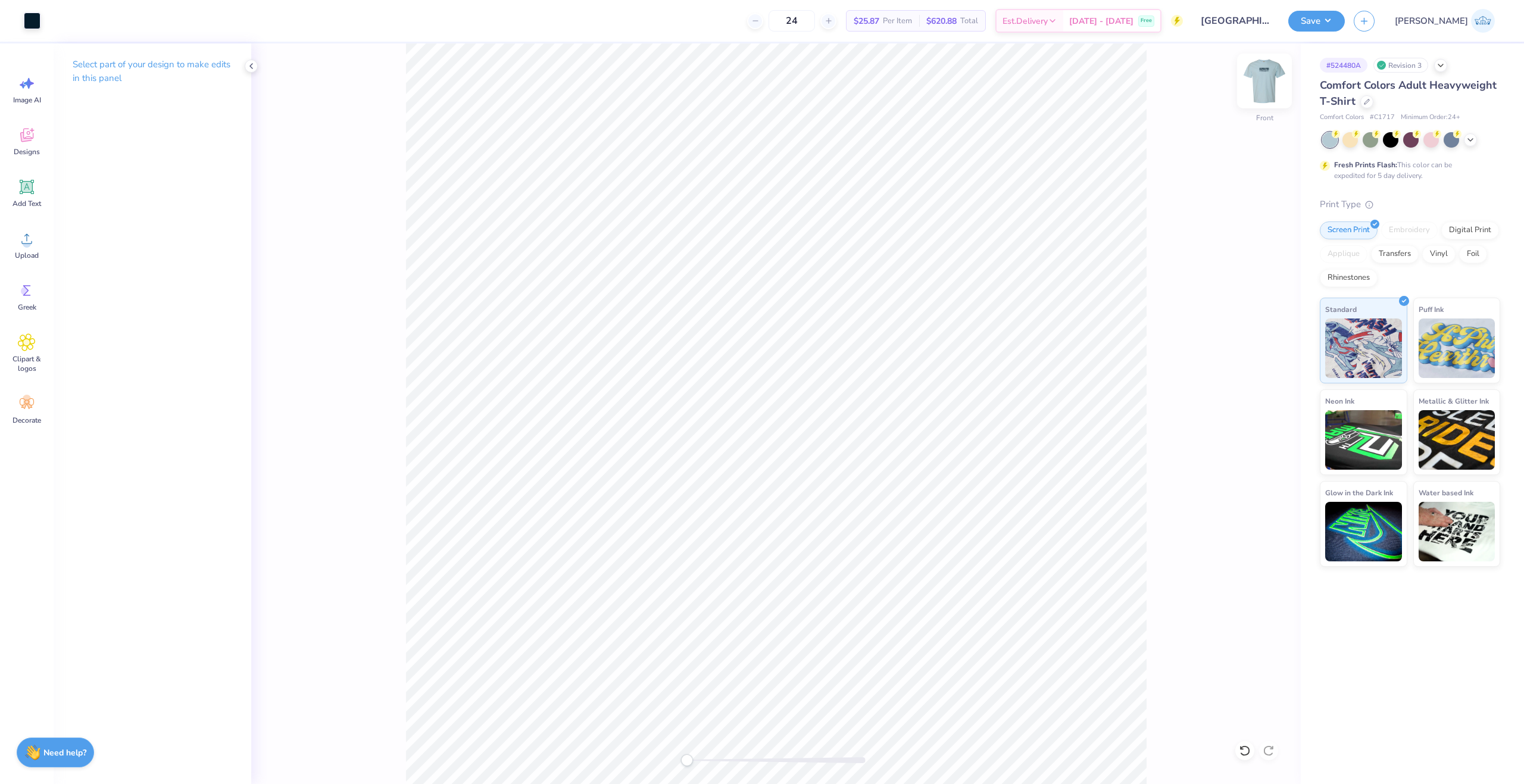
click at [1262, 89] on img at bounding box center [1265, 81] width 48 height 48
click at [1264, 86] on img at bounding box center [1265, 81] width 48 height 48
click at [1262, 79] on img at bounding box center [1265, 81] width 48 height 48
click at [1345, 21] on button "Save" at bounding box center [1317, 19] width 57 height 21
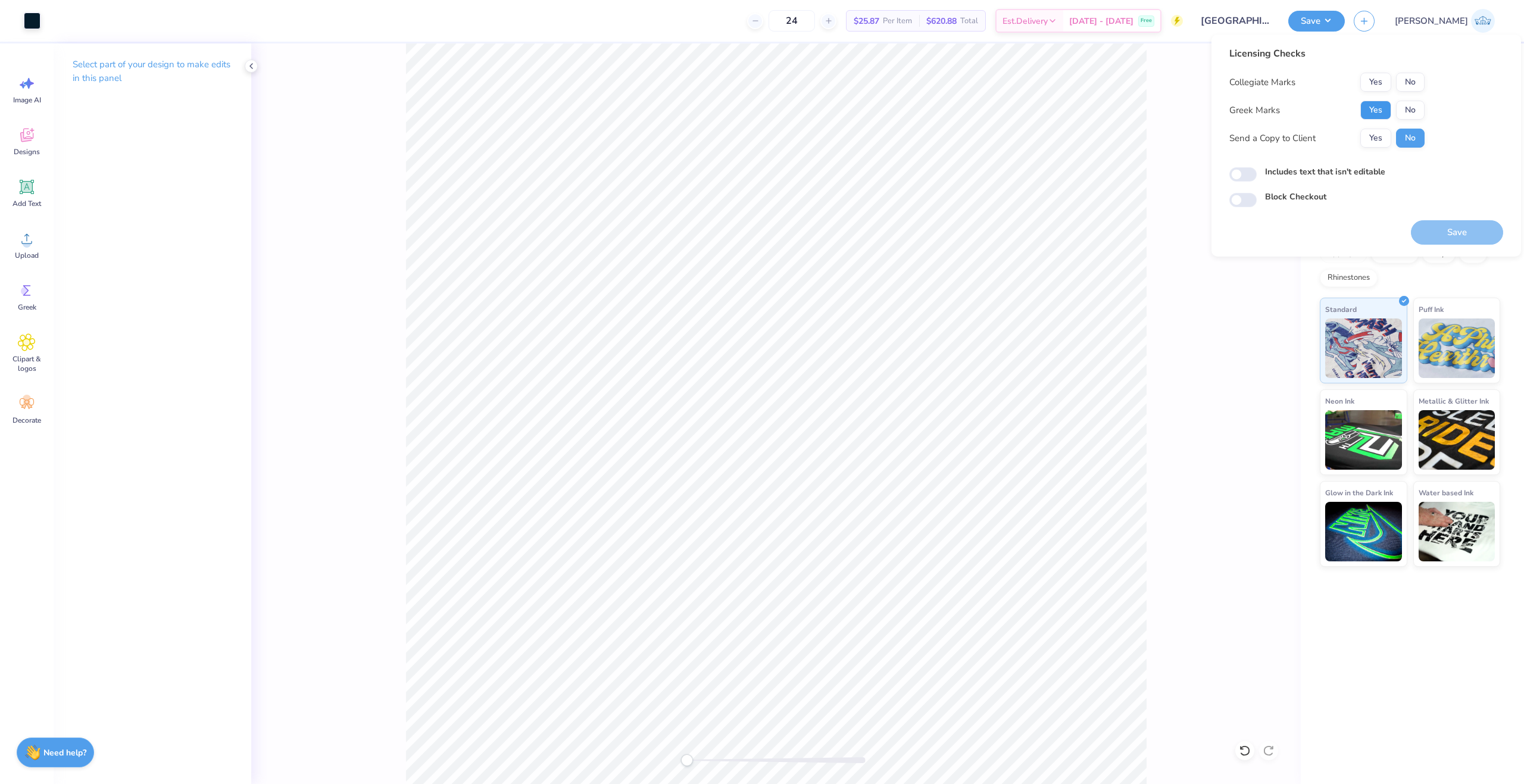
click at [1379, 111] on button "Yes" at bounding box center [1375, 110] width 31 height 19
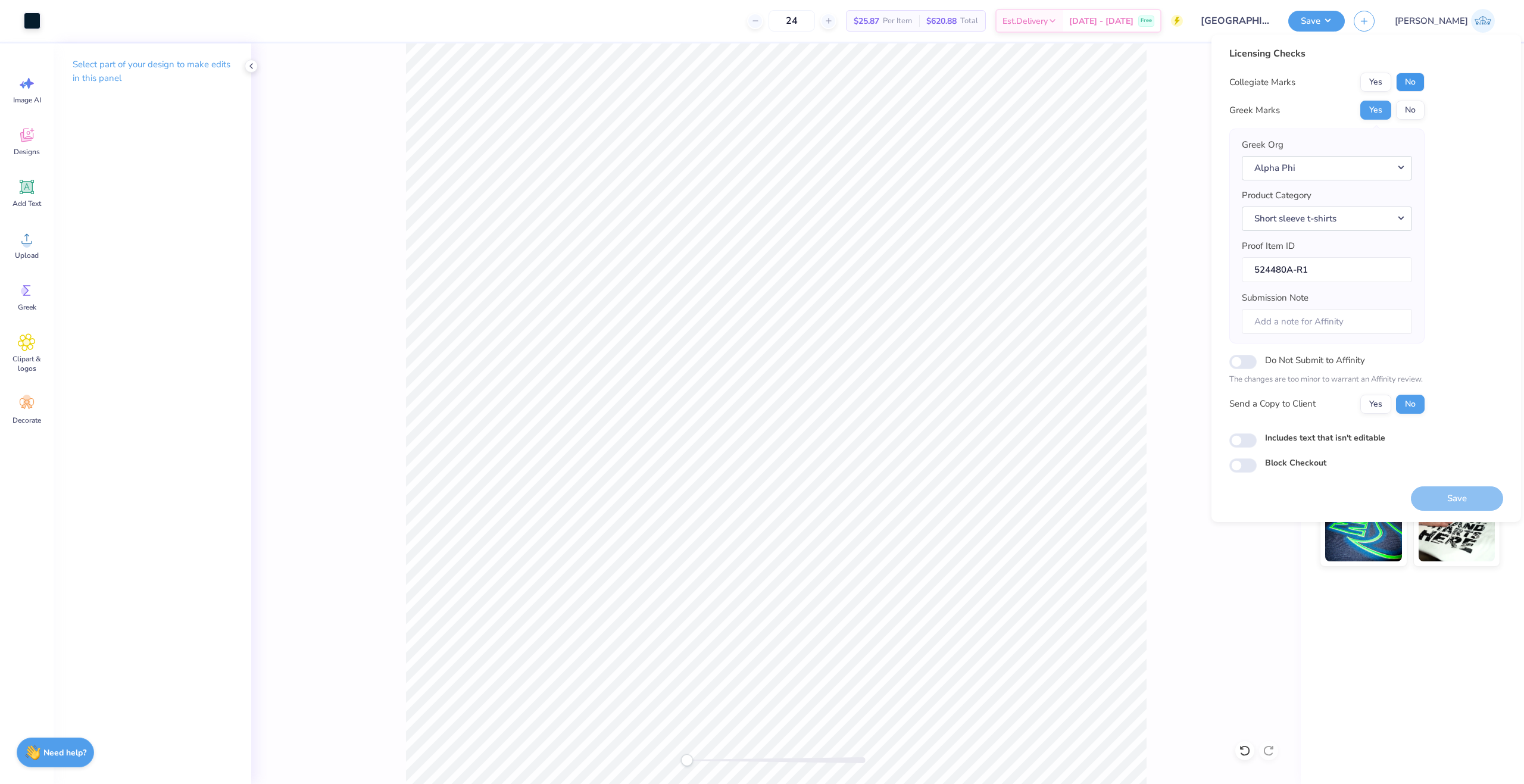
click at [1413, 89] on button "No" at bounding box center [1410, 82] width 28 height 19
click at [1361, 406] on button "Yes" at bounding box center [1375, 404] width 31 height 19
click at [1237, 442] on input "Includes text that isn't editable" at bounding box center [1243, 440] width 28 height 14
checkbox input "true"
click at [1459, 498] on button "Save" at bounding box center [1457, 498] width 93 height 25
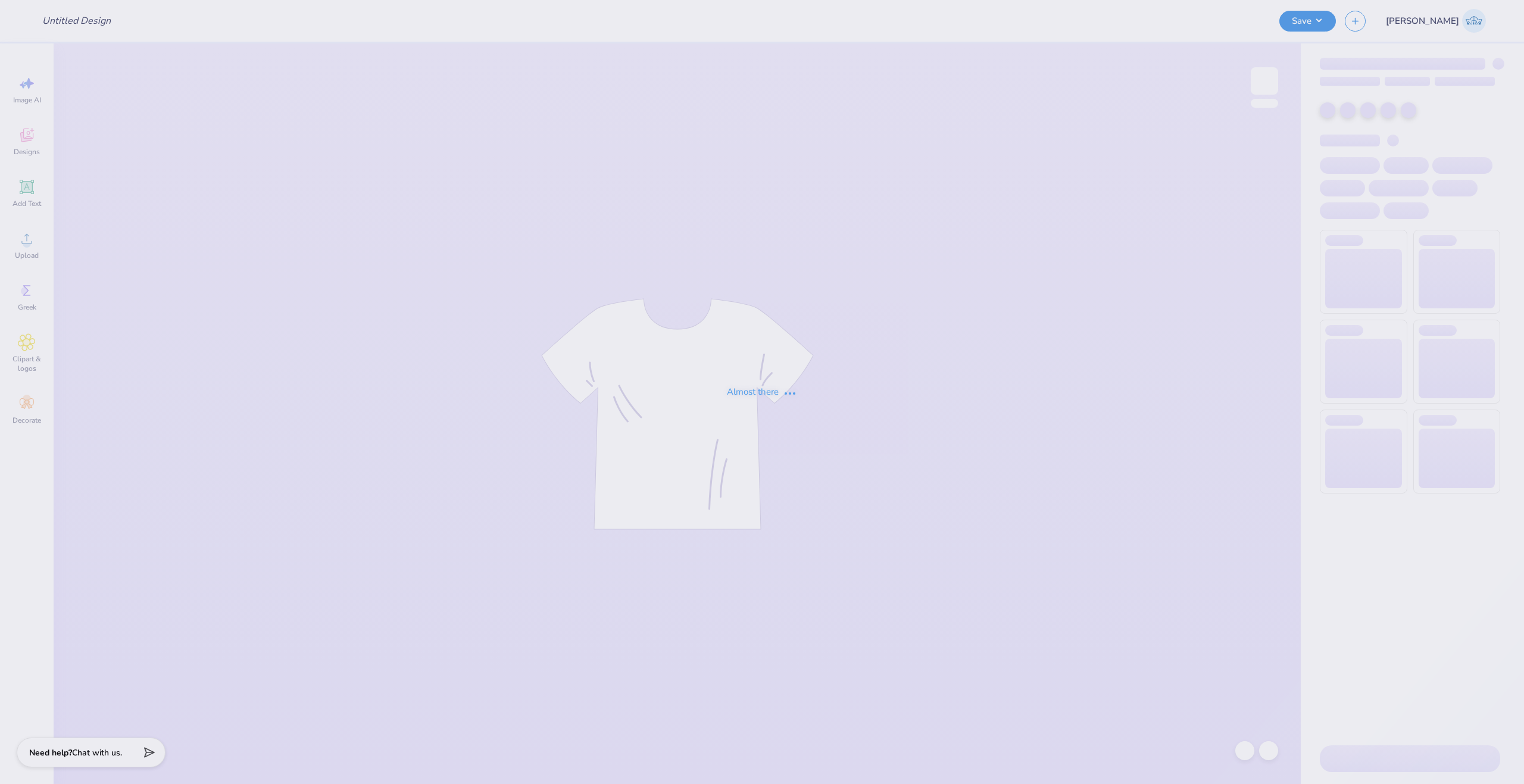
type input "Ophia Crew Neck"
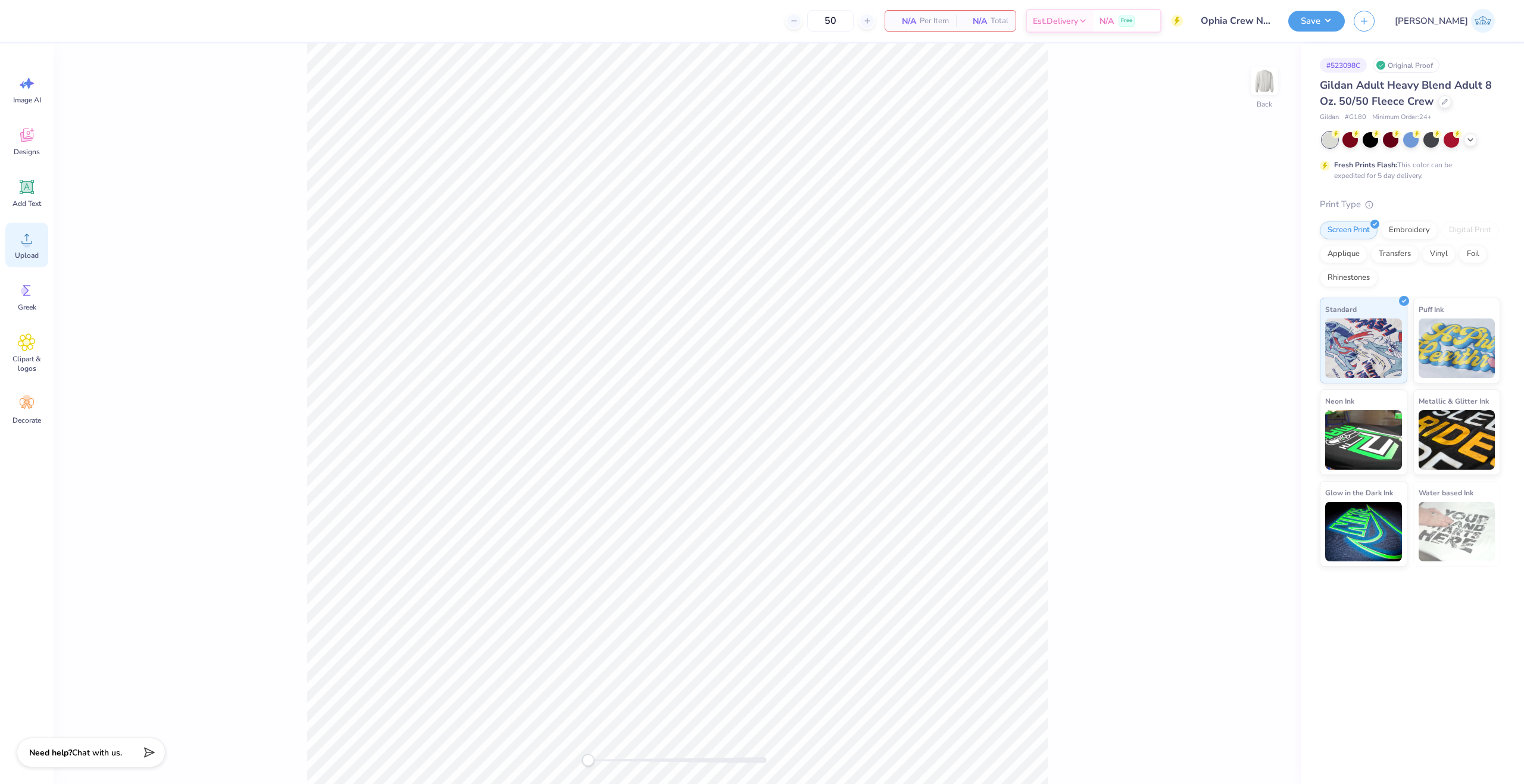
click at [31, 264] on div "Upload" at bounding box center [27, 245] width 43 height 45
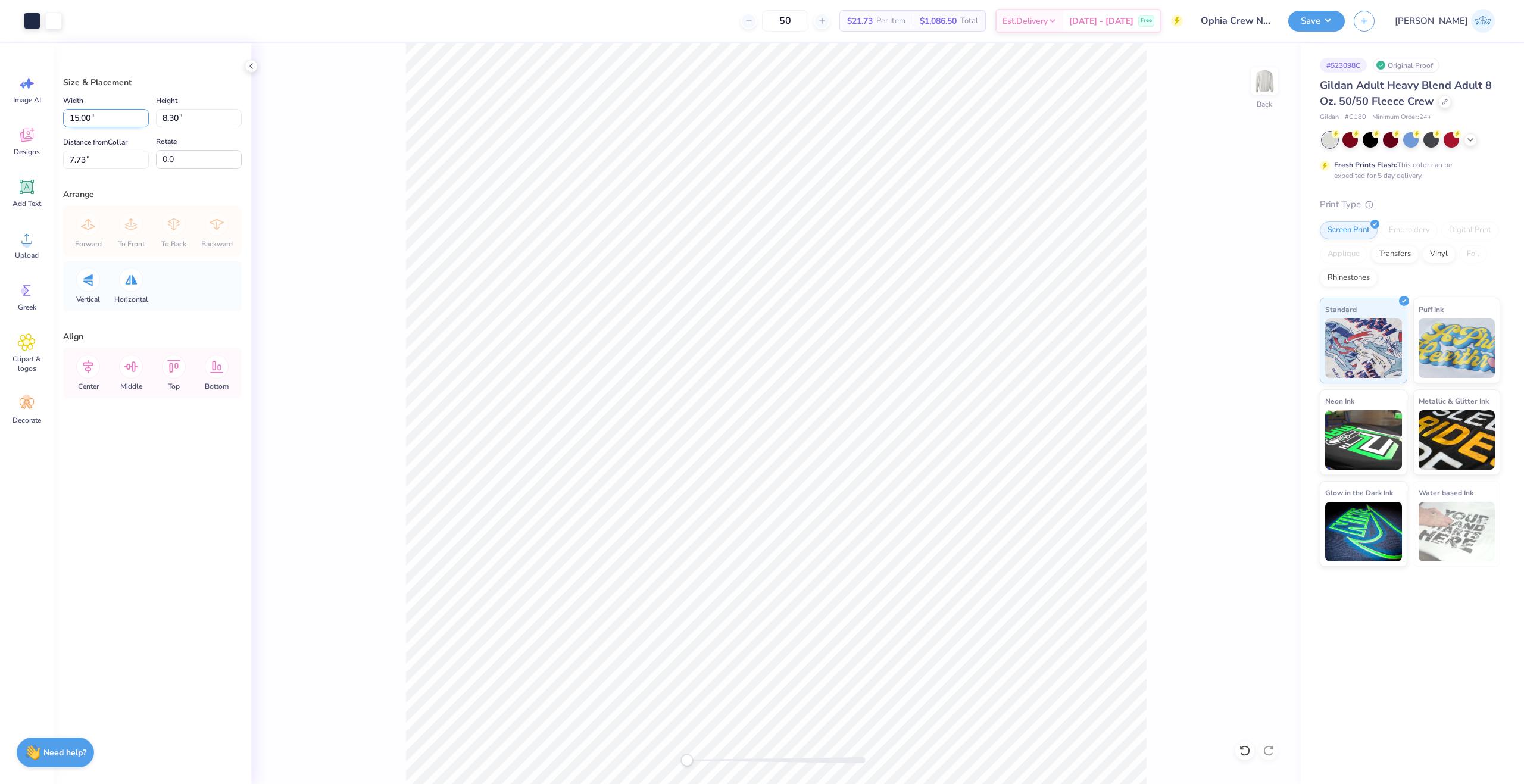
click at [90, 126] on input "15.00" at bounding box center [106, 118] width 86 height 18
type input "12.00"
type input "6.64"
click at [93, 165] on input "8.56" at bounding box center [106, 159] width 86 height 18
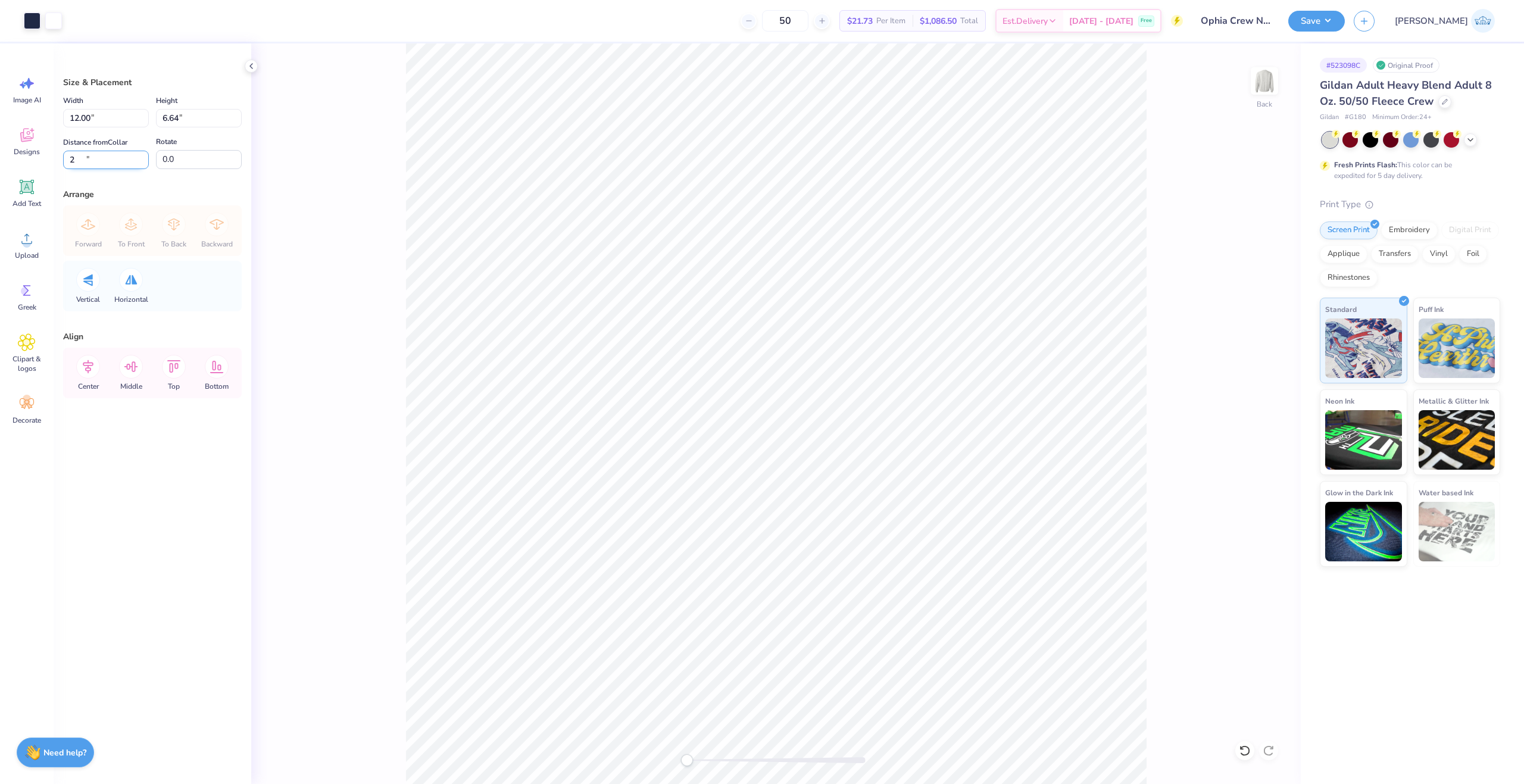
type input "2"
click at [378, 209] on div "Back" at bounding box center [776, 413] width 1049 height 741
click at [80, 162] on input "2.00" at bounding box center [106, 159] width 86 height 18
type input "3"
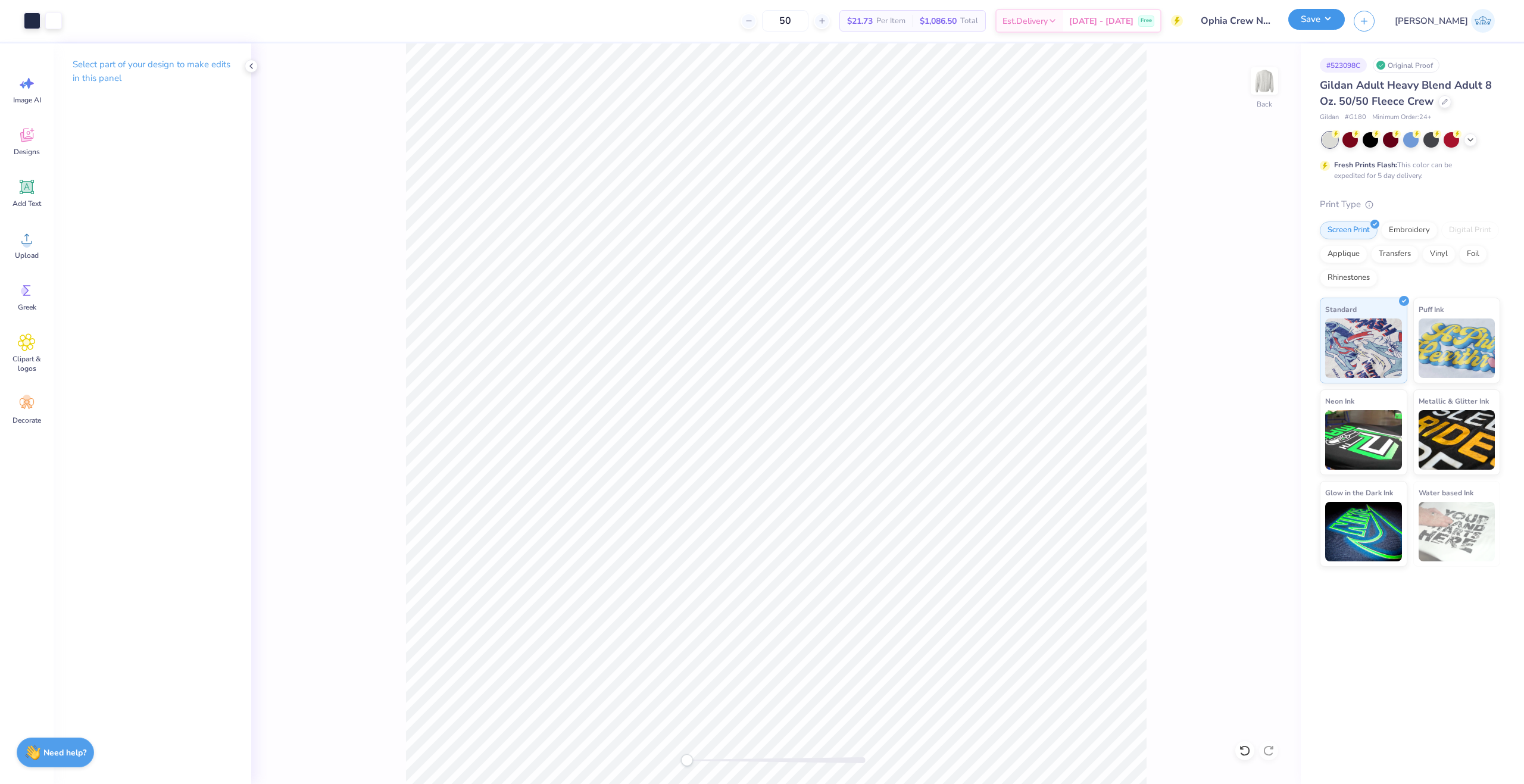
click at [1345, 28] on button "Save" at bounding box center [1317, 19] width 57 height 21
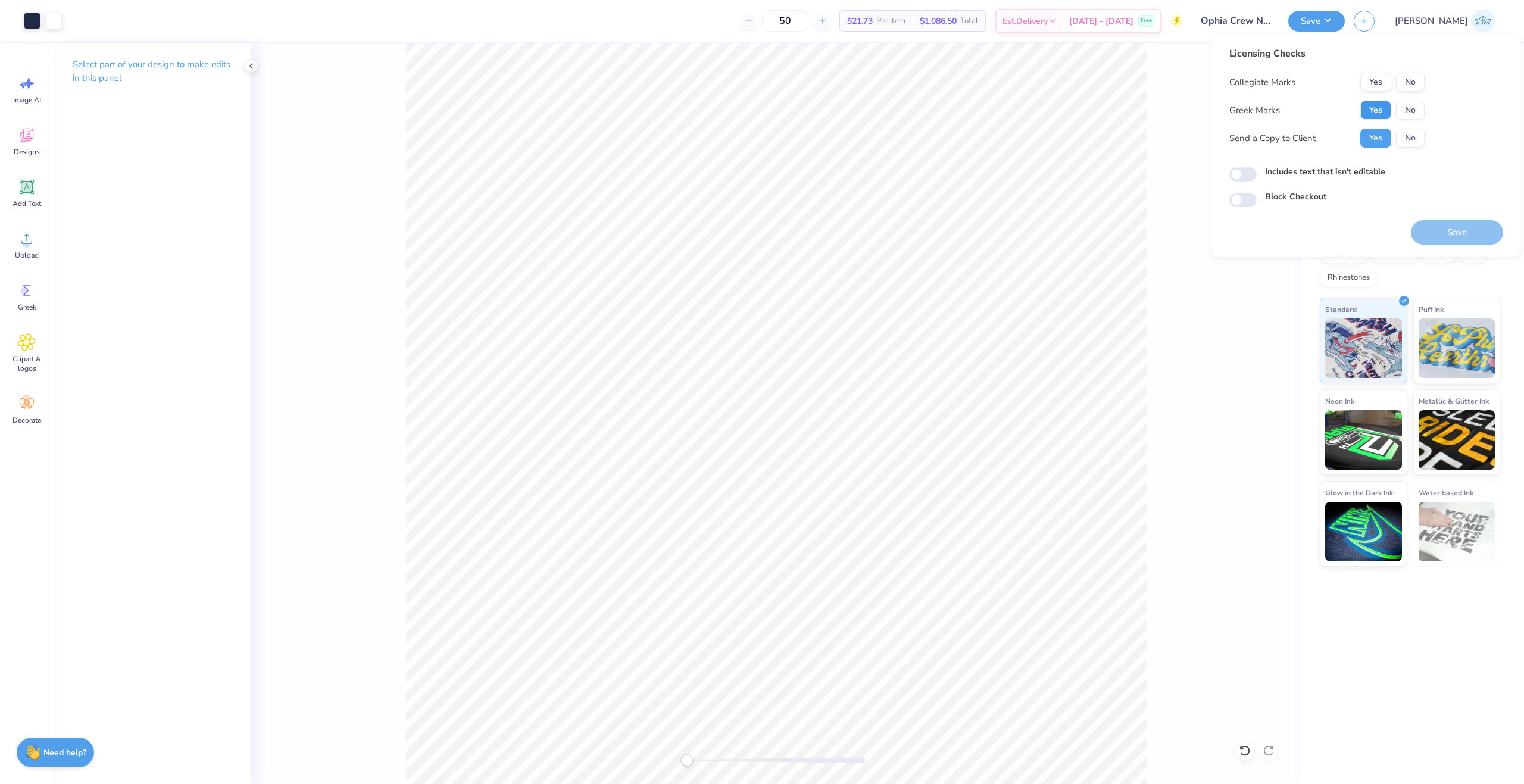
click at [1384, 101] on button "Yes" at bounding box center [1375, 110] width 31 height 19
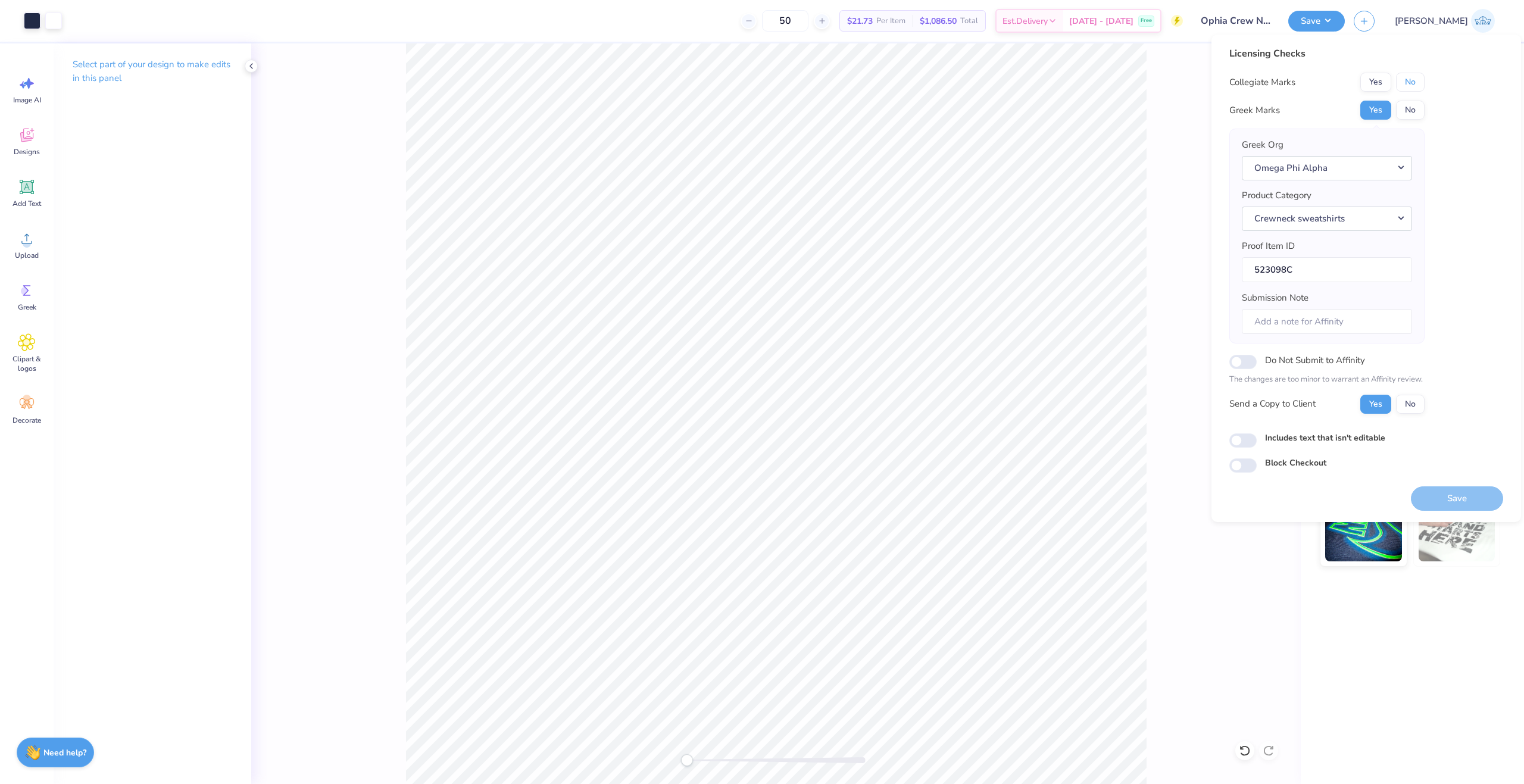
click at [1408, 84] on button "No" at bounding box center [1410, 82] width 28 height 19
click at [1241, 445] on input "Includes text that isn't editable" at bounding box center [1243, 440] width 28 height 14
checkbox input "true"
click at [1450, 495] on button "Save" at bounding box center [1457, 498] width 93 height 25
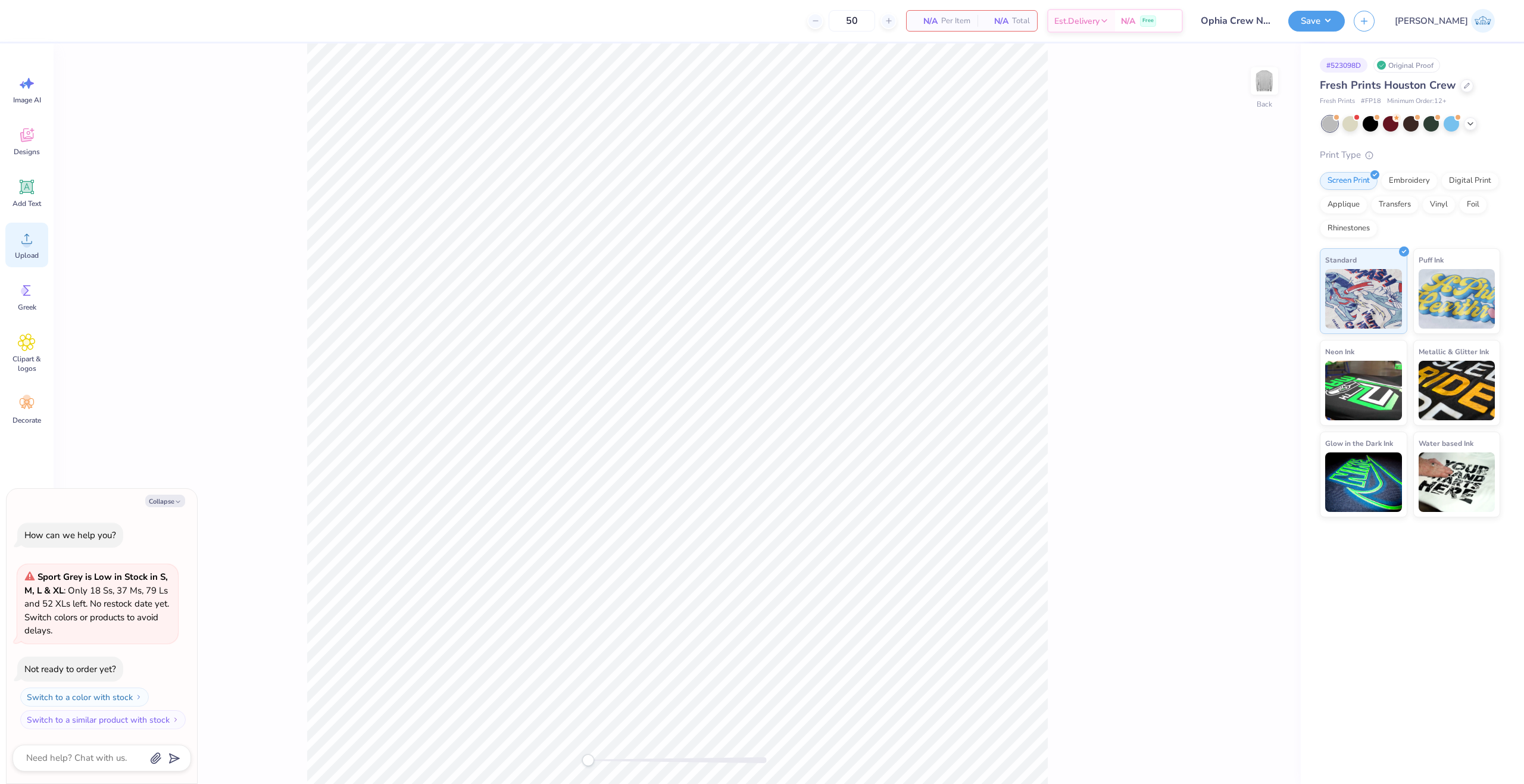
click at [18, 241] on icon at bounding box center [26, 238] width 18 height 18
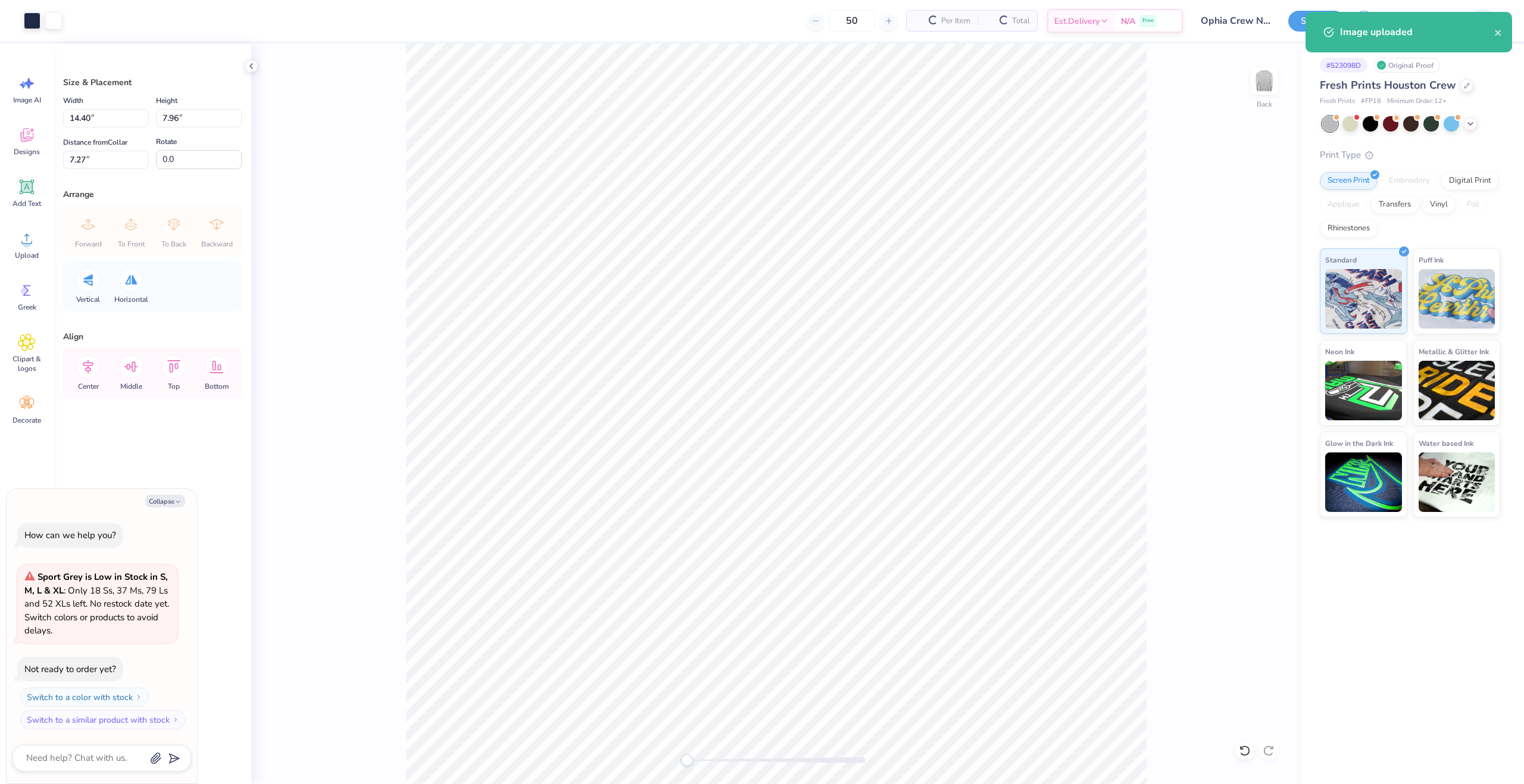
type textarea "x"
click at [81, 120] on input "14.40" at bounding box center [106, 118] width 86 height 18
type input "12"
type textarea "x"
type input "12.00"
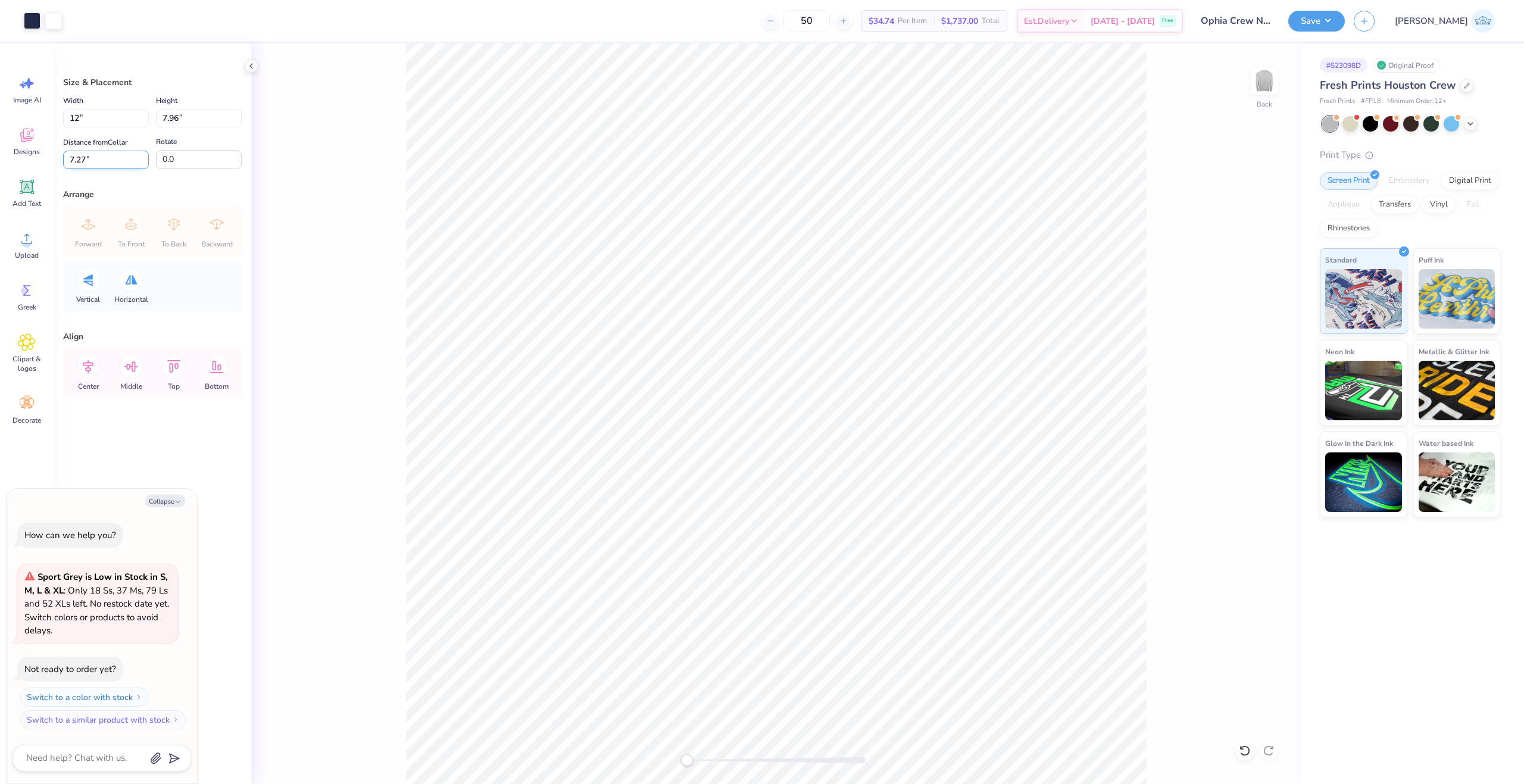
type input "6.64"
click at [79, 159] on input "7.93" at bounding box center [106, 159] width 86 height 18
type input "3"
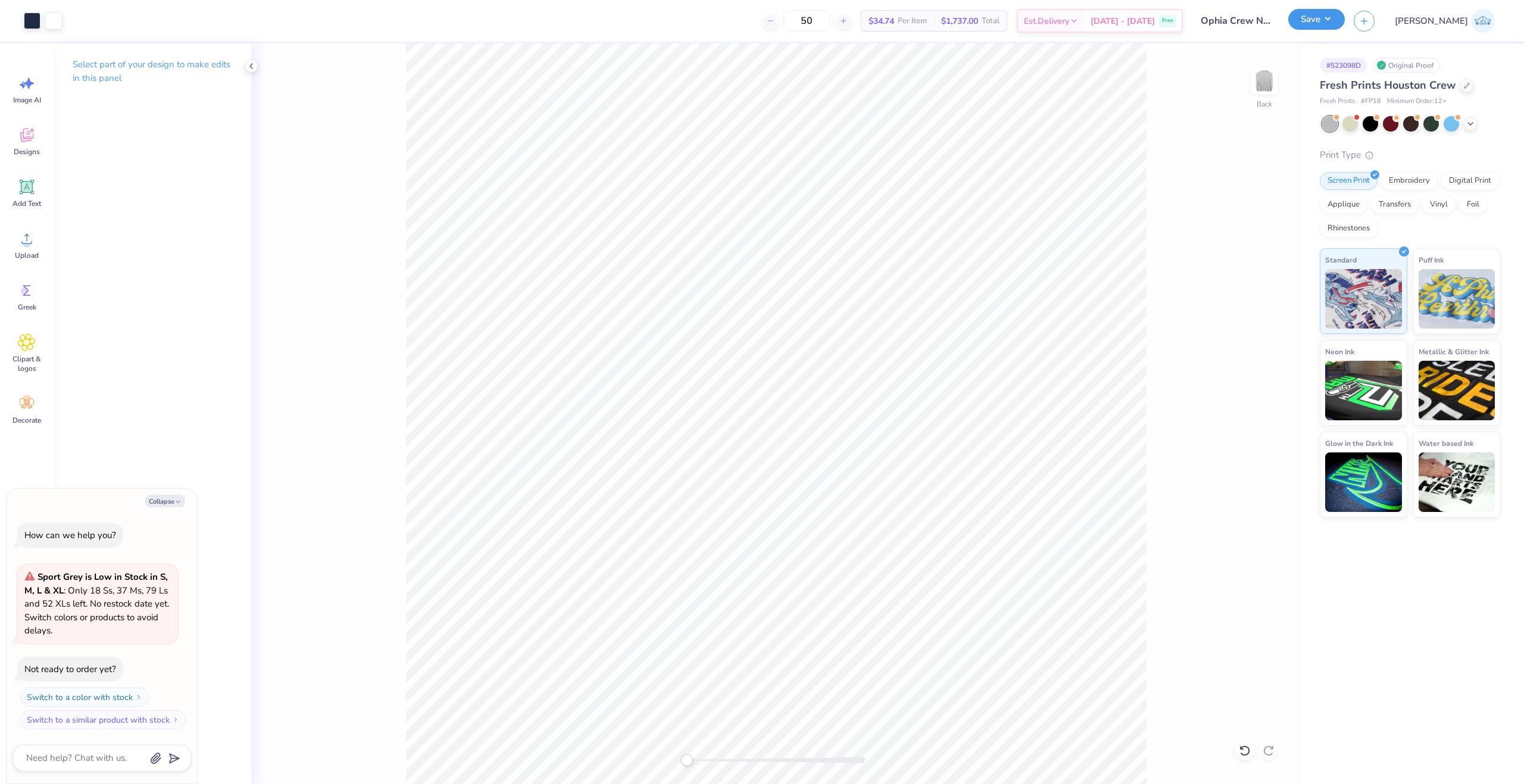
click at [1345, 19] on button "Save" at bounding box center [1317, 19] width 57 height 21
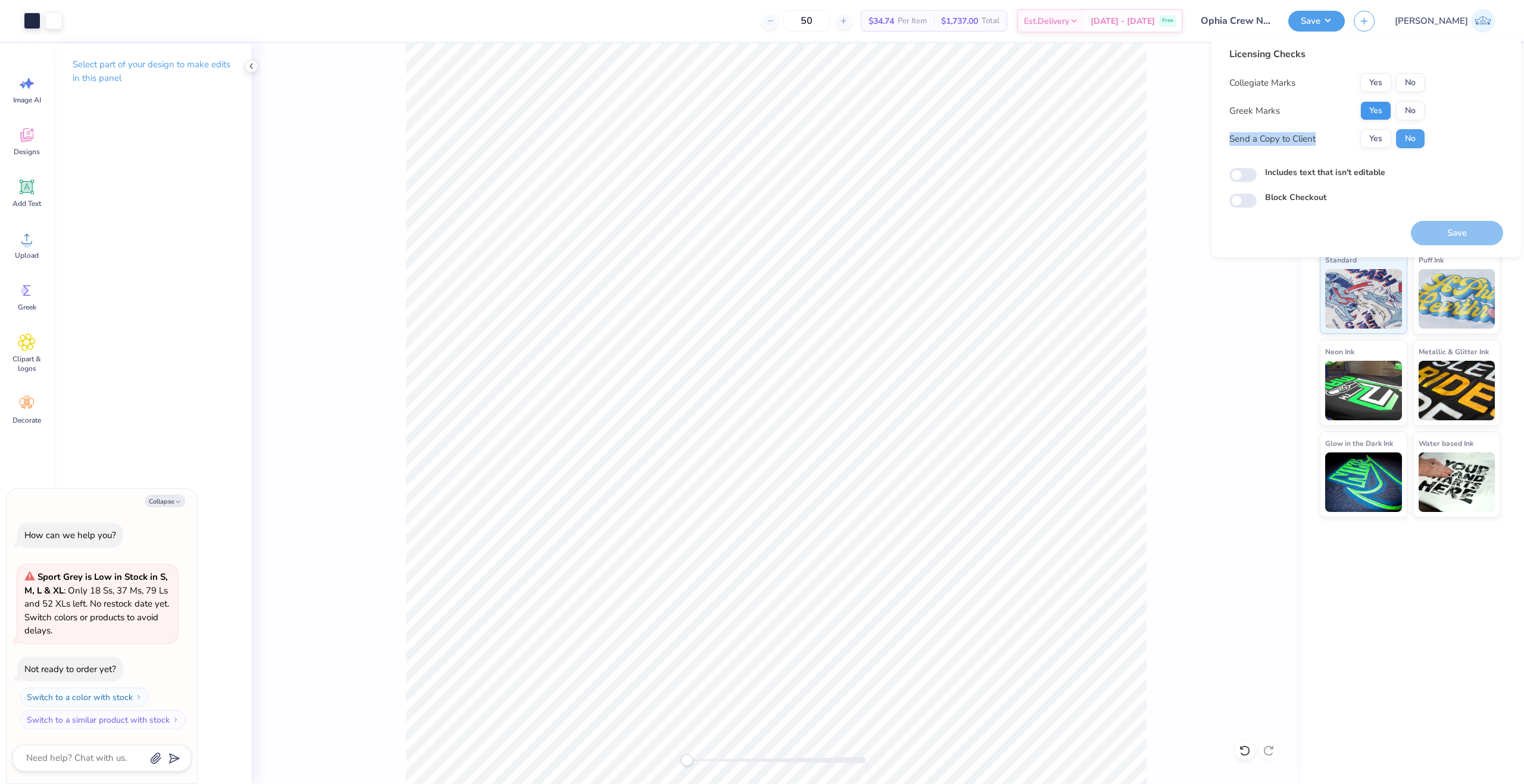
click at [1372, 115] on div "Collegiate Marks Yes No Greek Marks Yes No Send a Copy to Client Yes No" at bounding box center [1327, 110] width 195 height 75
click at [1372, 115] on button "Yes" at bounding box center [1375, 111] width 31 height 19
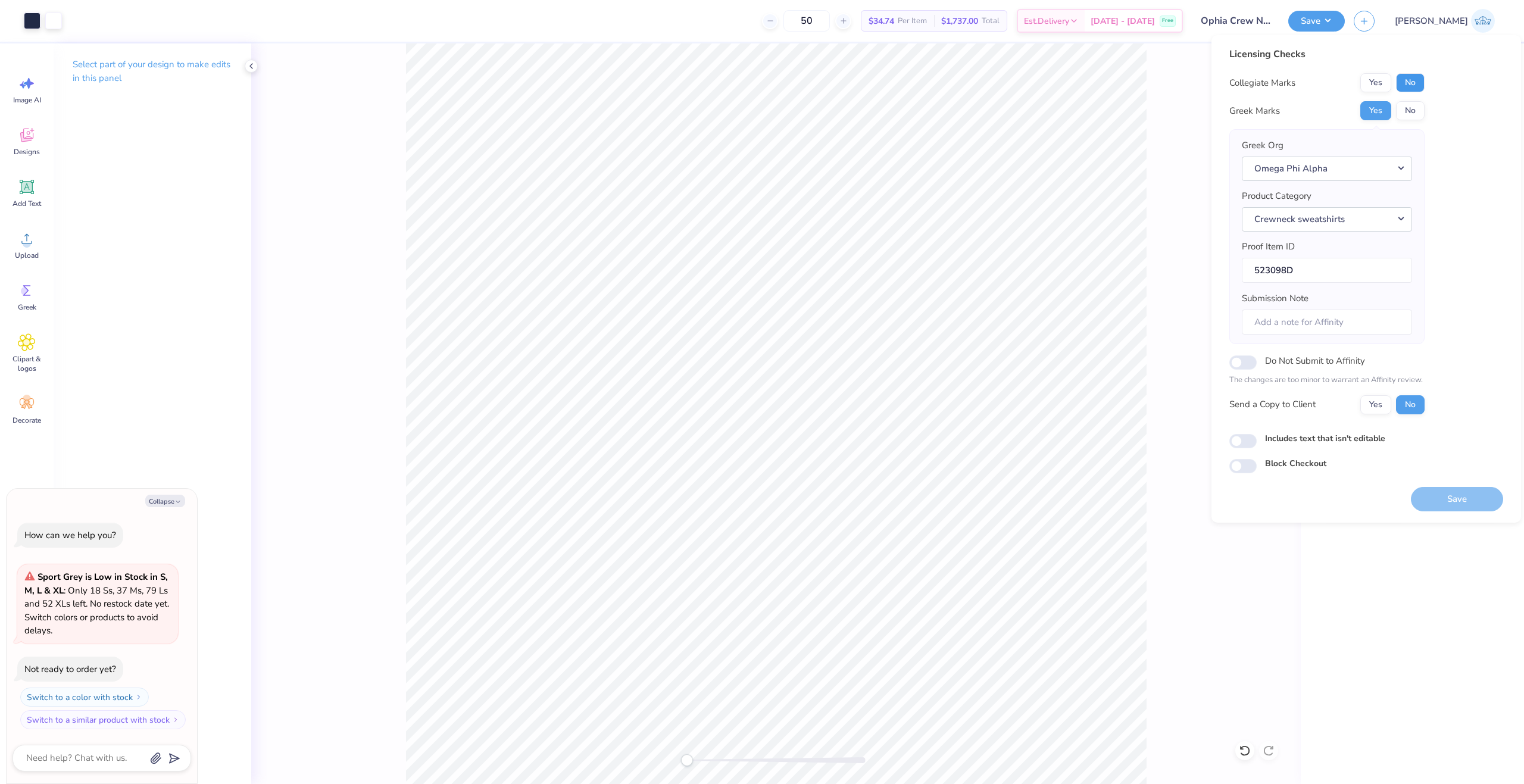
click at [1410, 91] on button "No" at bounding box center [1410, 82] width 28 height 19
click at [1370, 407] on button "Yes" at bounding box center [1375, 405] width 31 height 19
type textarea "x"
click at [1241, 445] on input "Includes text that isn't editable" at bounding box center [1243, 440] width 28 height 14
checkbox input "true"
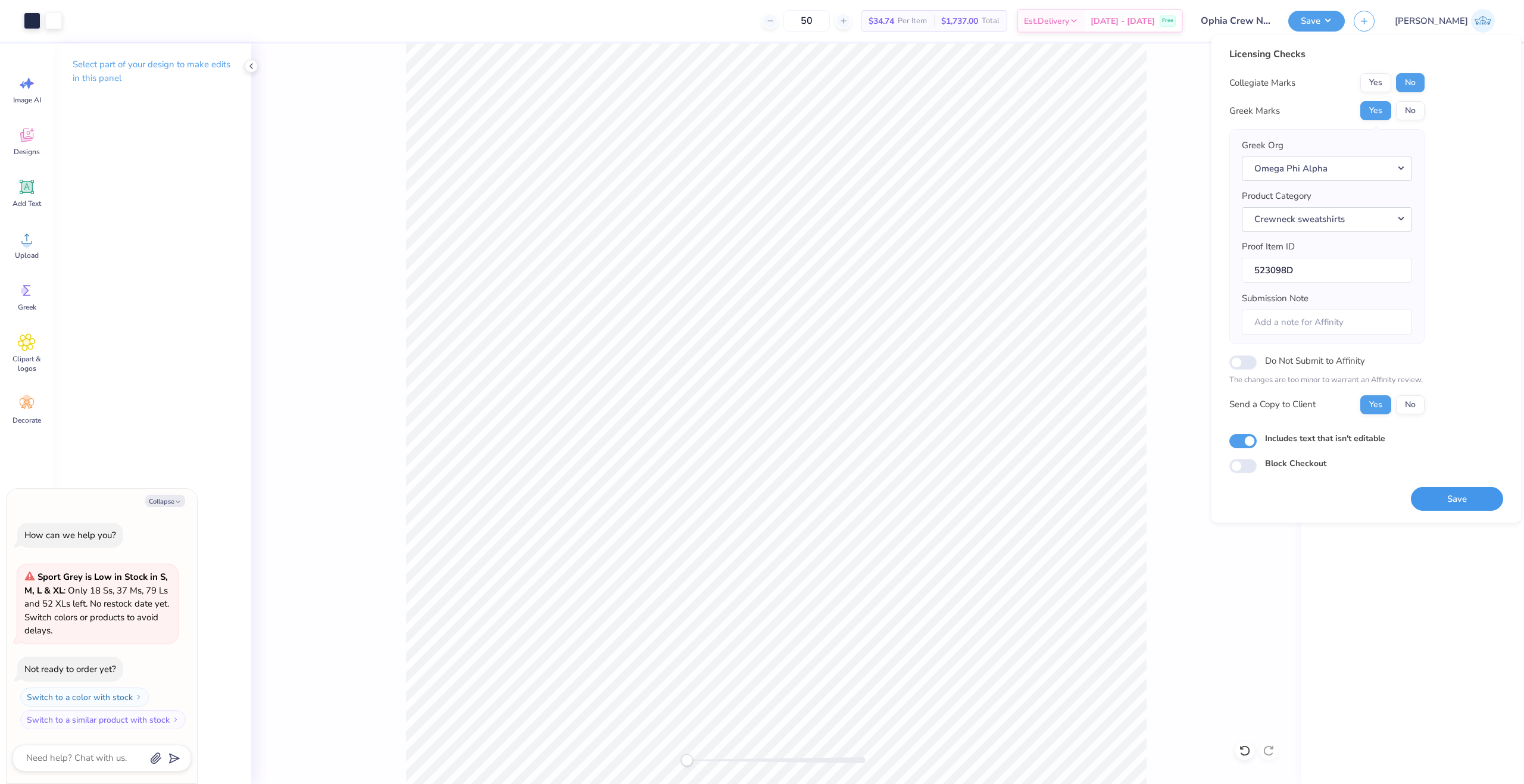
click at [1441, 491] on button "Save" at bounding box center [1457, 499] width 93 height 25
type textarea "x"
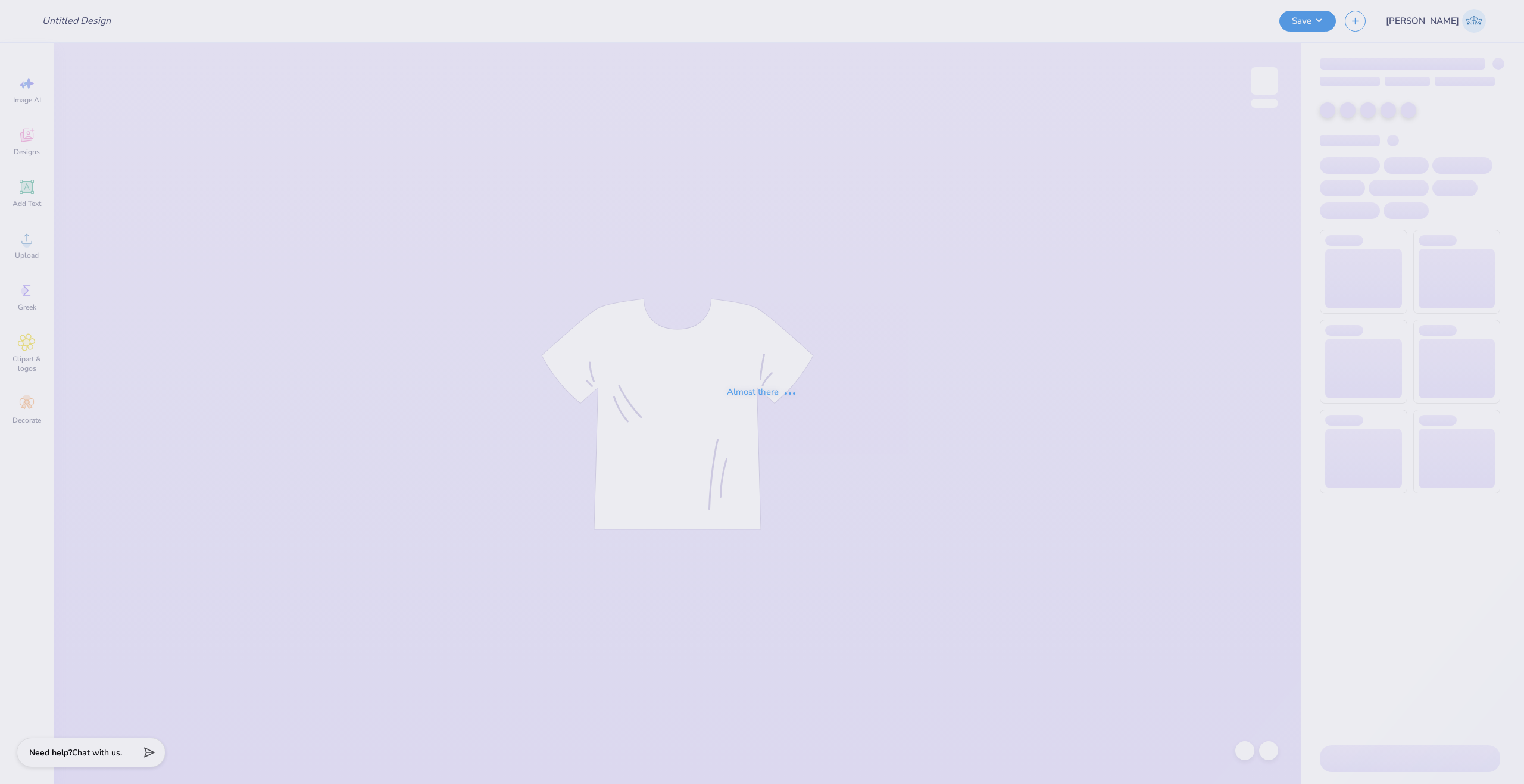
type input "Ophia Crew Neck"
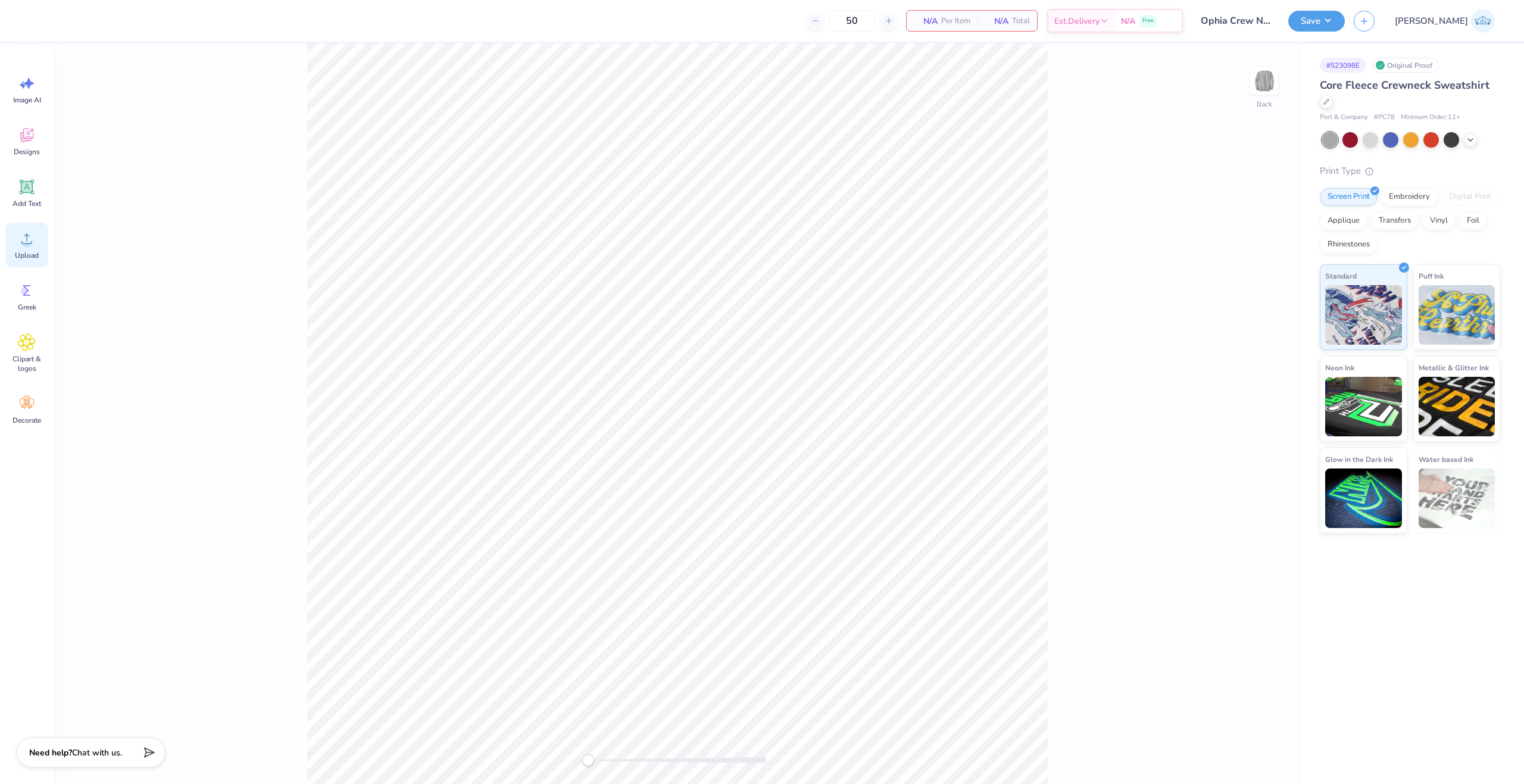
click at [45, 245] on div "Image AI Designs Add Text Upload Greek Clipart & logos Decorate" at bounding box center [26, 413] width 54 height 741
click at [40, 246] on div "Upload" at bounding box center [27, 245] width 43 height 45
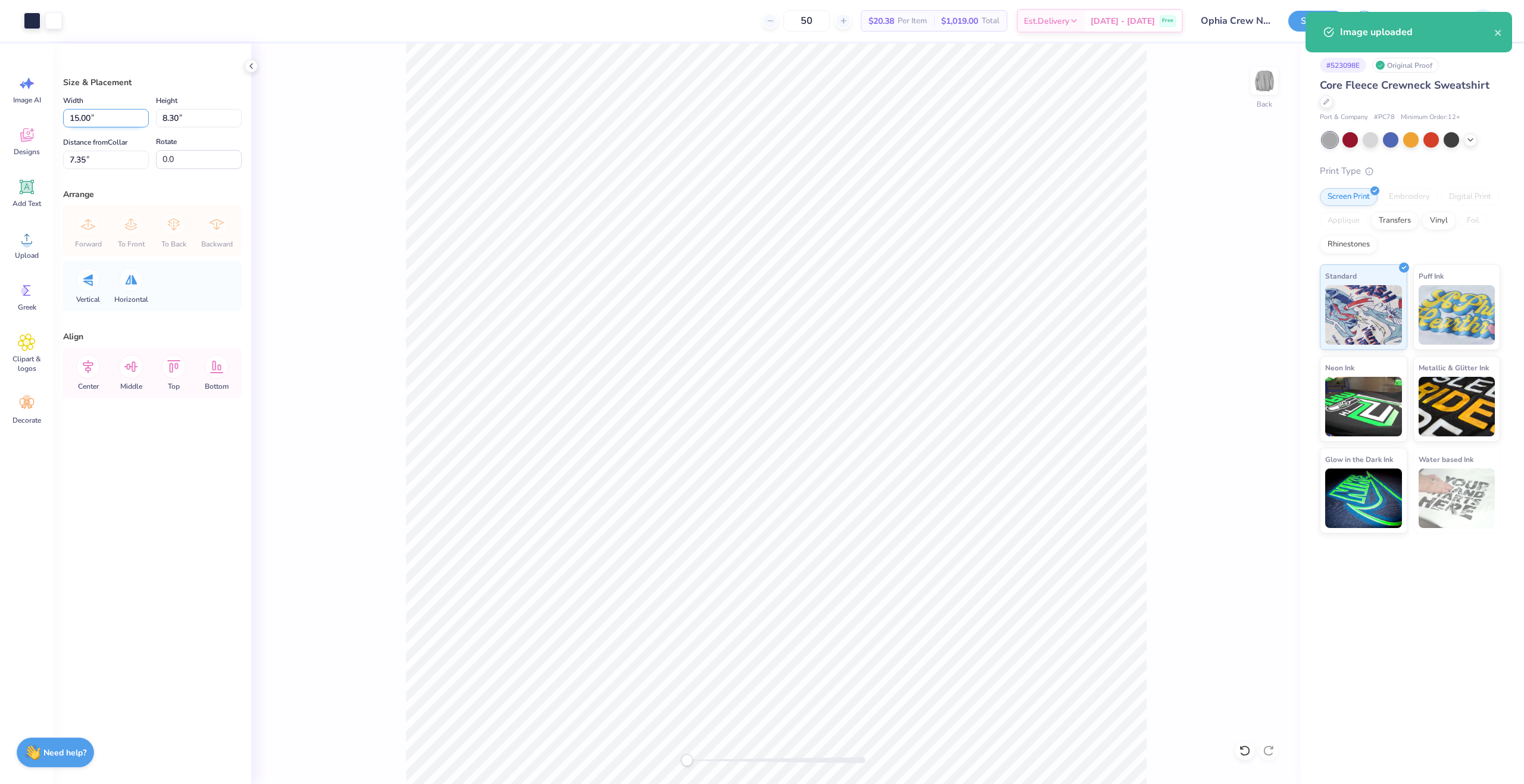
click at [81, 115] on input "15.00" at bounding box center [106, 118] width 86 height 18
type input "12.00"
type input "6.64"
click at [74, 157] on input "8.18" at bounding box center [106, 159] width 86 height 18
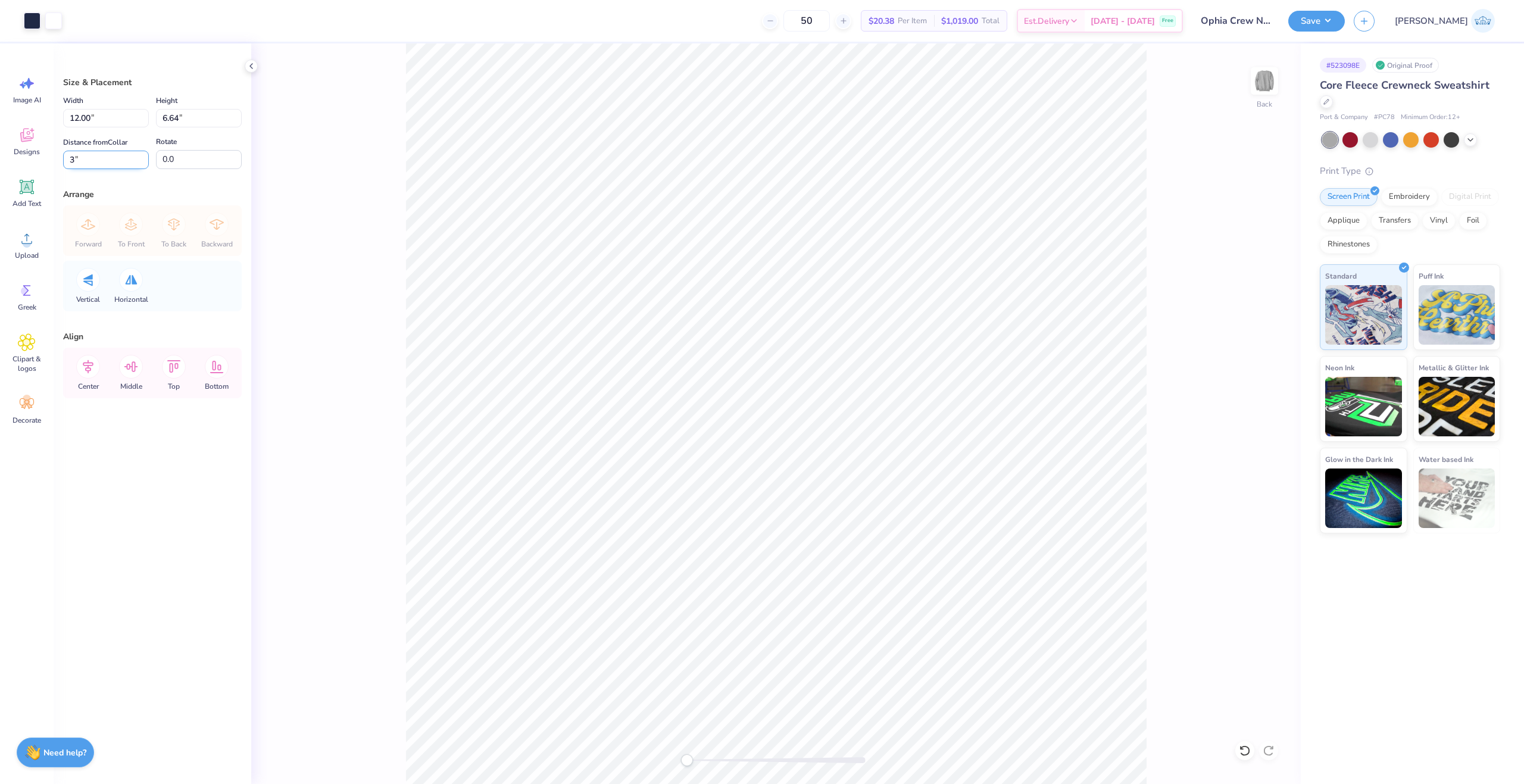
type input "3"
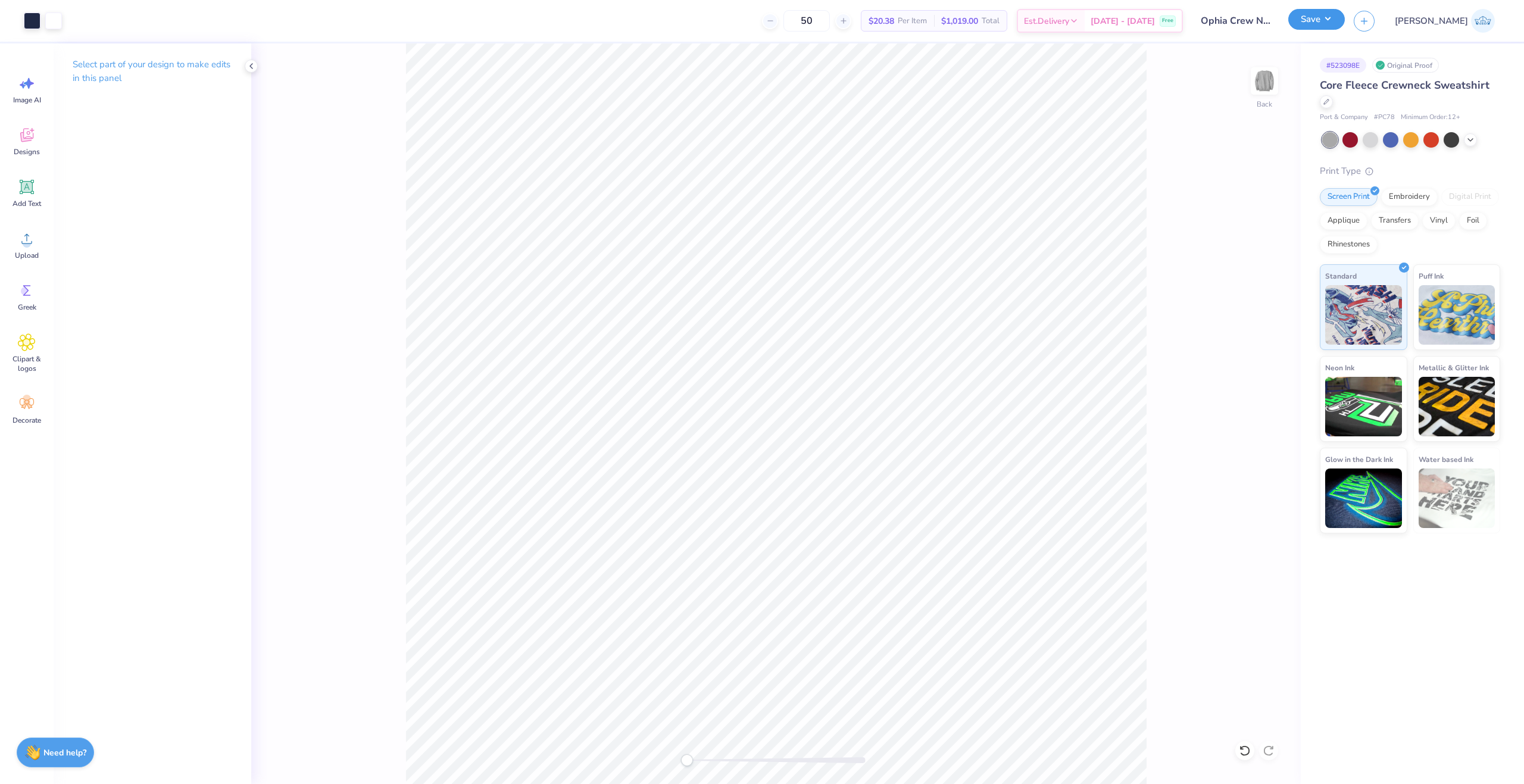
click at [1345, 25] on button "Save" at bounding box center [1317, 19] width 57 height 21
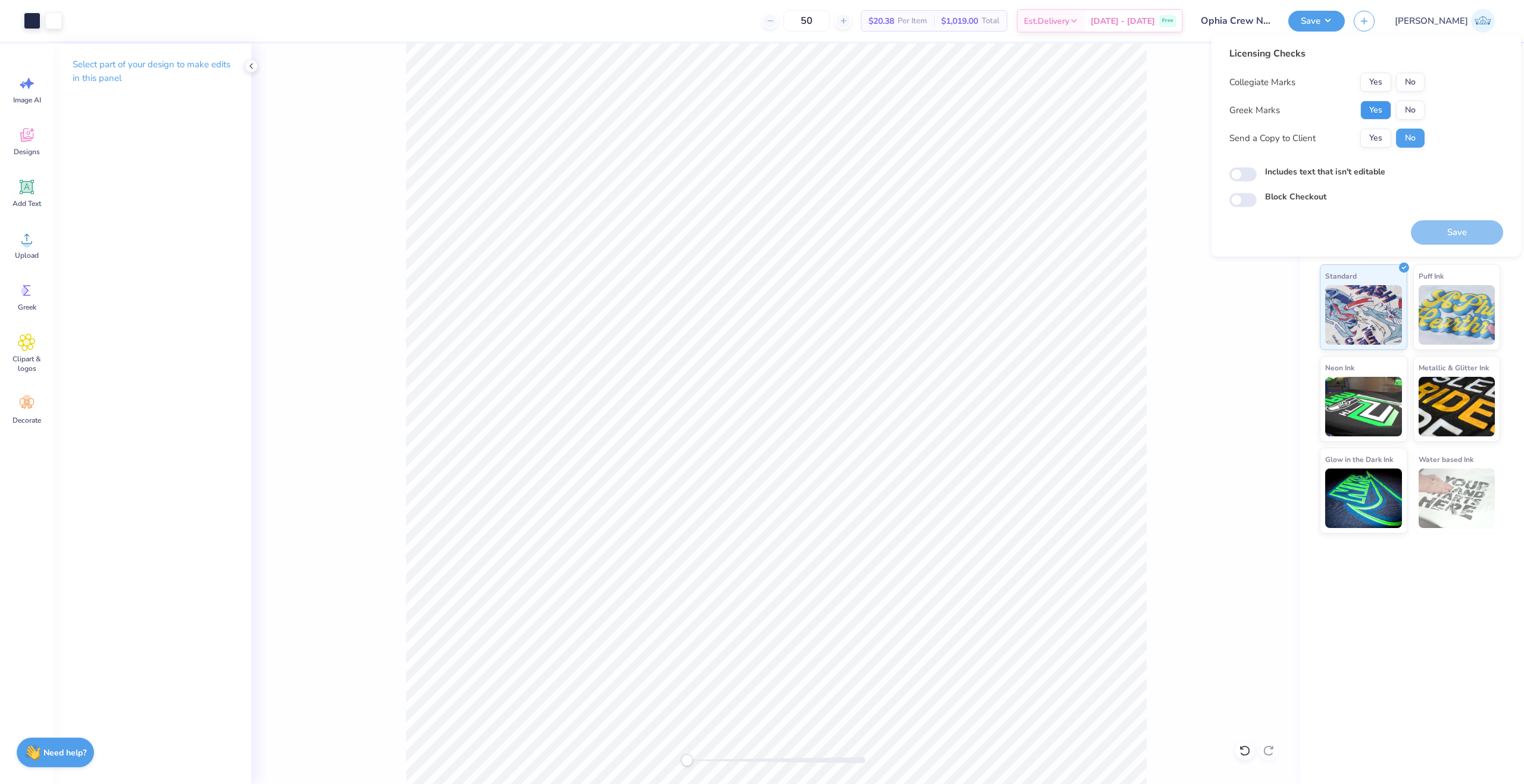
click at [1382, 107] on button "Yes" at bounding box center [1375, 110] width 31 height 19
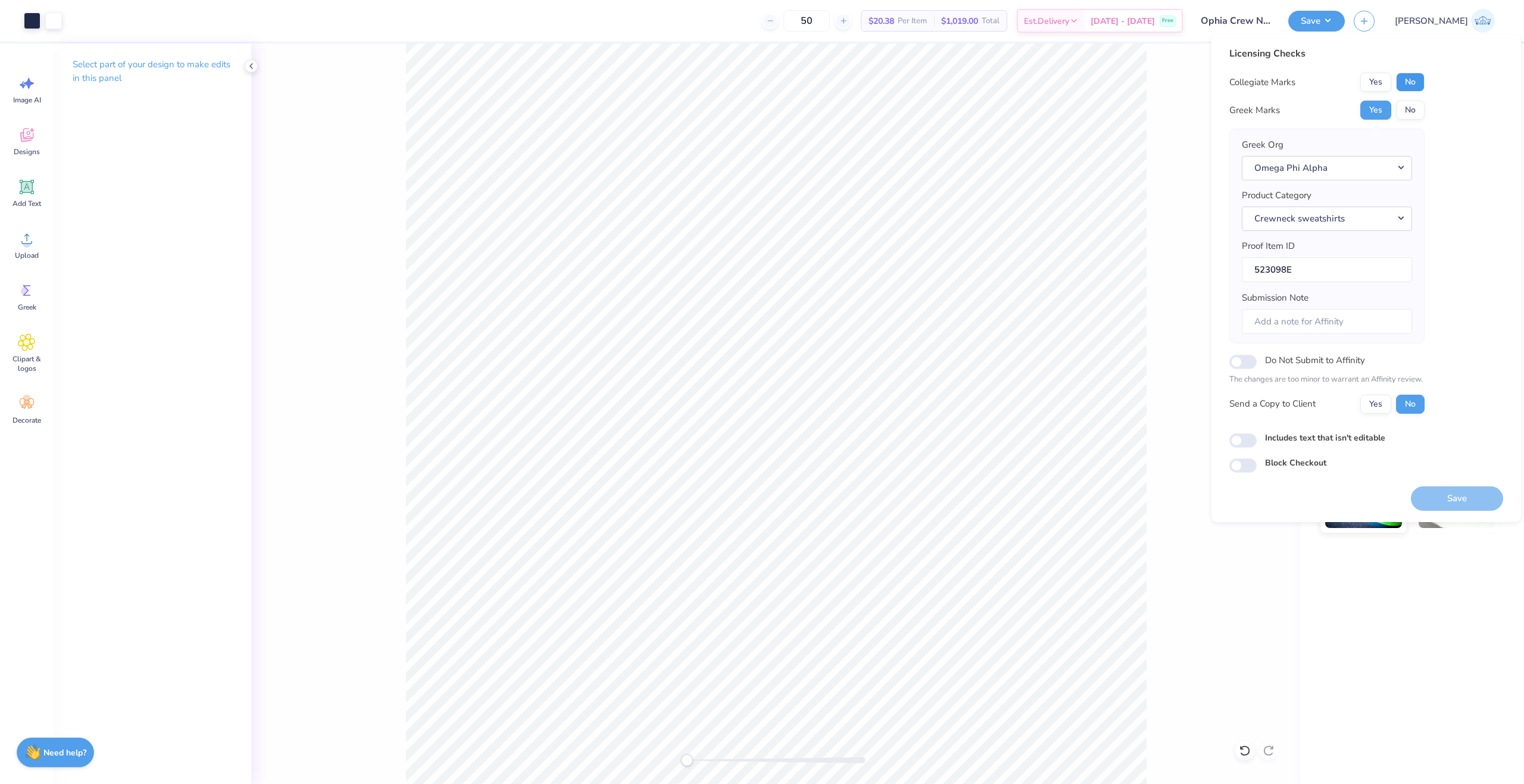
click at [1408, 80] on button "No" at bounding box center [1410, 82] width 28 height 19
click at [1377, 402] on button "Yes" at bounding box center [1375, 404] width 31 height 19
click at [1243, 442] on input "Includes text that isn't editable" at bounding box center [1243, 440] width 28 height 14
checkbox input "true"
click at [1433, 490] on button "Save" at bounding box center [1457, 498] width 93 height 25
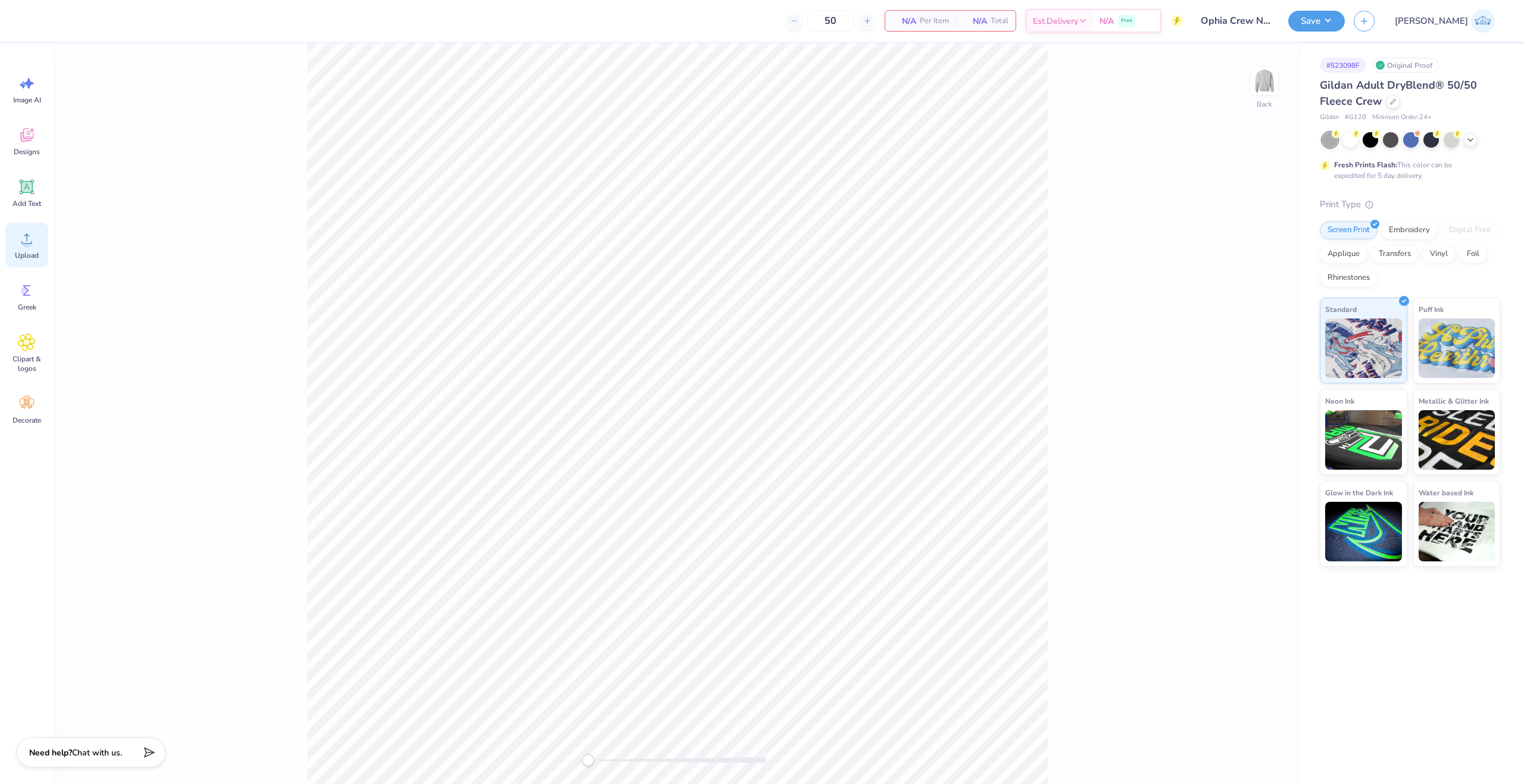
click at [45, 248] on div "Upload" at bounding box center [27, 245] width 43 height 45
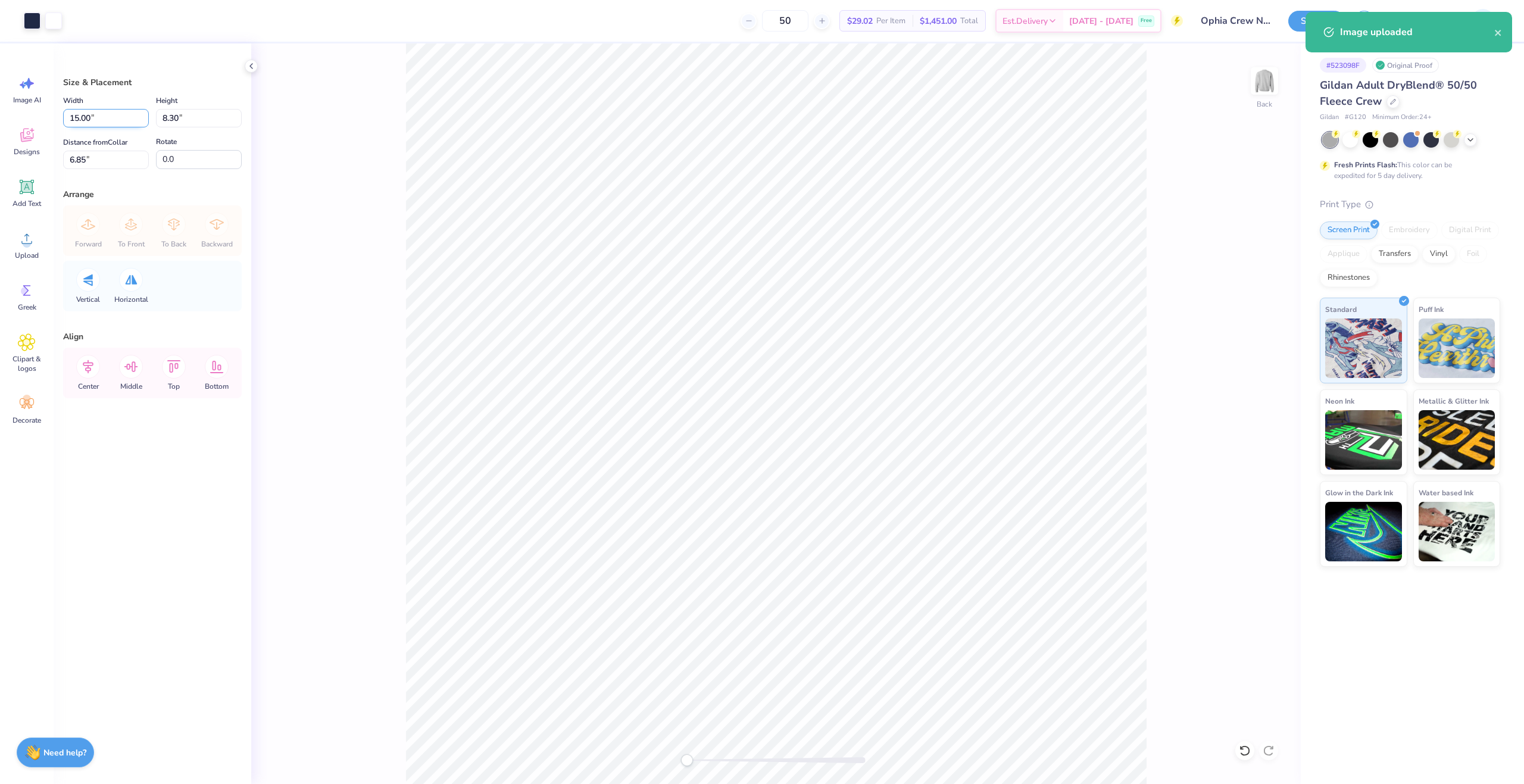
click at [95, 125] on input "15.00" at bounding box center [106, 118] width 86 height 18
type input "12.00"
type input "6.64"
click at [91, 156] on input "7.68" at bounding box center [106, 159] width 86 height 18
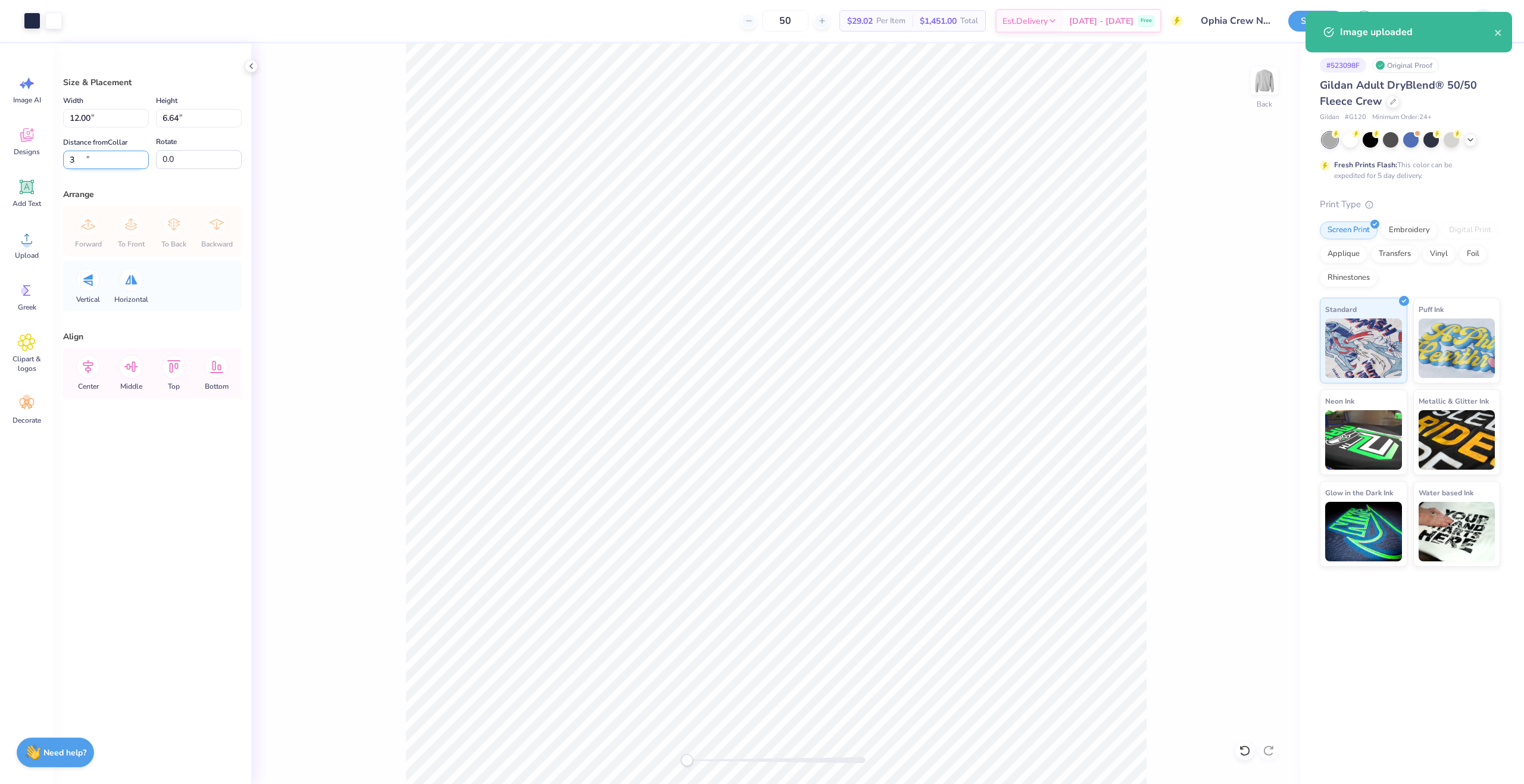
type input "3"
click at [303, 230] on div "Back" at bounding box center [776, 413] width 1049 height 741
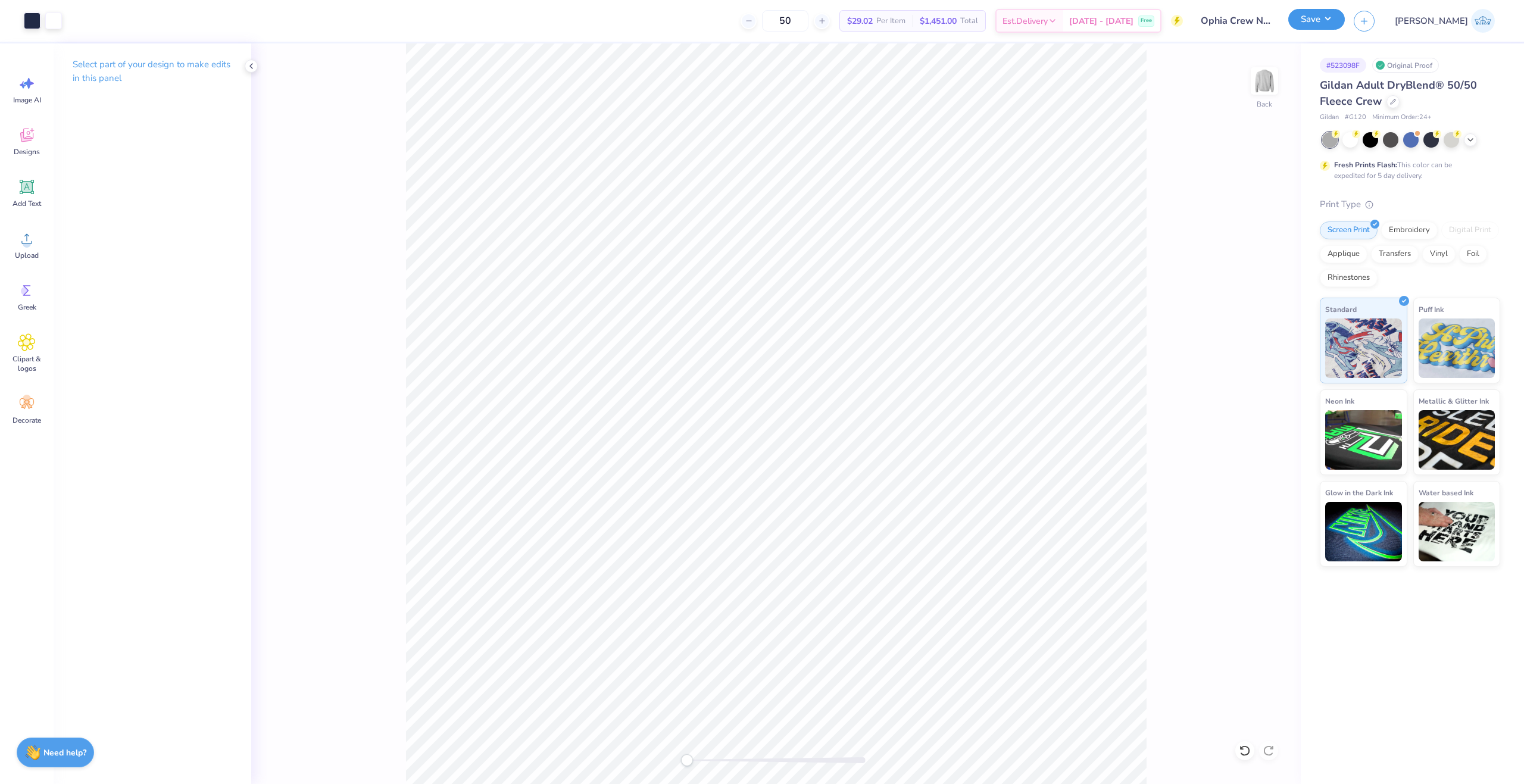
click at [1345, 19] on button "Save" at bounding box center [1317, 19] width 57 height 21
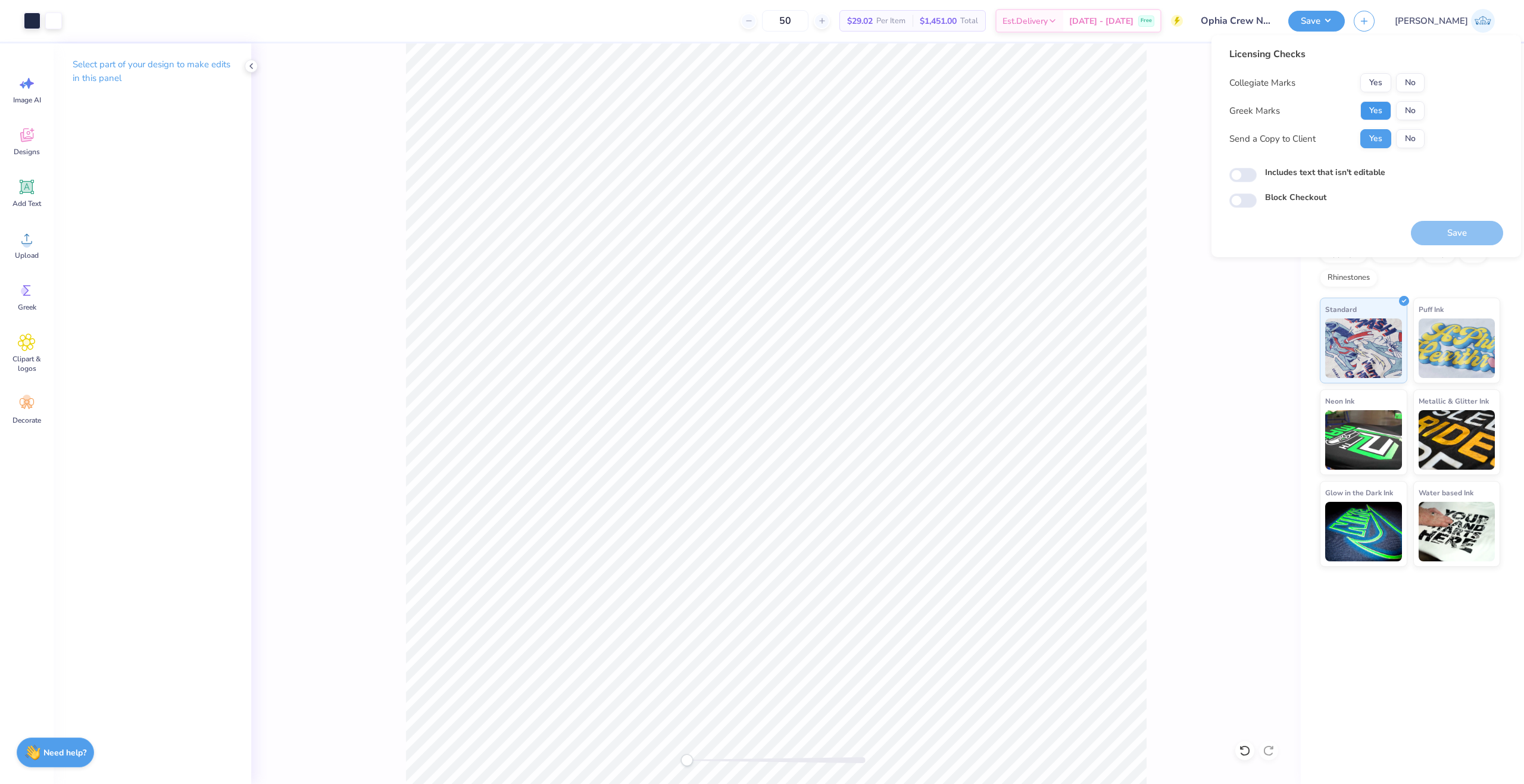
click at [1376, 106] on button "Yes" at bounding box center [1375, 111] width 31 height 19
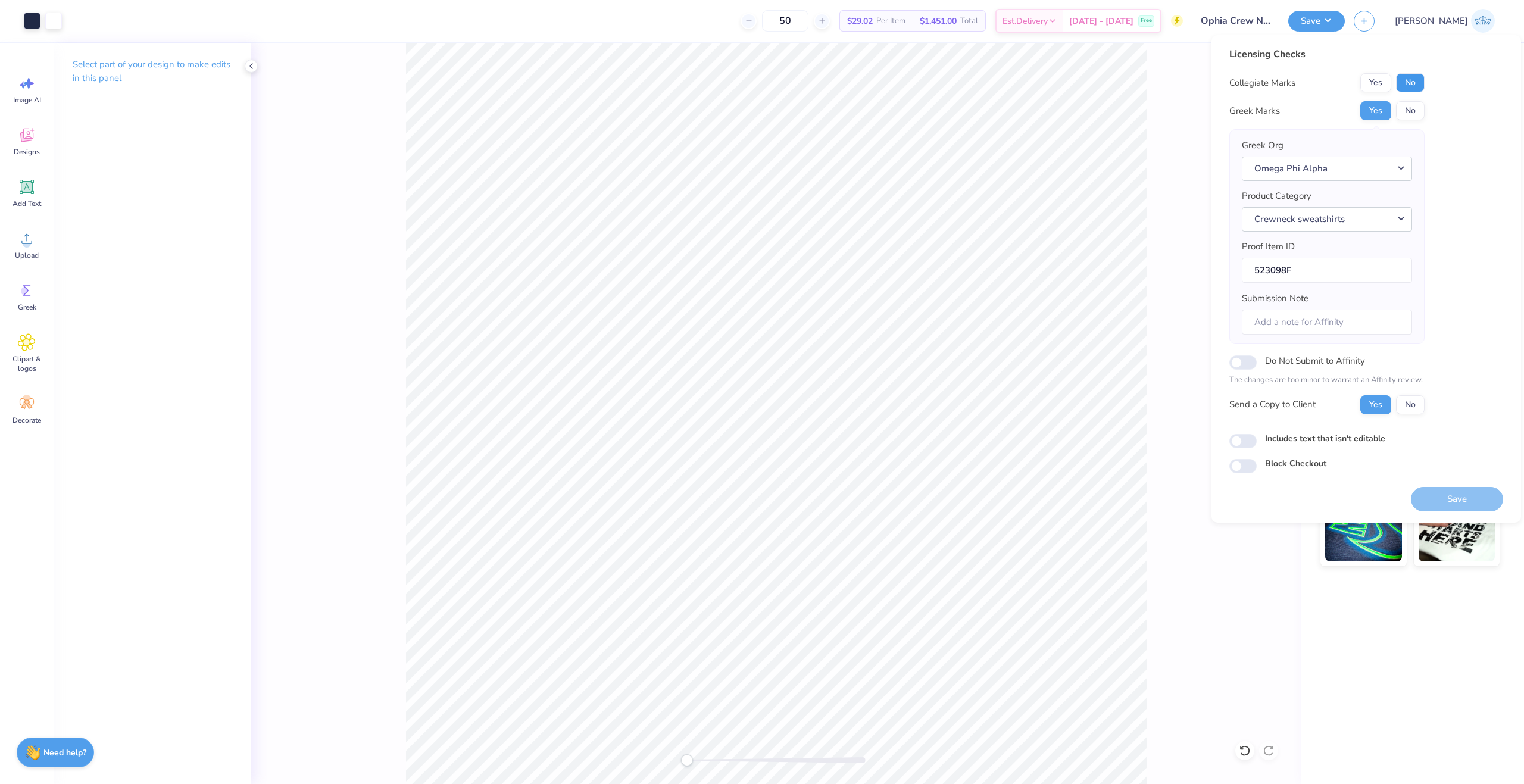
click at [1414, 84] on button "No" at bounding box center [1410, 82] width 28 height 19
click at [1250, 442] on input "Includes text that isn't editable" at bounding box center [1243, 440] width 28 height 14
checkbox input "true"
click at [1448, 493] on button "Save" at bounding box center [1457, 499] width 93 height 25
